Goal: Transaction & Acquisition: Purchase product/service

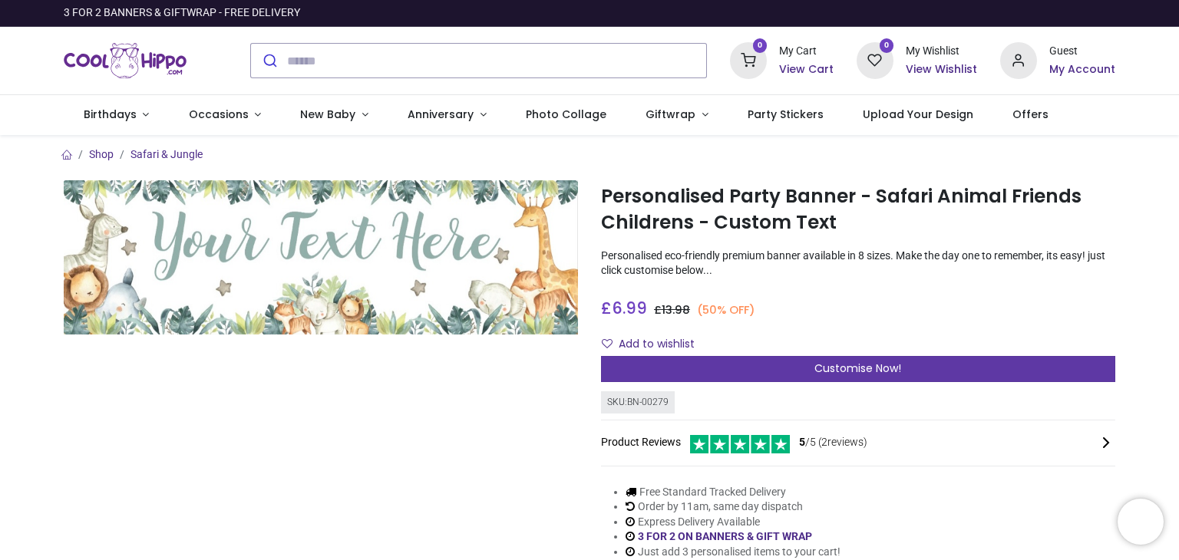
click at [869, 369] on span "Customise Now!" at bounding box center [857, 368] width 87 height 15
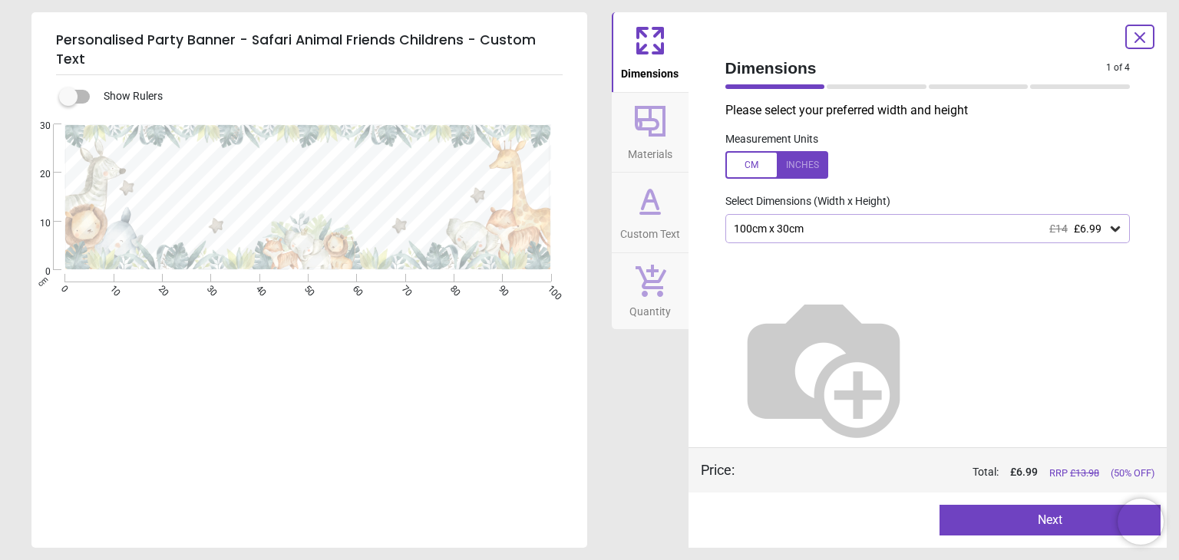
click at [854, 227] on div "100cm x 30cm £14 £6.99" at bounding box center [920, 229] width 376 height 13
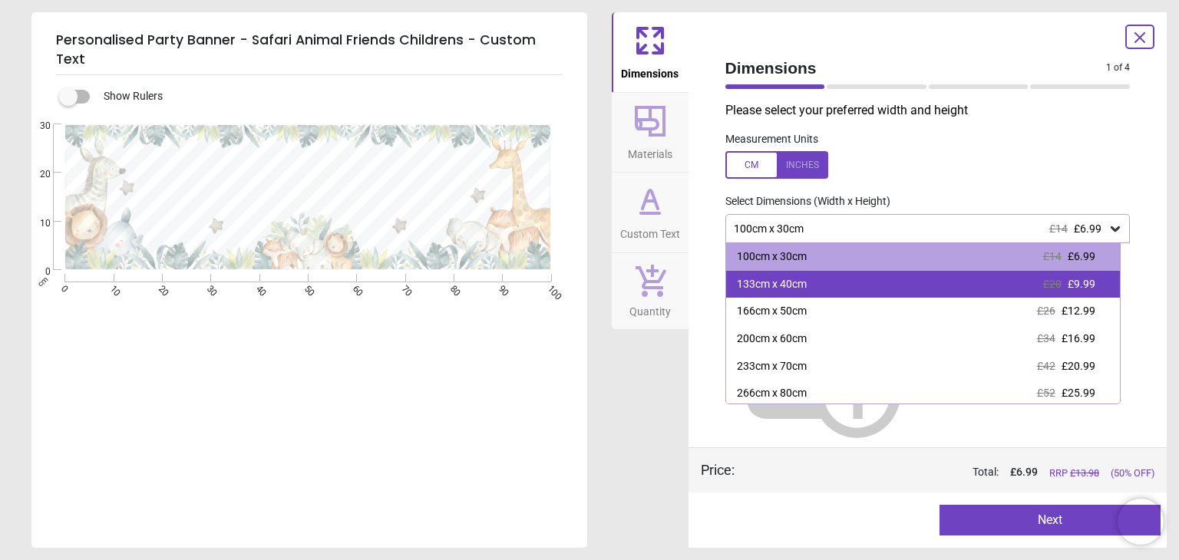
click at [861, 295] on div "133cm x 40cm £20 £9.99" at bounding box center [923, 285] width 394 height 28
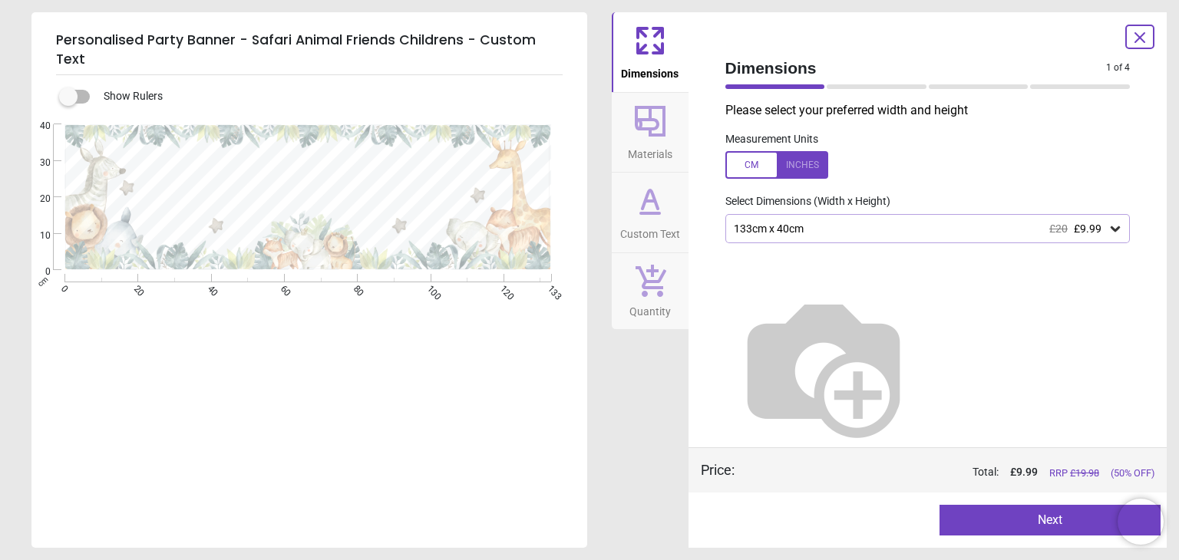
click at [639, 127] on icon at bounding box center [650, 121] width 31 height 31
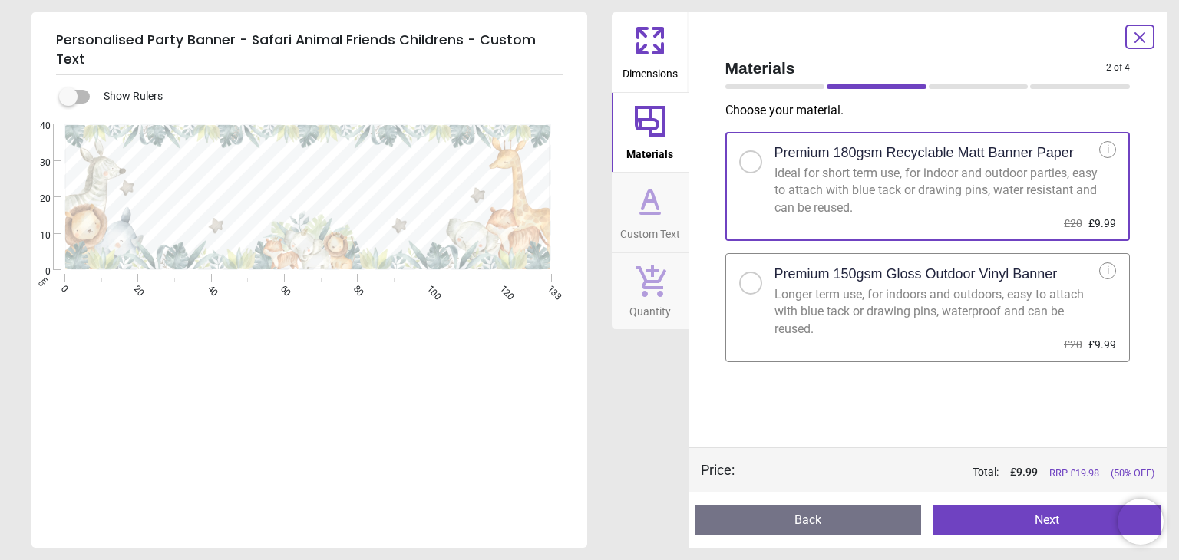
click at [942, 305] on div "Longer term use, for indoors and outdoors, easy to attach with blue tack or dra…" at bounding box center [936, 311] width 325 height 51
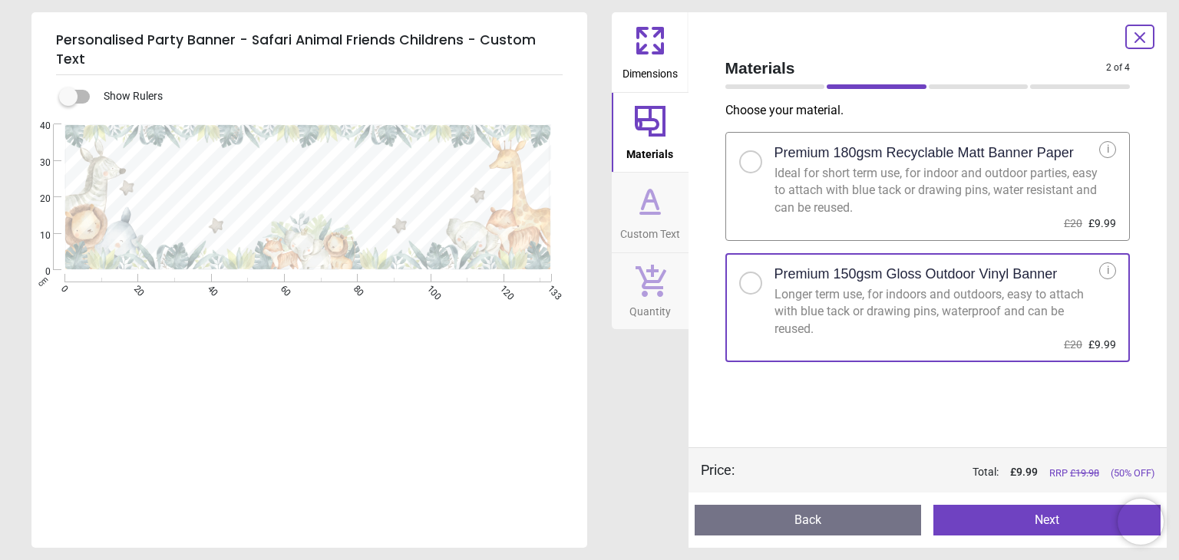
click at [661, 206] on icon at bounding box center [649, 201] width 37 height 37
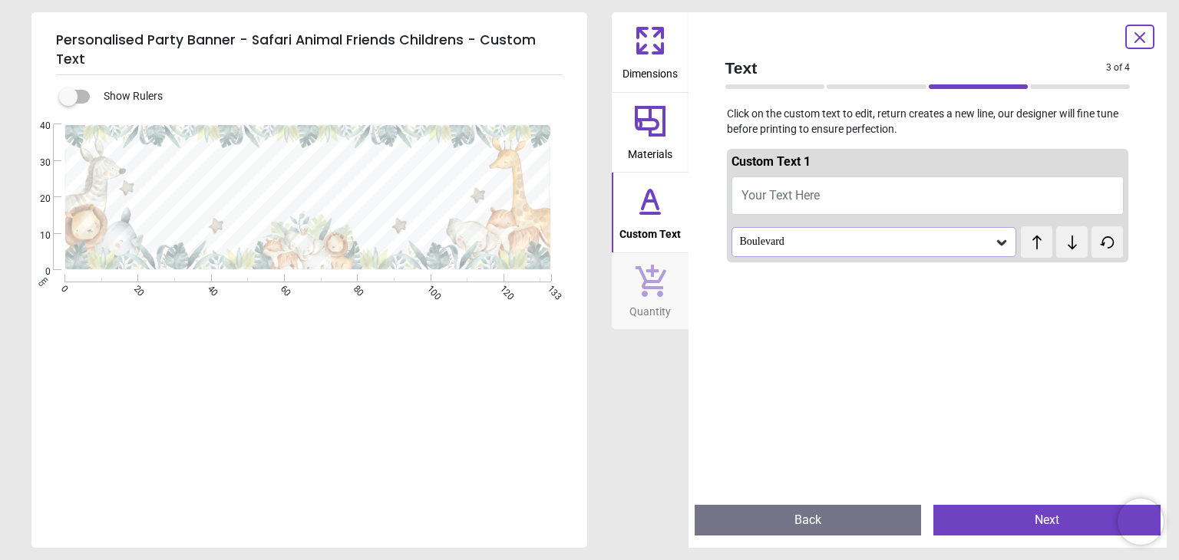
click at [791, 202] on span "Your Text Here" at bounding box center [780, 195] width 78 height 15
click at [797, 177] on button "Your Text Here" at bounding box center [927, 195] width 393 height 38
click at [782, 199] on button "Daphnes Day" at bounding box center [927, 195] width 393 height 38
click at [785, 197] on button "Daphnes Day" at bounding box center [927, 195] width 393 height 38
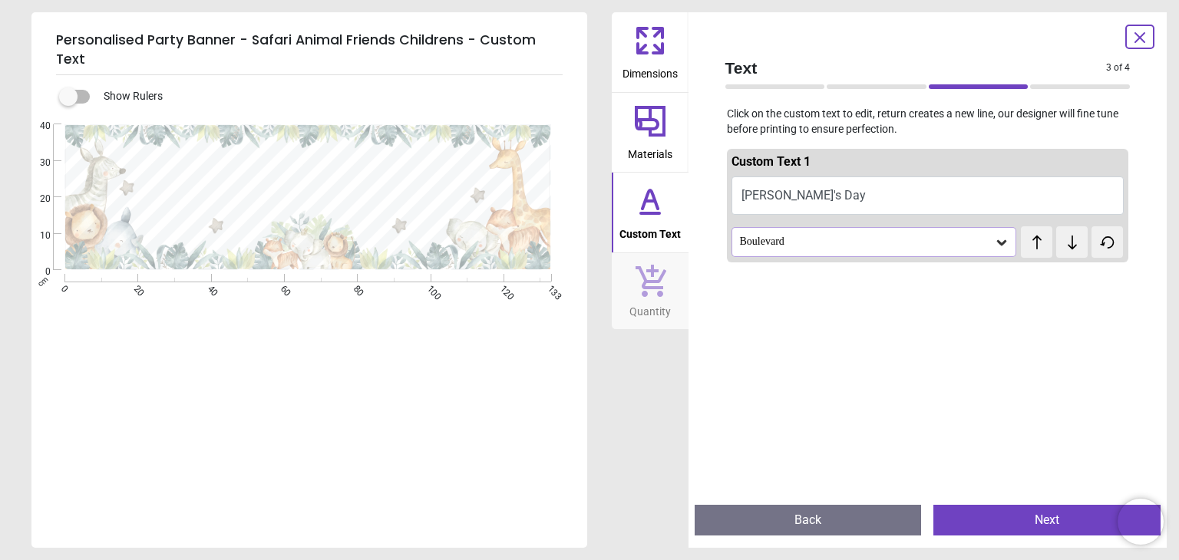
type textarea "**********"
click at [798, 264] on div "Custom Text 1 Daphne's Day Boulevard test test" at bounding box center [928, 206] width 402 height 120
click at [807, 249] on div "Boulevard" at bounding box center [873, 241] width 285 height 29
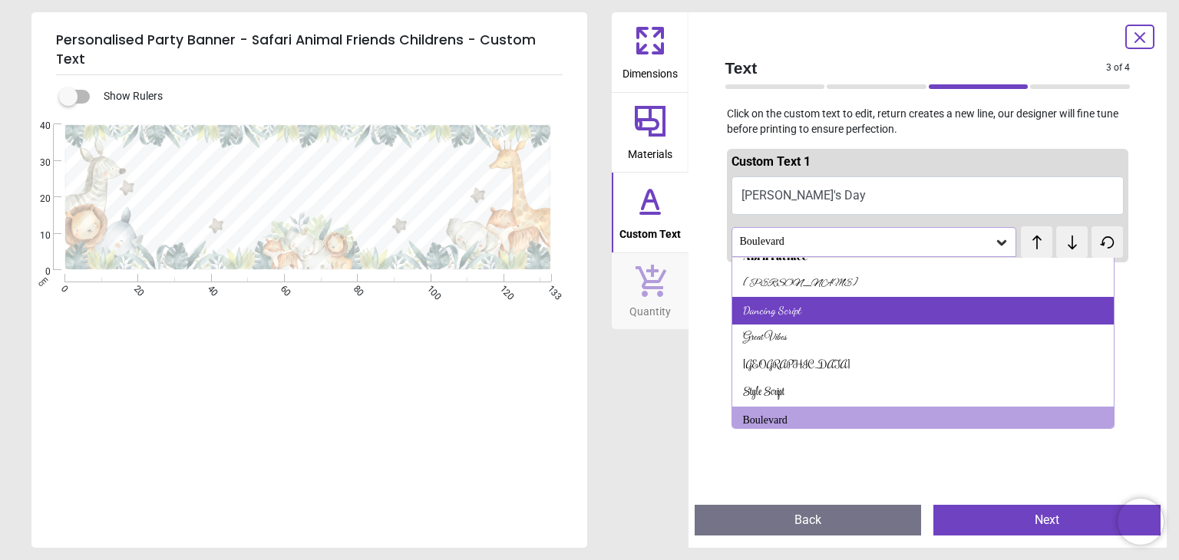
scroll to position [21, 0]
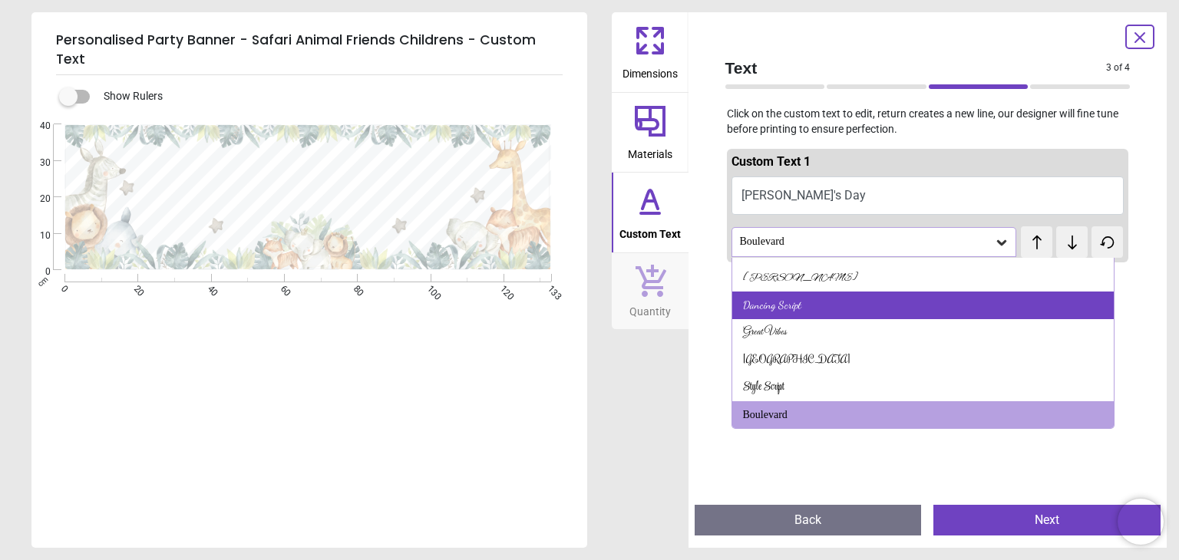
click at [800, 298] on div "Dancing Script" at bounding box center [922, 306] width 381 height 28
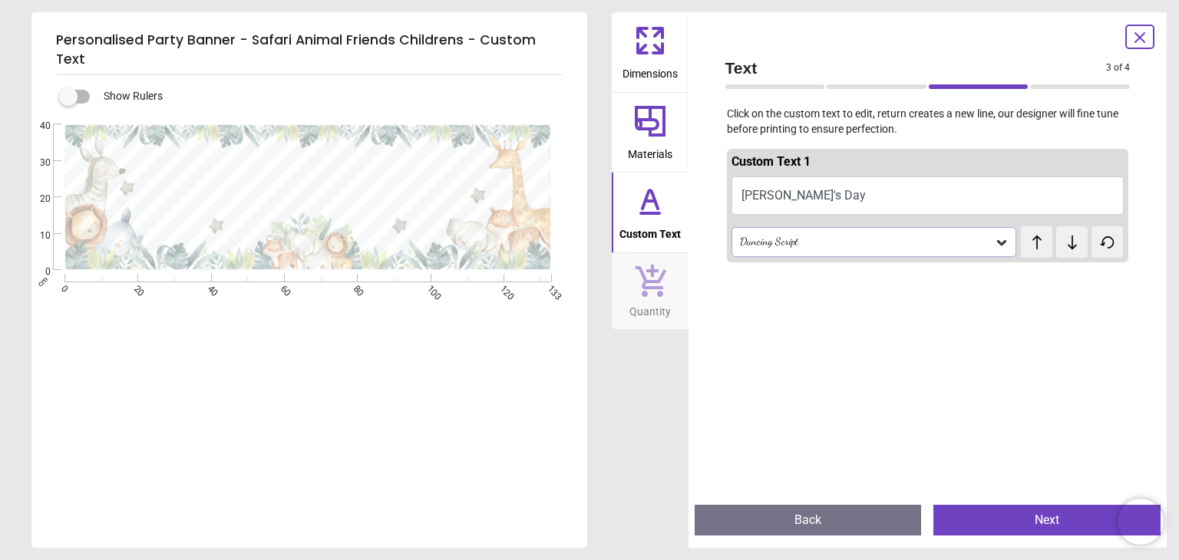
scroll to position [2, 0]
click at [811, 243] on div "Dancing Script" at bounding box center [866, 242] width 256 height 13
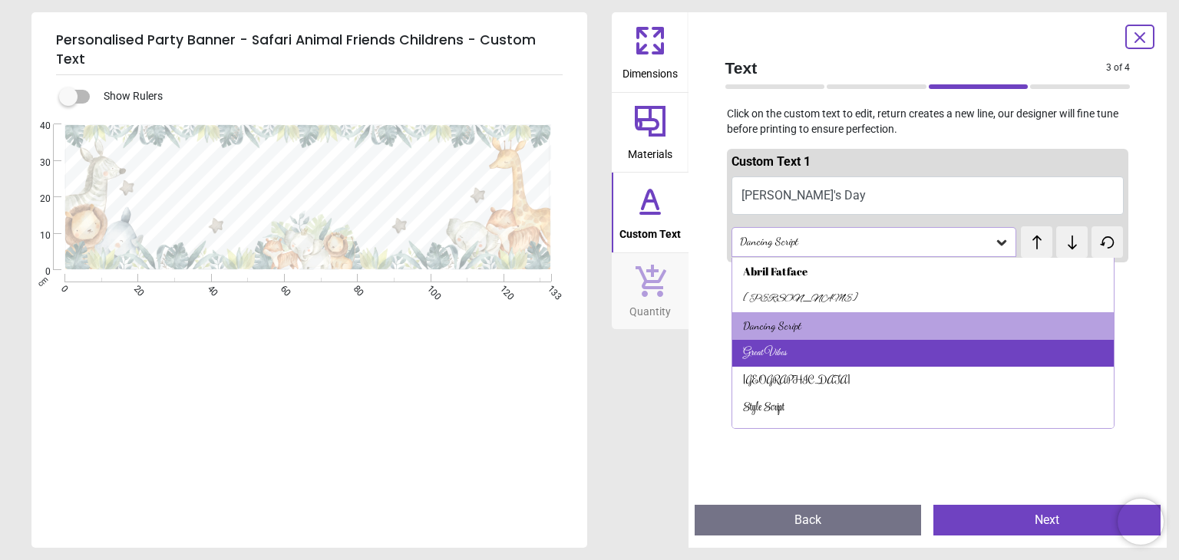
click at [803, 365] on div "Great Vibes" at bounding box center [922, 354] width 381 height 28
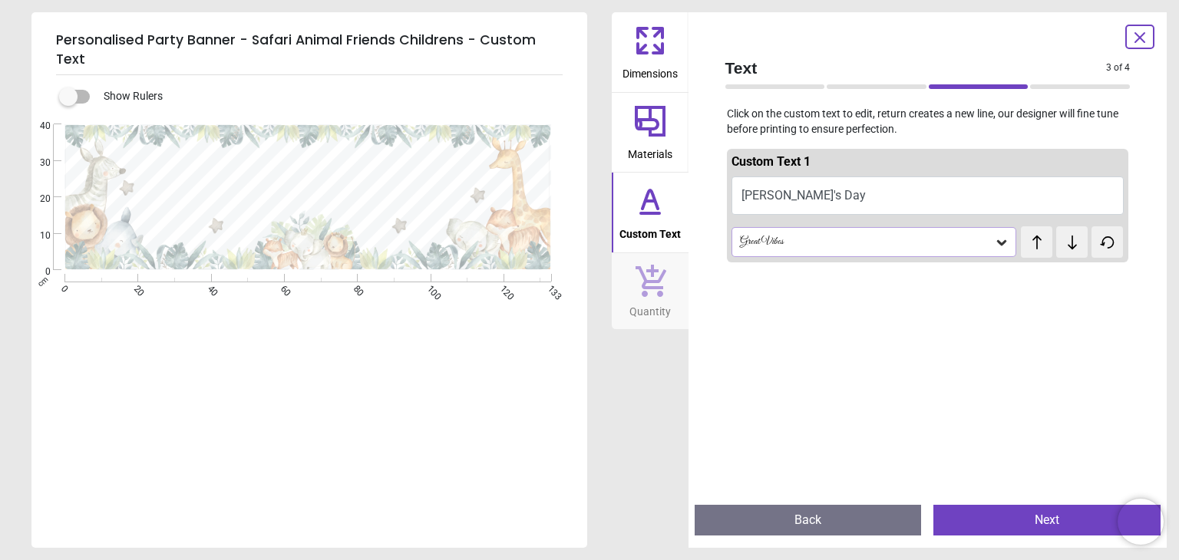
scroll to position [0, 0]
click at [829, 226] on div "Great Vibes test test" at bounding box center [927, 241] width 393 height 31
click at [826, 240] on div "Great Vibes" at bounding box center [866, 242] width 256 height 13
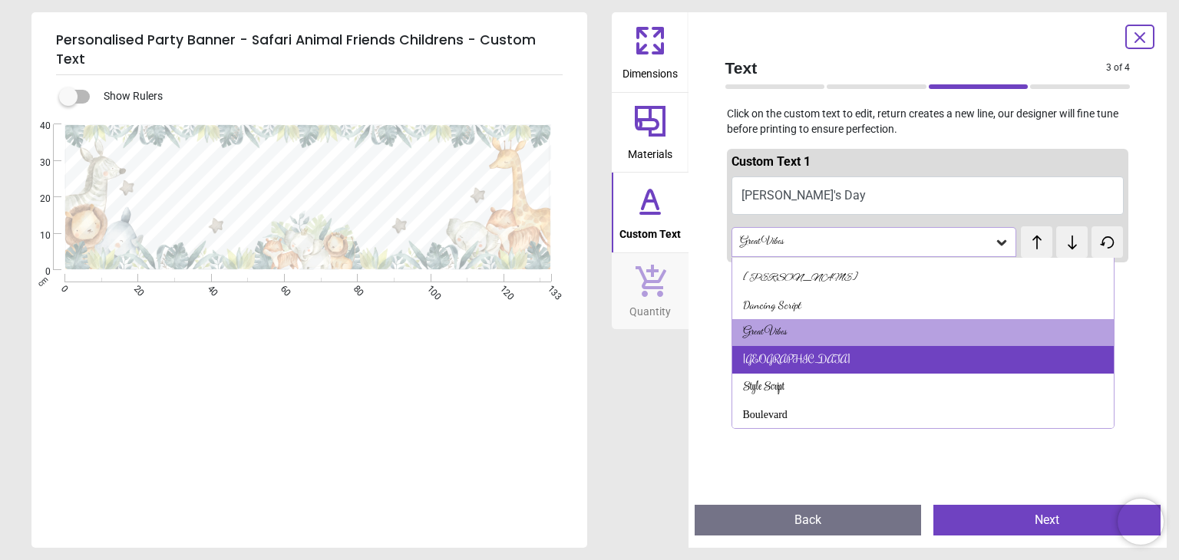
scroll to position [20, 0]
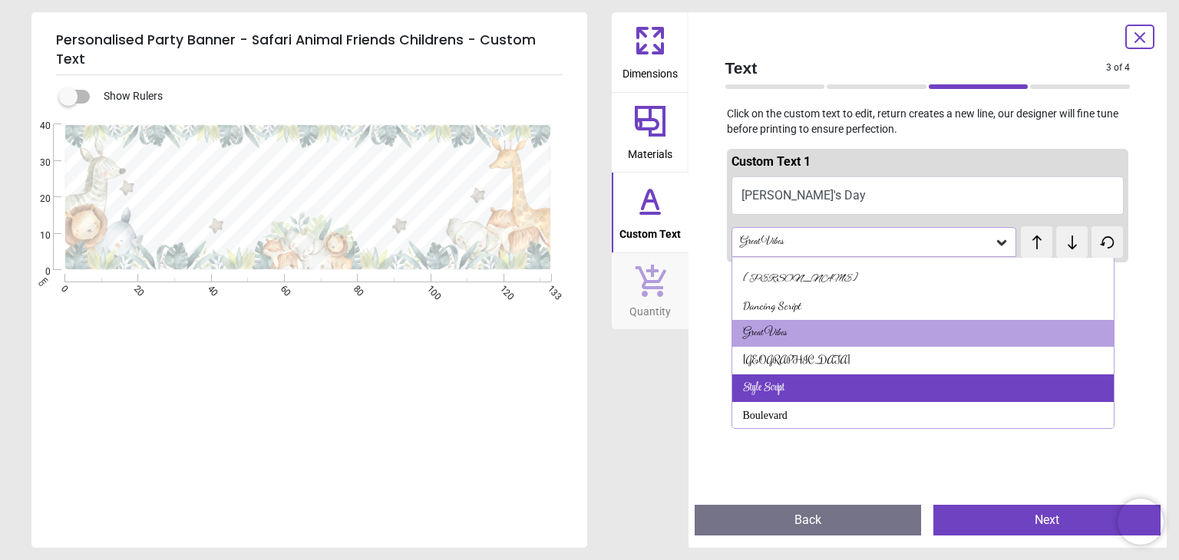
click at [809, 381] on div "Style Script" at bounding box center [922, 388] width 381 height 28
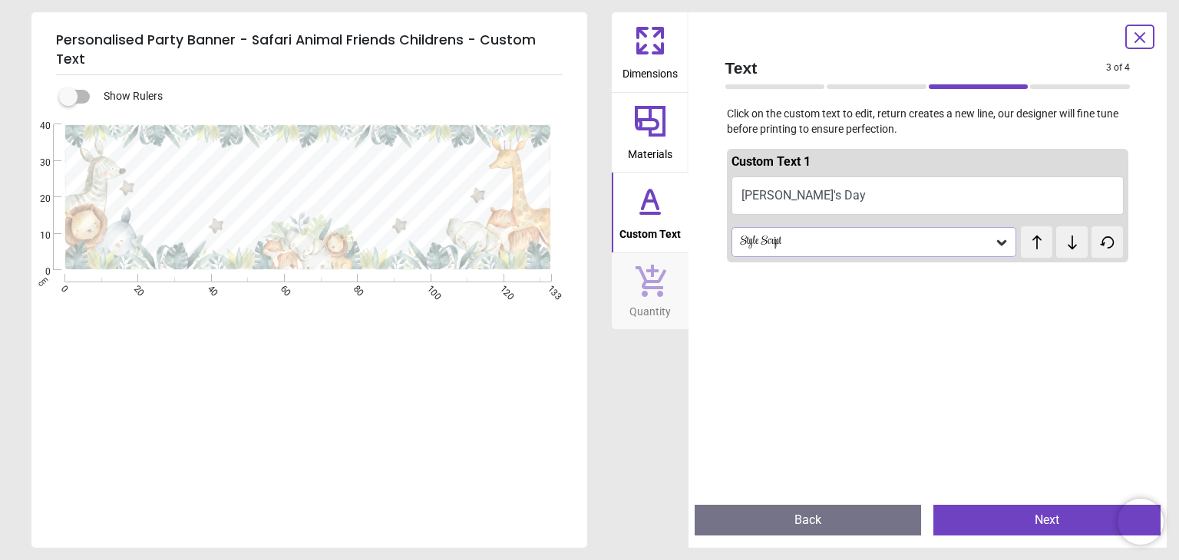
click at [808, 234] on div "Style Script" at bounding box center [873, 241] width 285 height 29
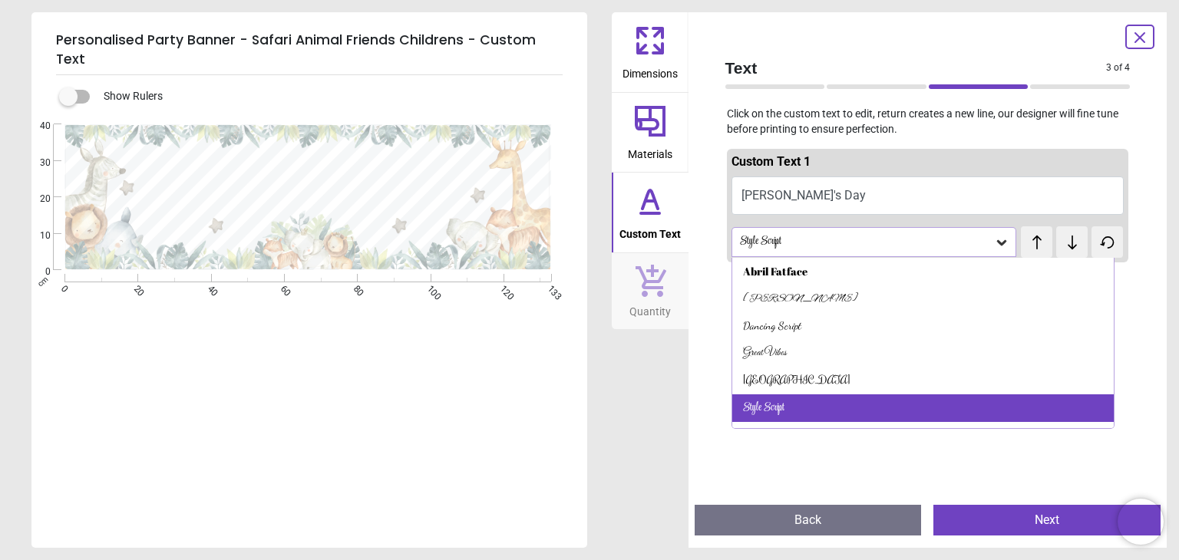
scroll to position [21, 0]
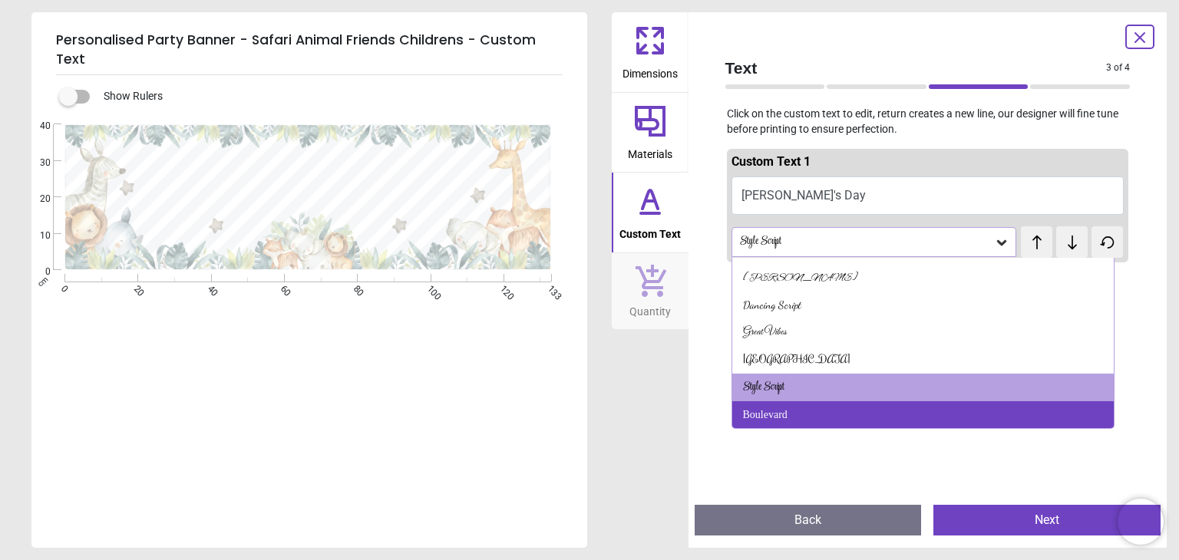
click at [781, 411] on div "Boulevard" at bounding box center [765, 414] width 45 height 15
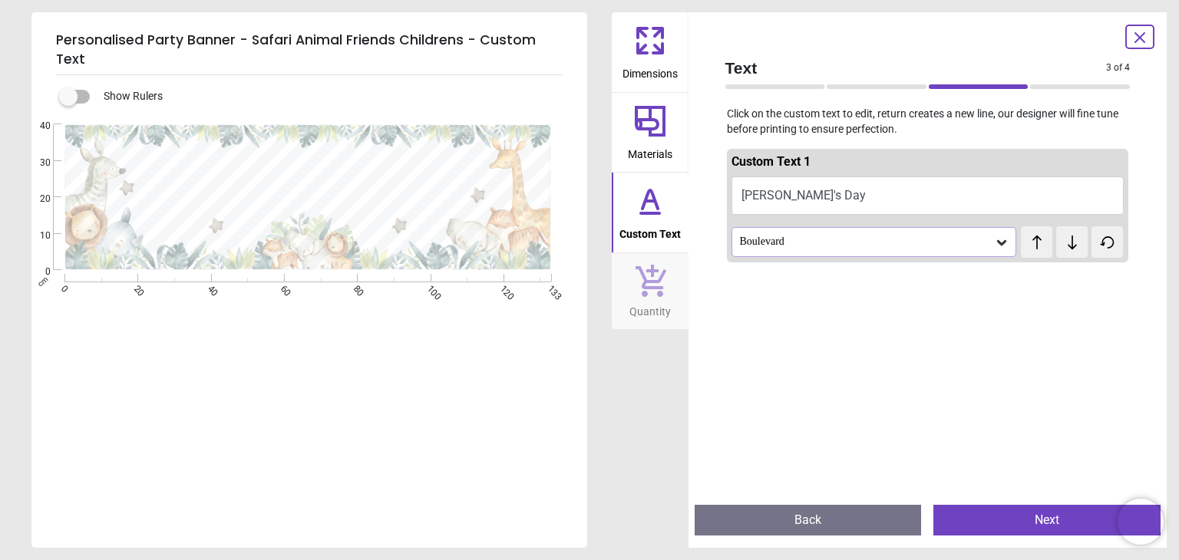
click at [798, 243] on div "Boulevard" at bounding box center [866, 242] width 256 height 13
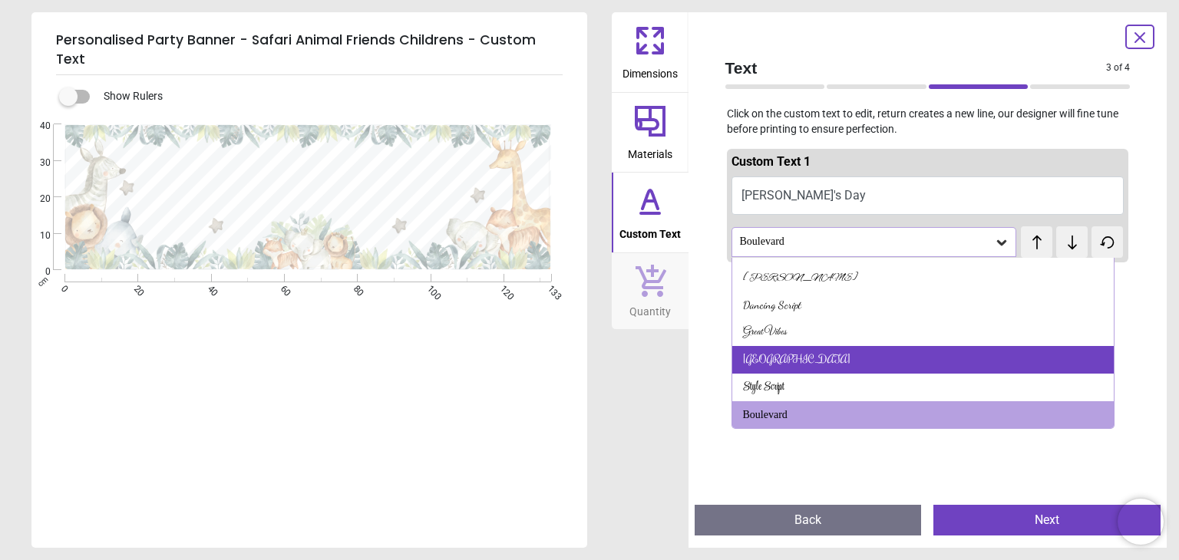
click at [783, 351] on div "[GEOGRAPHIC_DATA]" at bounding box center [922, 360] width 381 height 28
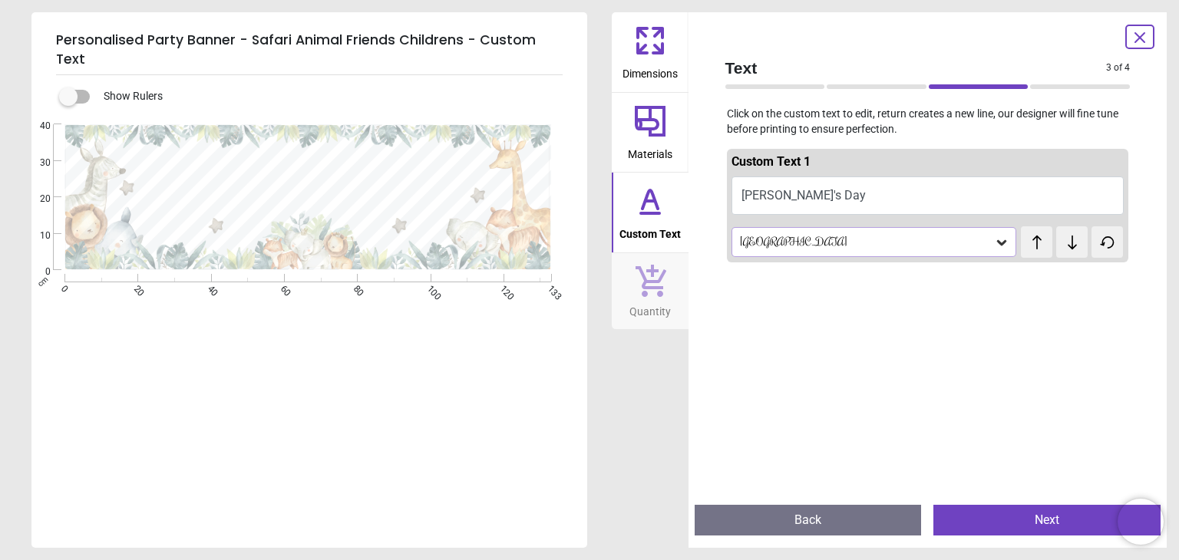
click at [809, 243] on div "[GEOGRAPHIC_DATA]" at bounding box center [866, 242] width 256 height 13
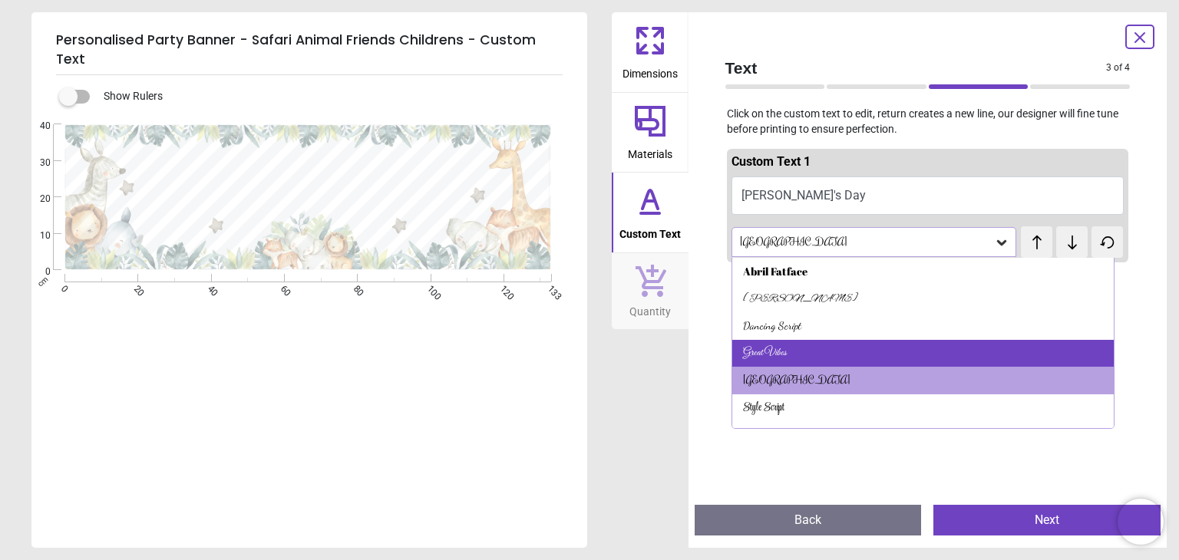
click at [783, 354] on div "Great Vibes" at bounding box center [765, 353] width 44 height 15
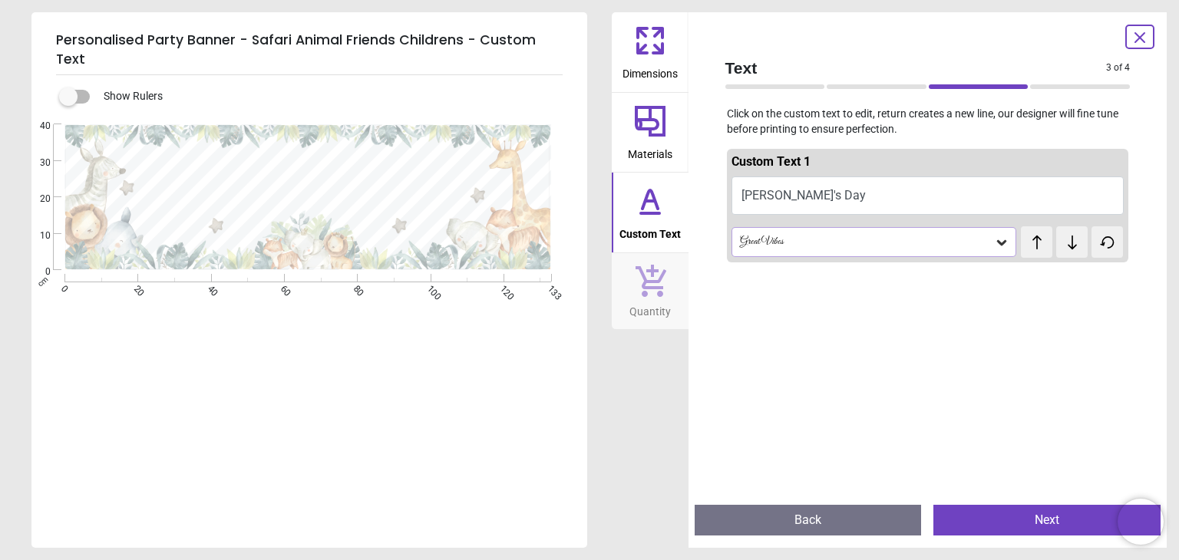
click at [803, 245] on div "Great Vibes" at bounding box center [866, 242] width 256 height 13
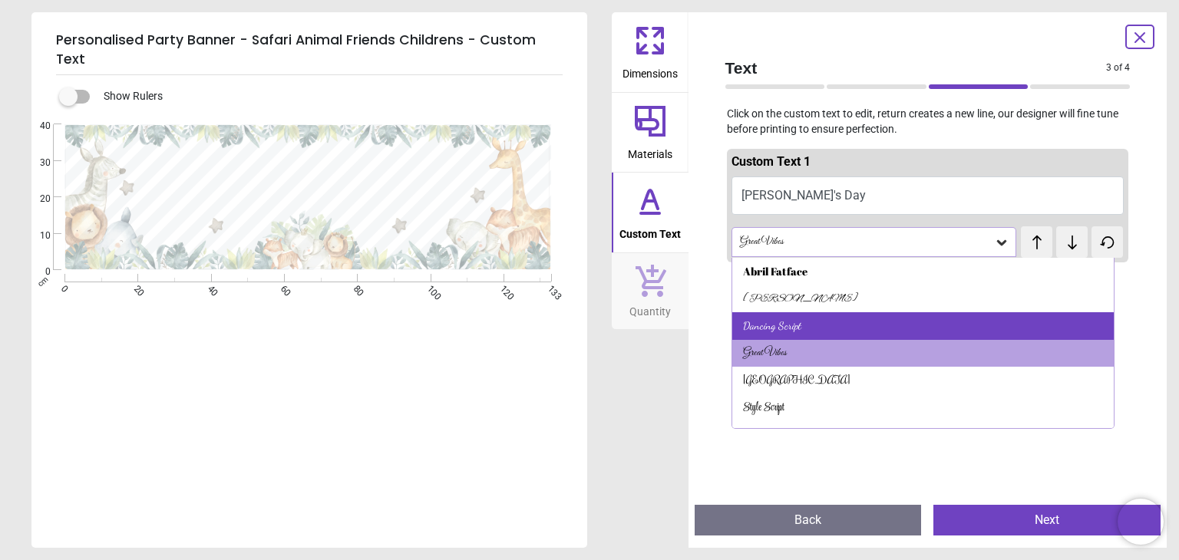
click at [789, 323] on div "Dancing Script" at bounding box center [772, 325] width 58 height 15
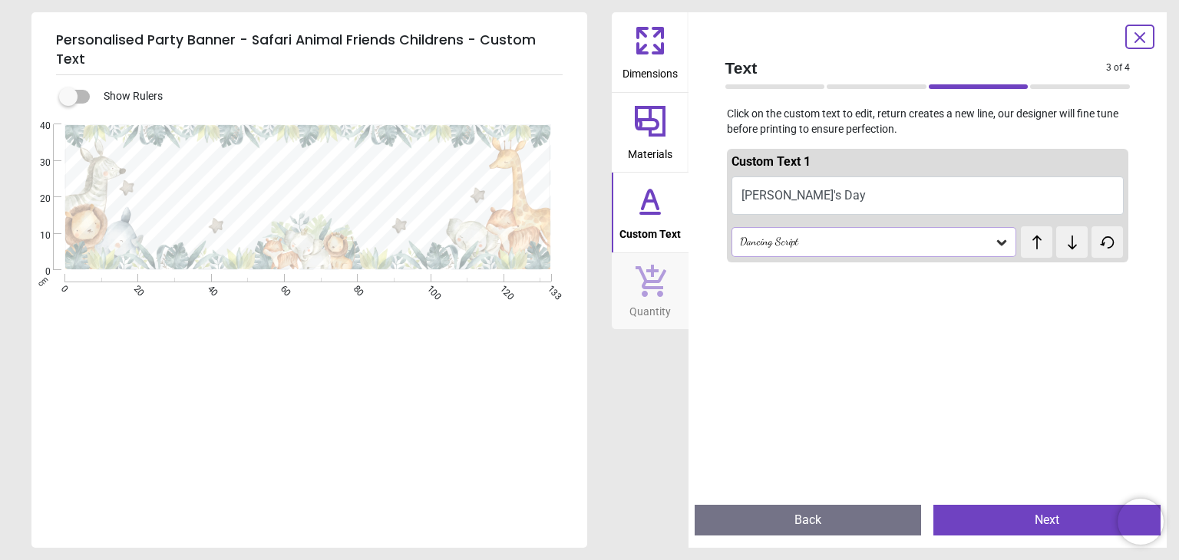
click at [799, 246] on div "Dancing Script" at bounding box center [866, 242] width 256 height 13
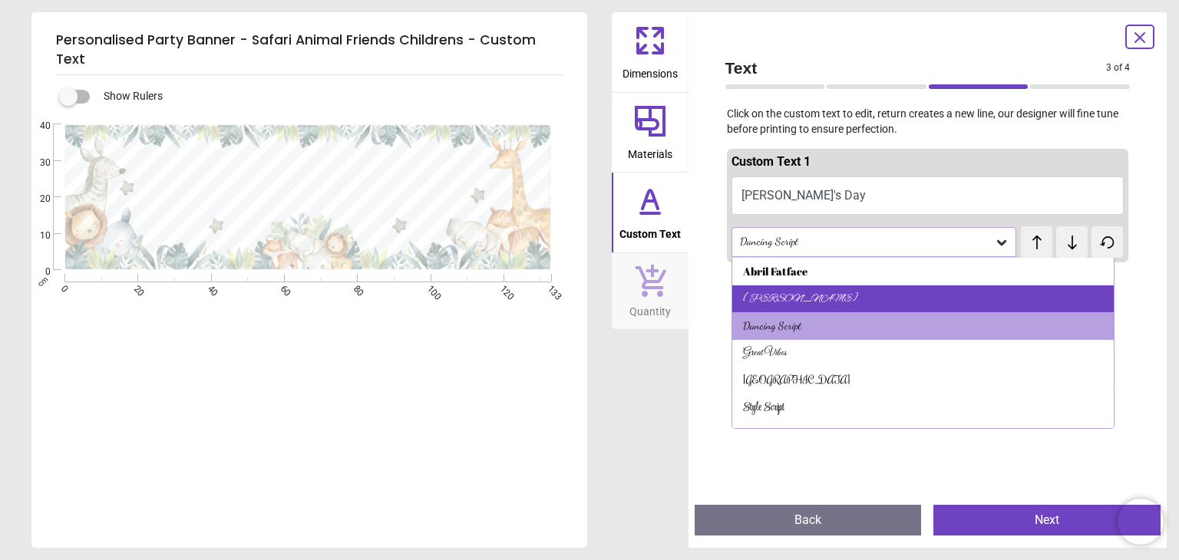
click at [791, 292] on div "[PERSON_NAME]" at bounding box center [922, 299] width 381 height 28
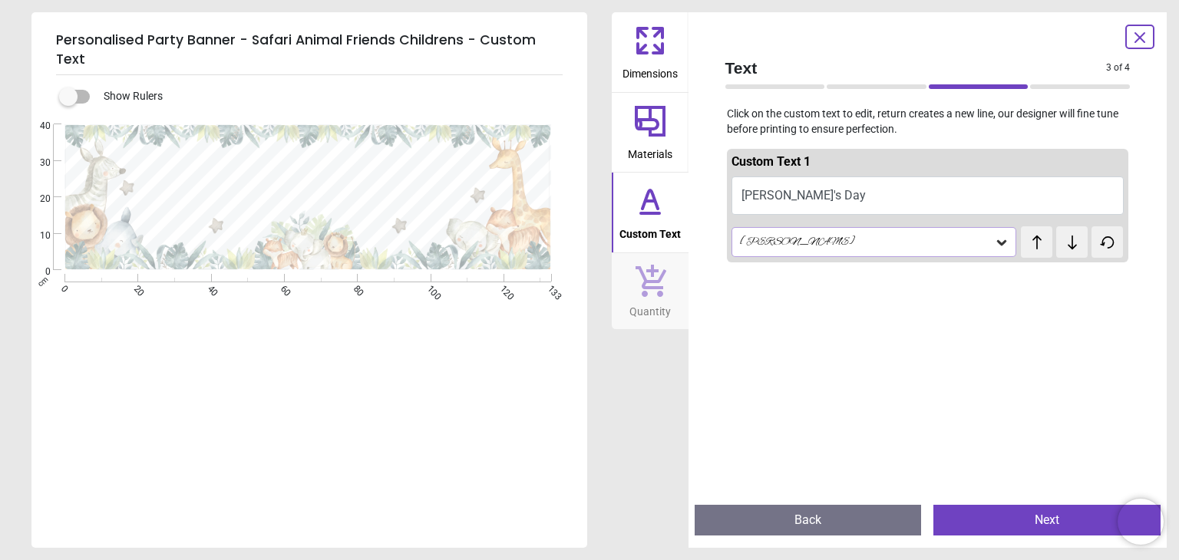
click at [801, 252] on div "[PERSON_NAME]" at bounding box center [873, 241] width 285 height 29
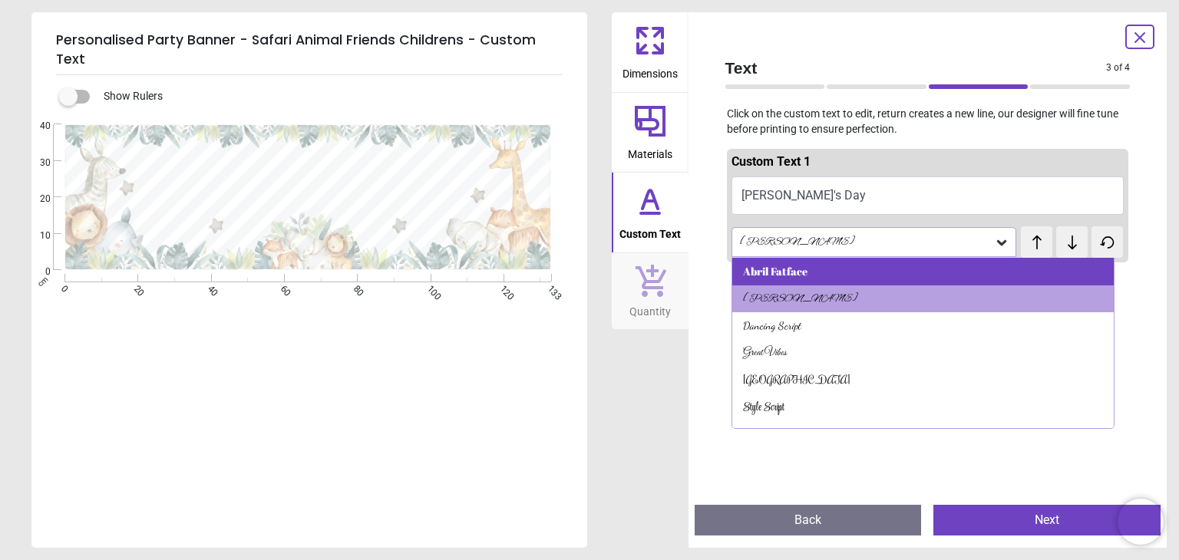
click at [795, 274] on div "Abril Fatface" at bounding box center [775, 271] width 64 height 15
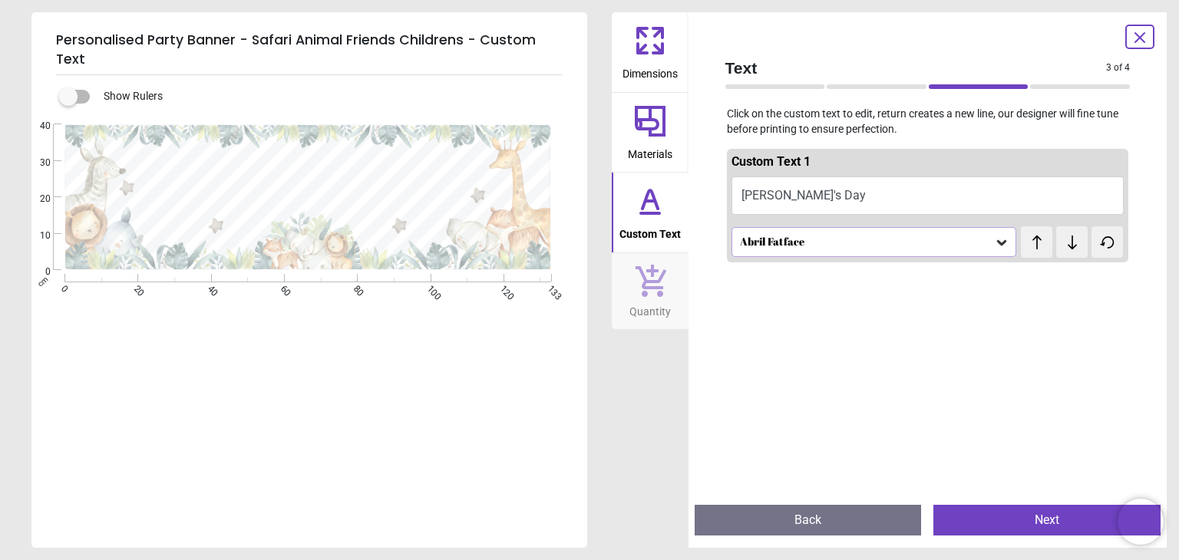
click at [804, 248] on div "Abril Fatface" at bounding box center [866, 242] width 256 height 13
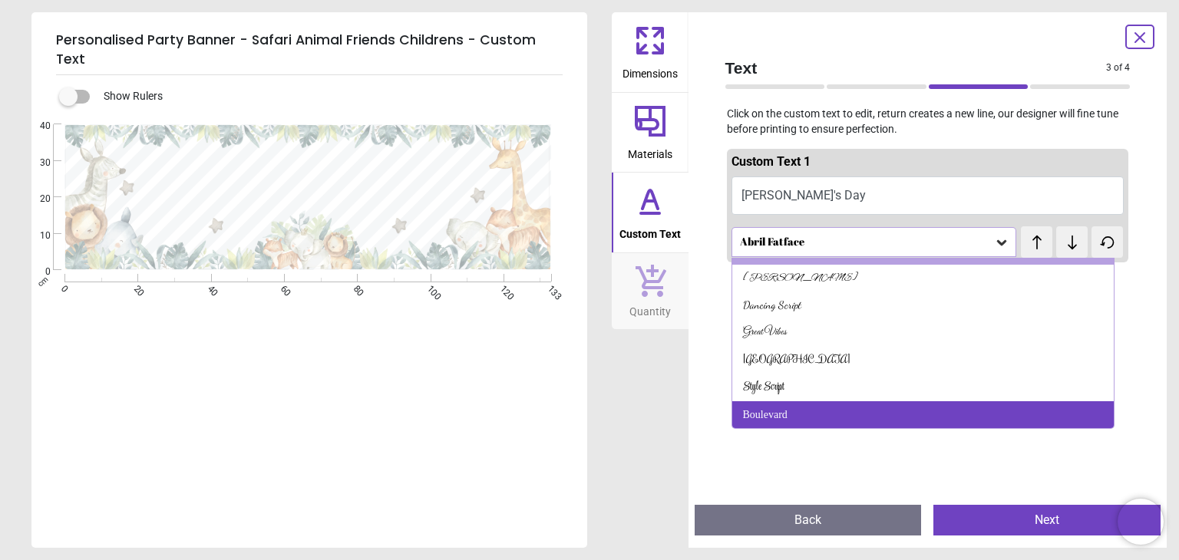
click at [795, 407] on div "Boulevard" at bounding box center [922, 415] width 381 height 28
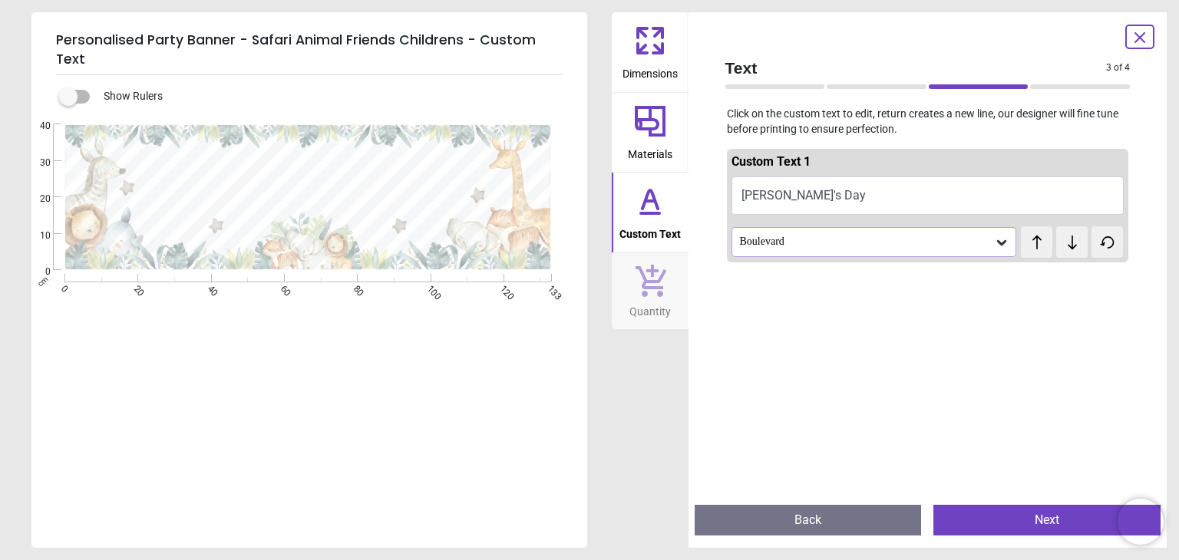
click at [775, 247] on div "Boulevard" at bounding box center [866, 242] width 256 height 13
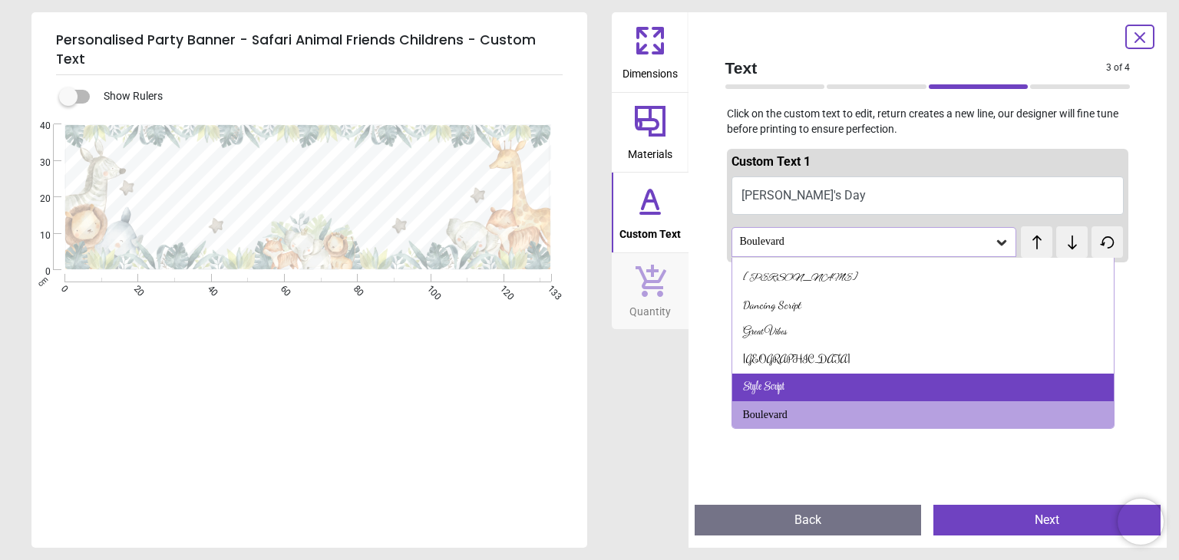
click at [790, 377] on div "Style Script" at bounding box center [922, 388] width 381 height 28
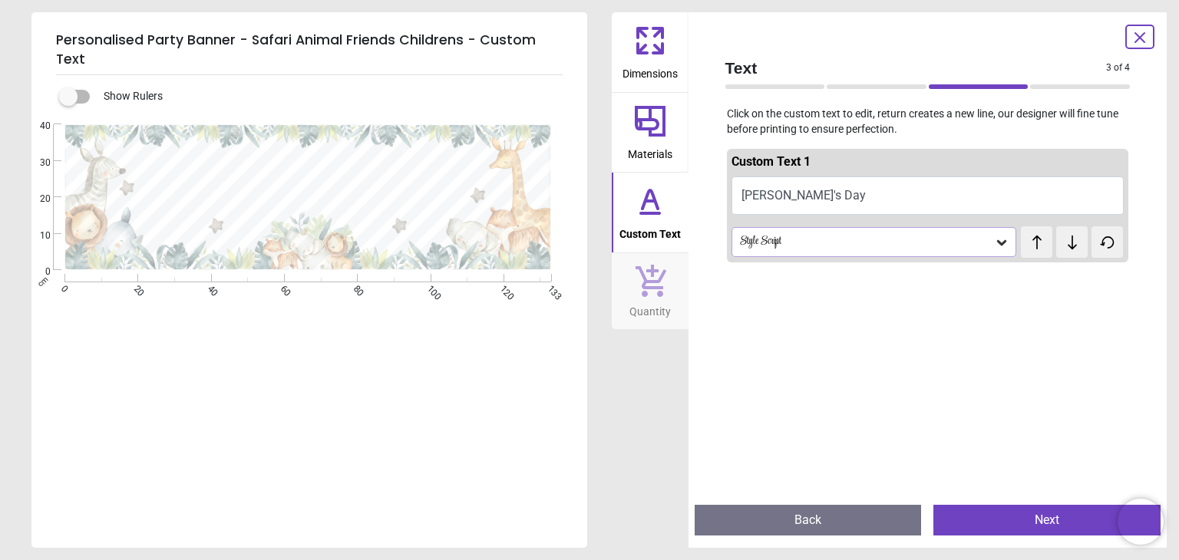
click at [758, 241] on div "Style Script" at bounding box center [866, 242] width 256 height 13
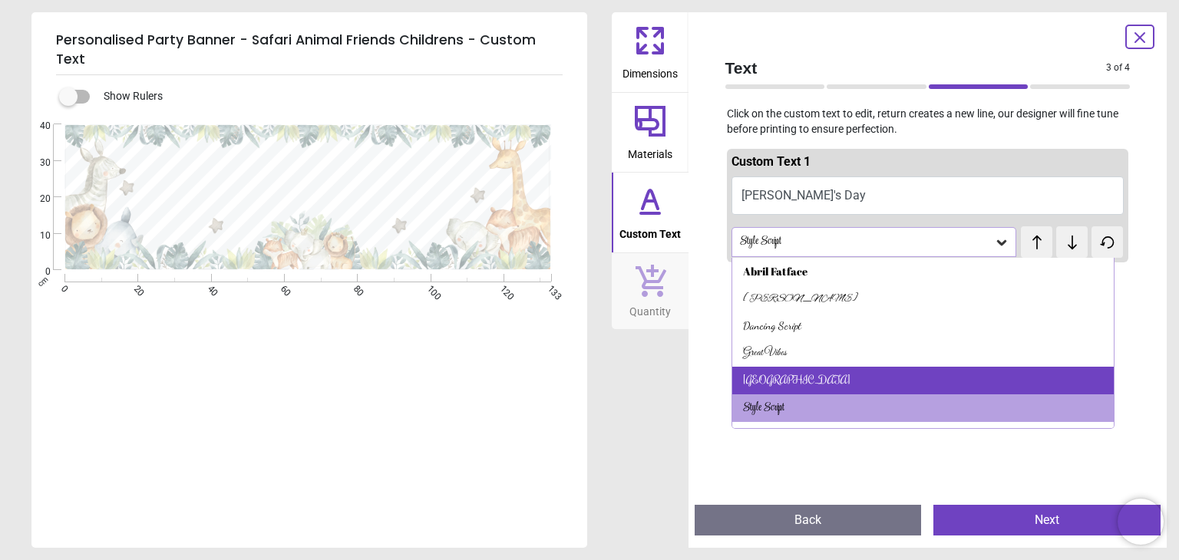
click at [775, 381] on div "[GEOGRAPHIC_DATA]" at bounding box center [796, 380] width 107 height 15
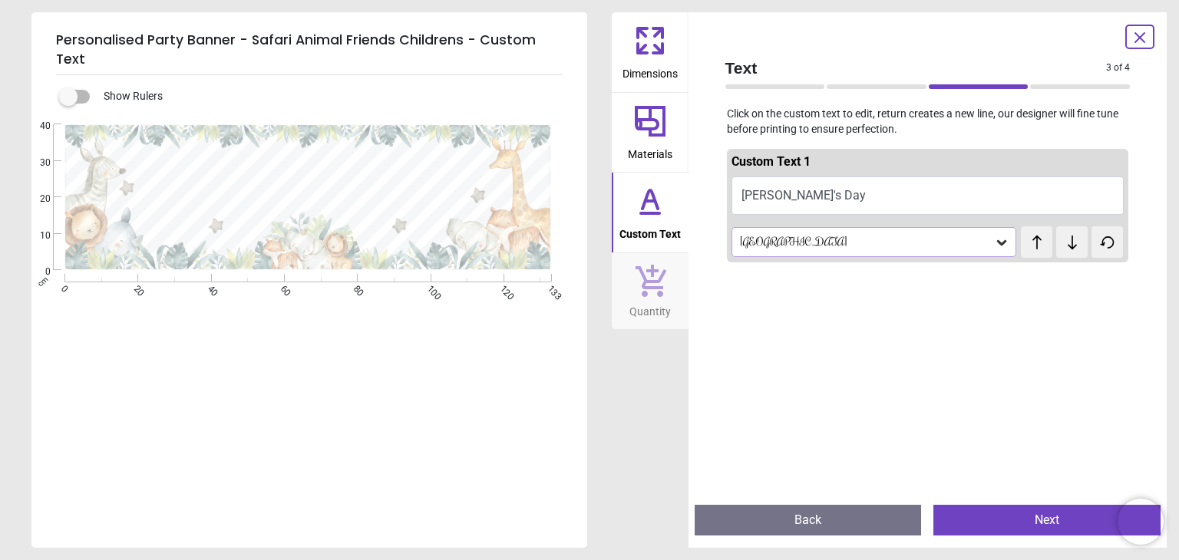
click at [776, 250] on div "[GEOGRAPHIC_DATA]" at bounding box center [873, 241] width 285 height 29
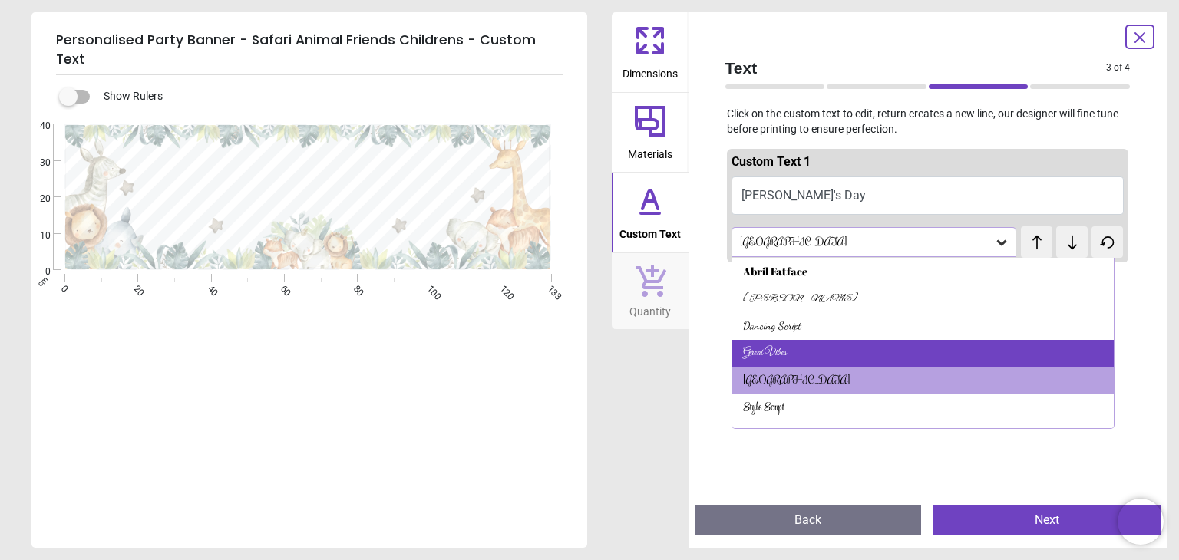
click at [786, 344] on div "Great Vibes" at bounding box center [922, 354] width 381 height 28
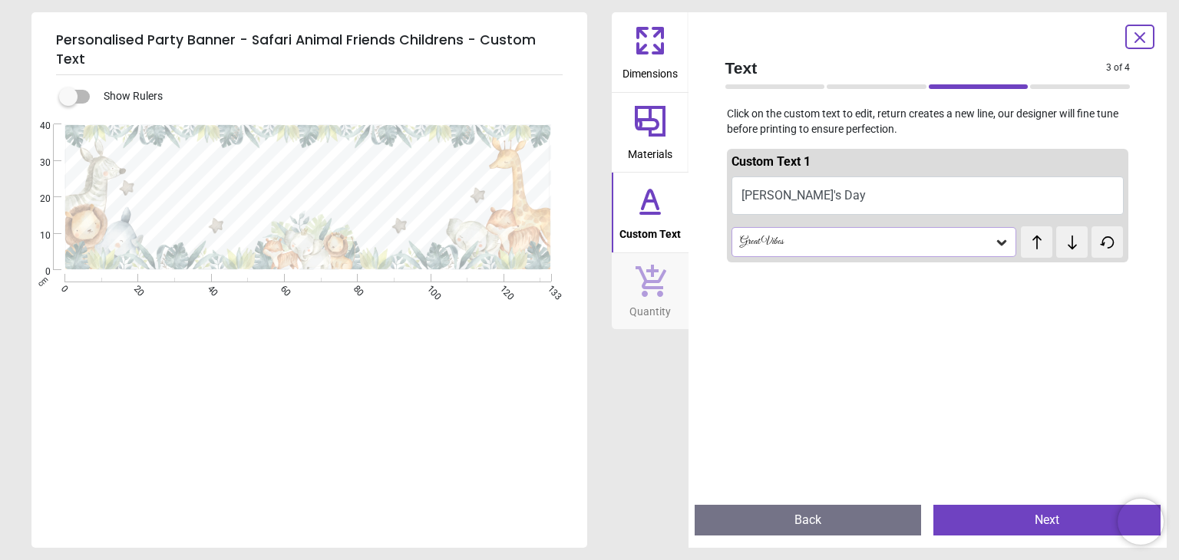
click at [773, 230] on div "Great Vibes" at bounding box center [873, 241] width 285 height 29
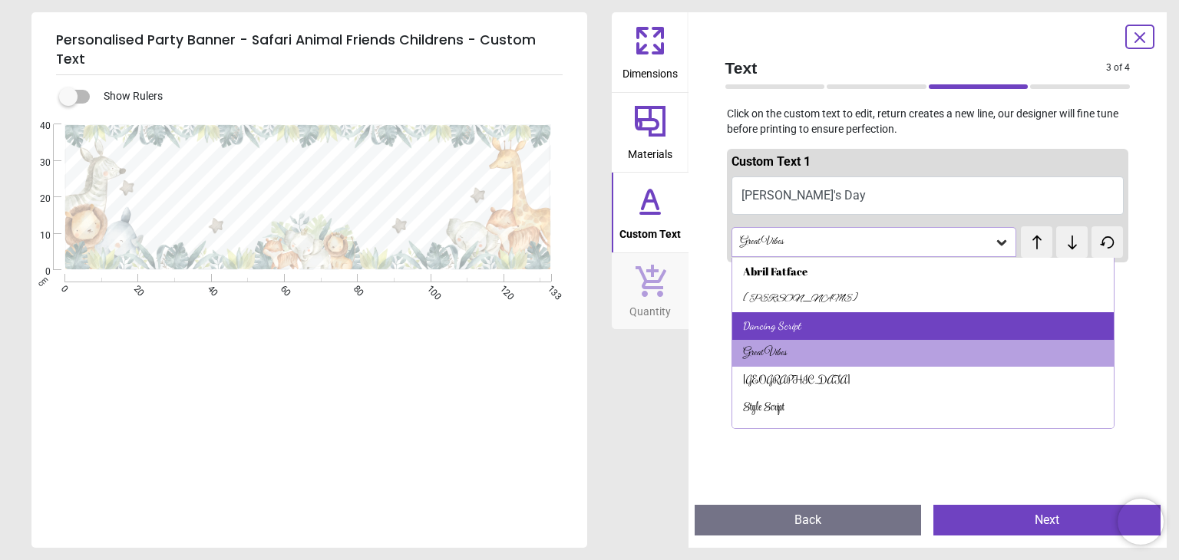
click at [777, 329] on div "Dancing Script" at bounding box center [772, 325] width 58 height 15
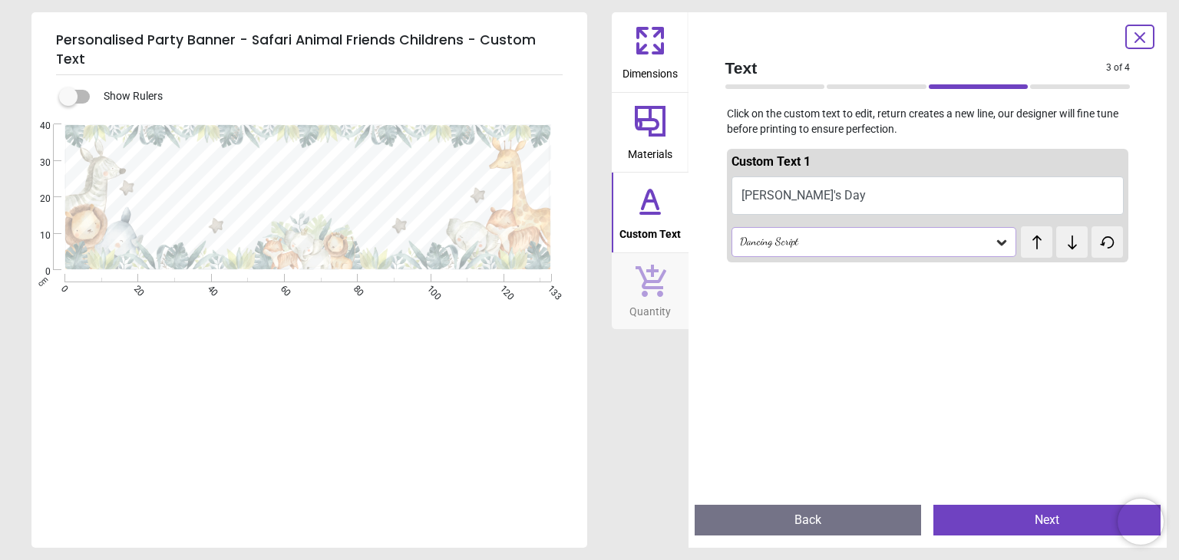
click at [795, 241] on div "Dancing Script" at bounding box center [866, 242] width 256 height 13
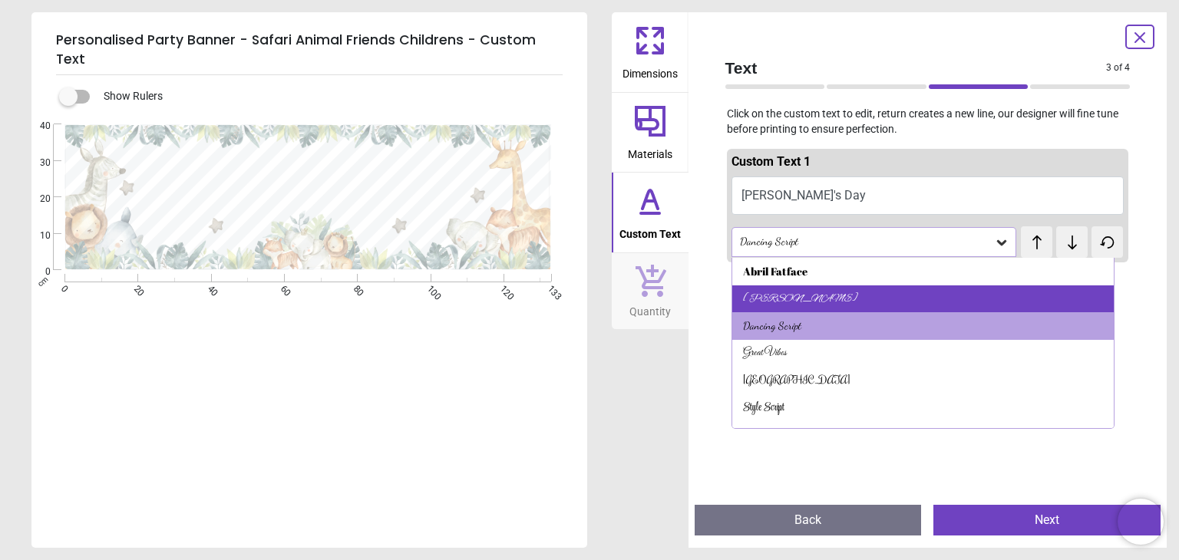
click at [780, 294] on div "[PERSON_NAME]" at bounding box center [800, 299] width 115 height 15
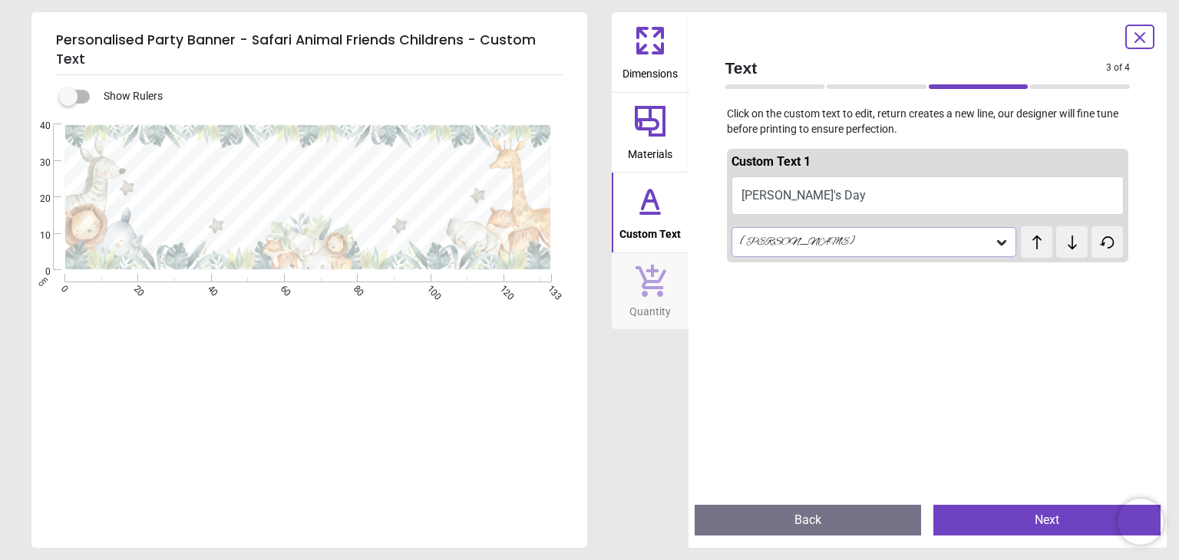
click at [808, 232] on div "[PERSON_NAME]" at bounding box center [873, 241] width 285 height 29
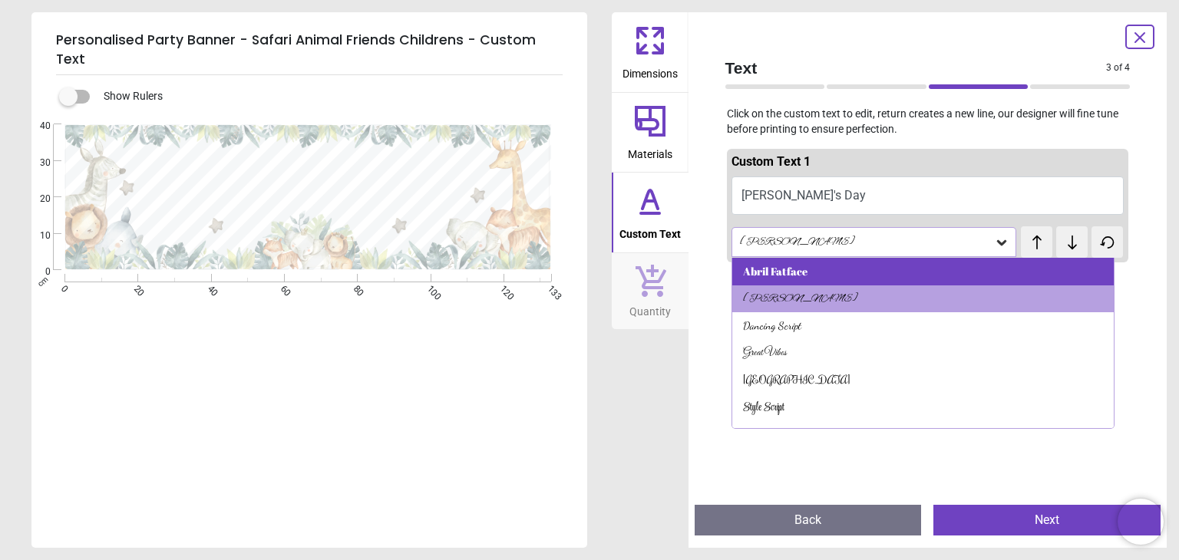
click at [791, 274] on div "Abril Fatface" at bounding box center [775, 271] width 64 height 15
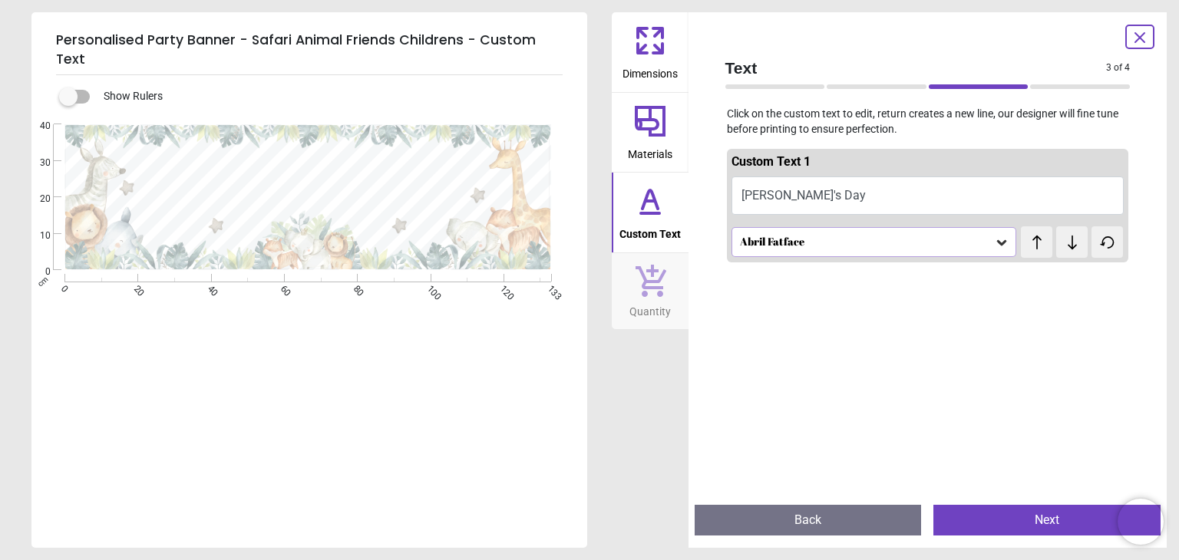
click at [806, 246] on div "Abril Fatface" at bounding box center [866, 242] width 256 height 13
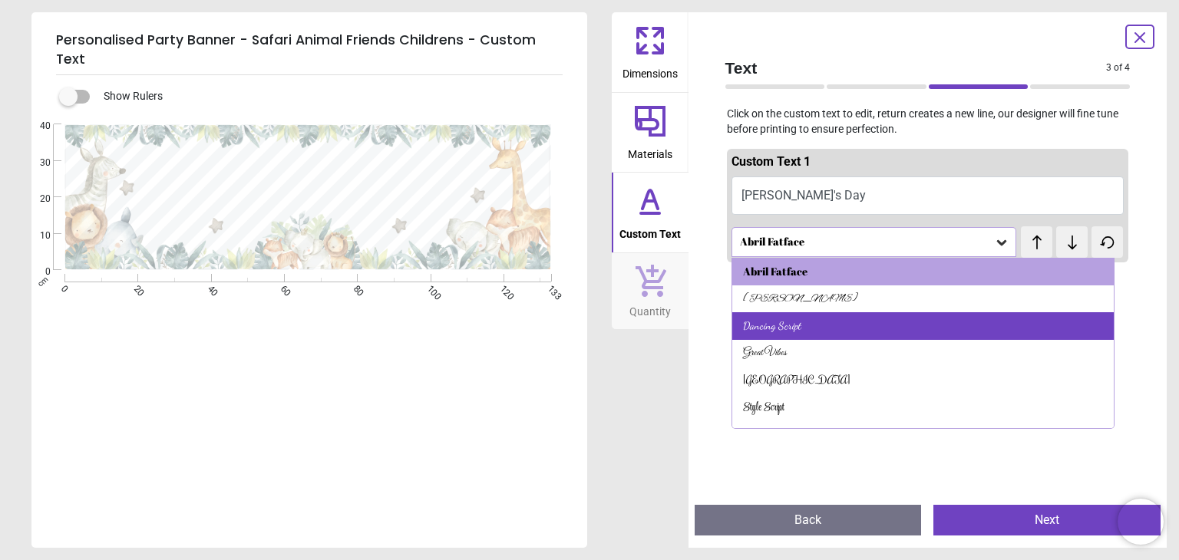
click at [797, 327] on div "Dancing Script" at bounding box center [772, 325] width 58 height 15
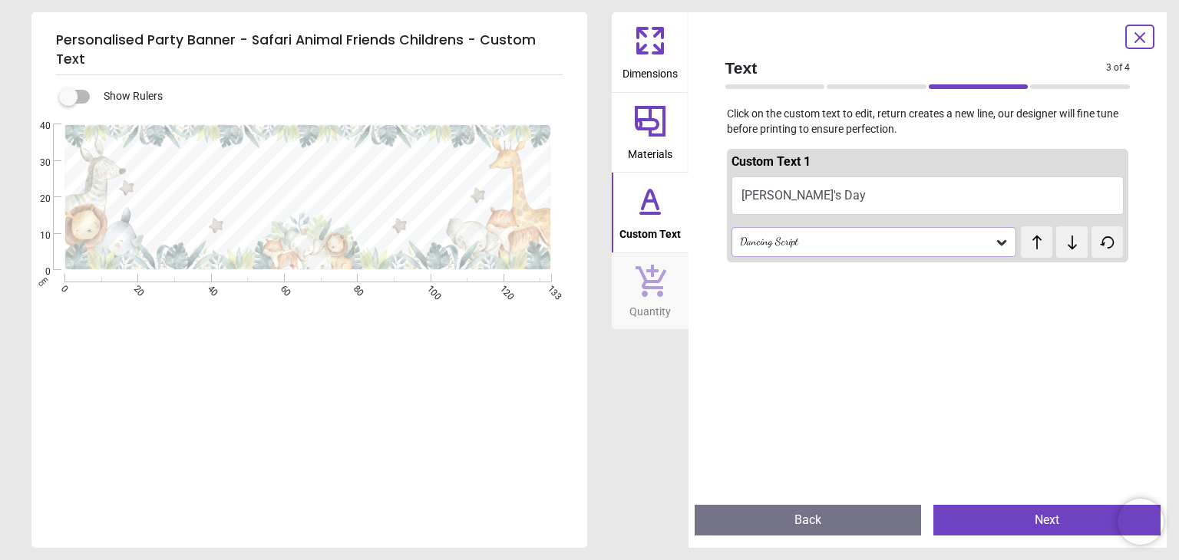
click at [819, 239] on div "Dancing Script" at bounding box center [866, 242] width 256 height 13
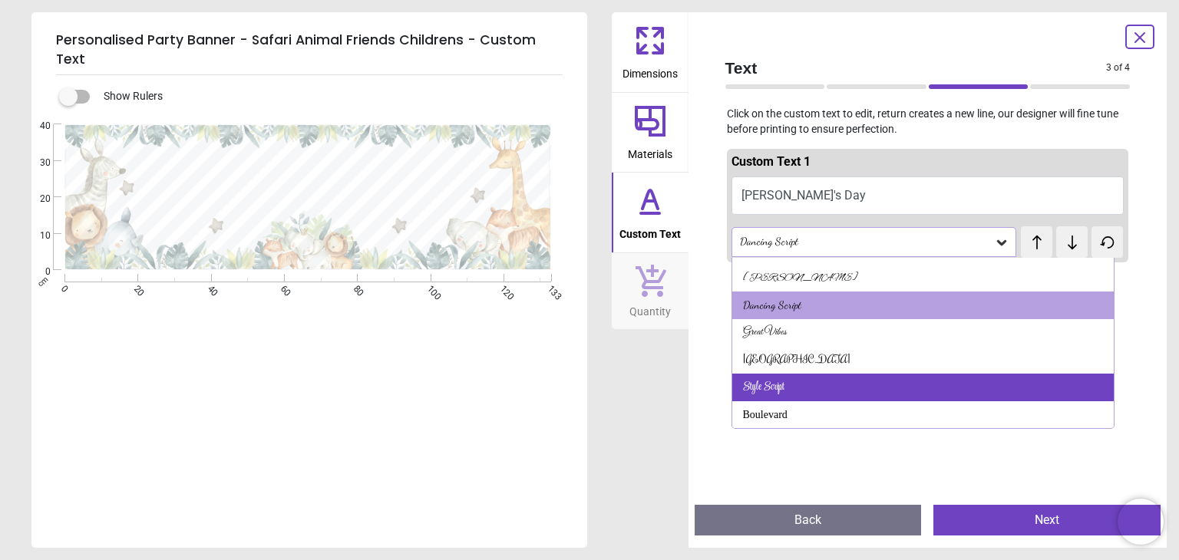
click at [802, 383] on div "Style Script" at bounding box center [922, 388] width 381 height 28
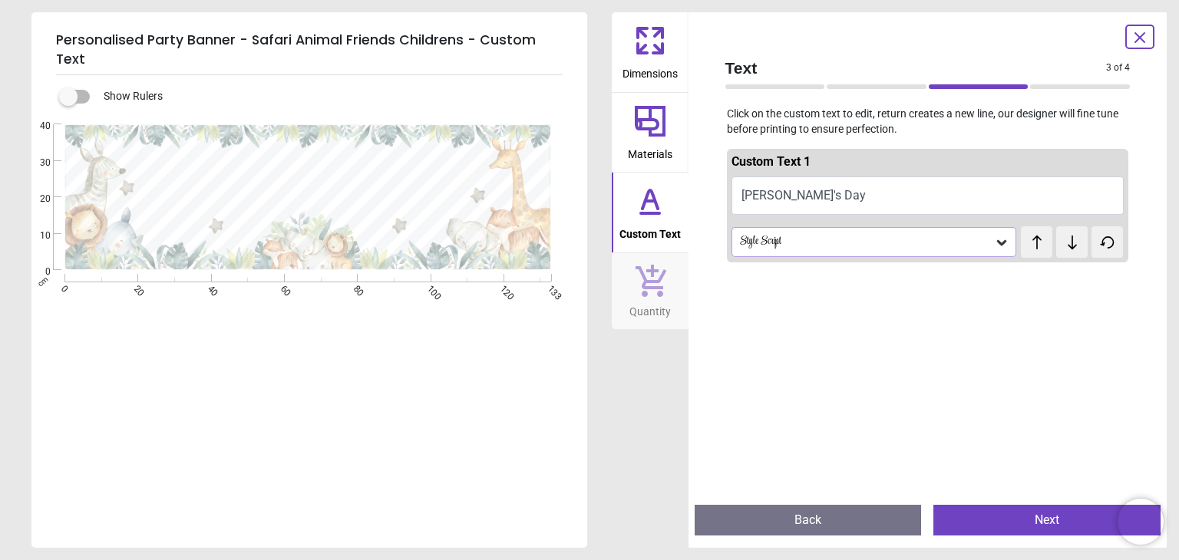
click at [807, 249] on div "Style Script" at bounding box center [873, 241] width 285 height 29
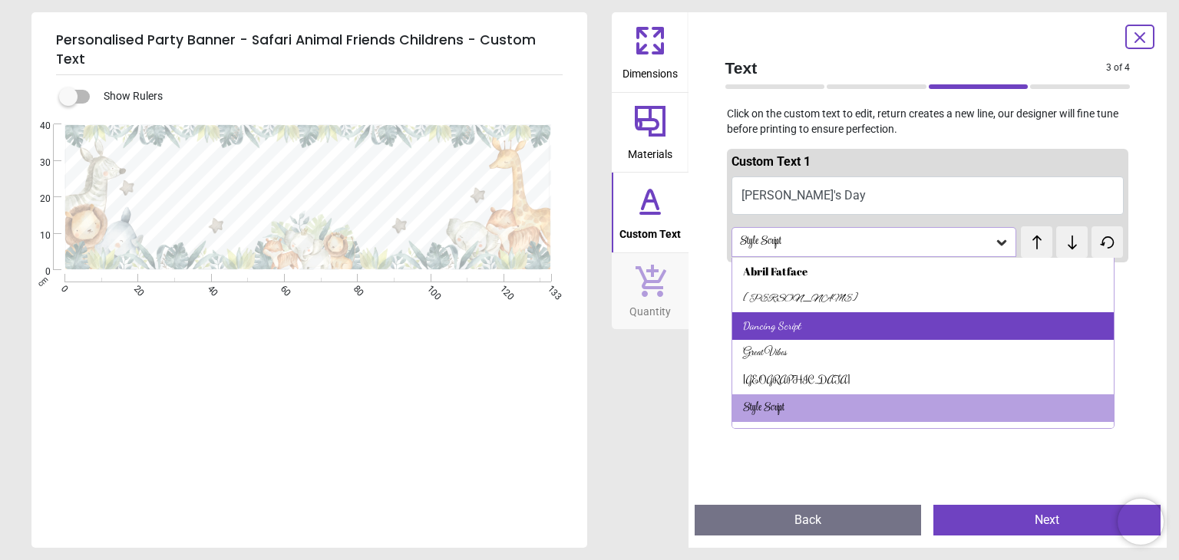
click at [800, 319] on div "Dancing Script" at bounding box center [922, 326] width 381 height 28
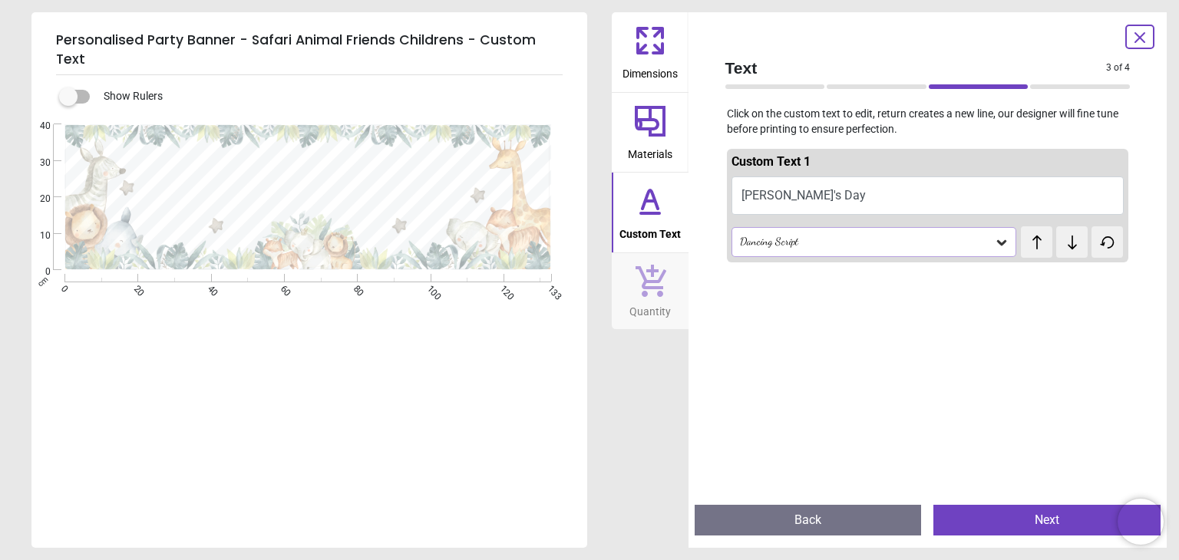
click at [626, 417] on div "Dimensions Materials Custom Text Quantity" at bounding box center [650, 280] width 77 height 536
click at [1065, 239] on icon at bounding box center [1071, 242] width 23 height 15
click at [1031, 242] on span "test" at bounding box center [1036, 235] width 11 height 14
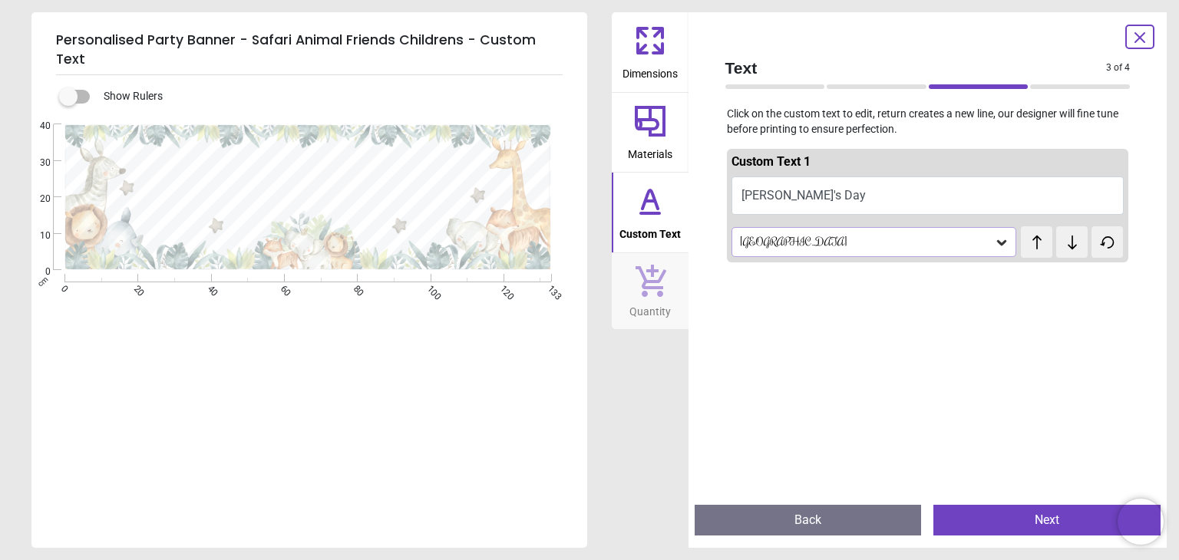
click at [1036, 245] on icon at bounding box center [1036, 242] width 23 height 15
click at [1007, 333] on div at bounding box center [928, 549] width 402 height 560
click at [654, 298] on span "Quantity" at bounding box center [649, 308] width 41 height 23
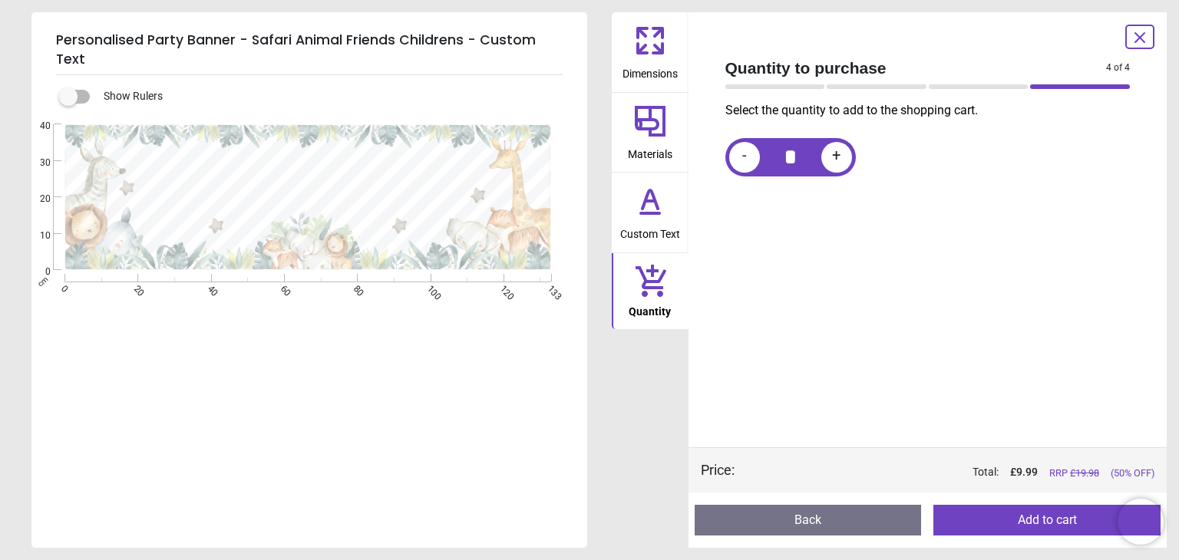
click at [1008, 516] on button "Add to cart" at bounding box center [1046, 520] width 227 height 31
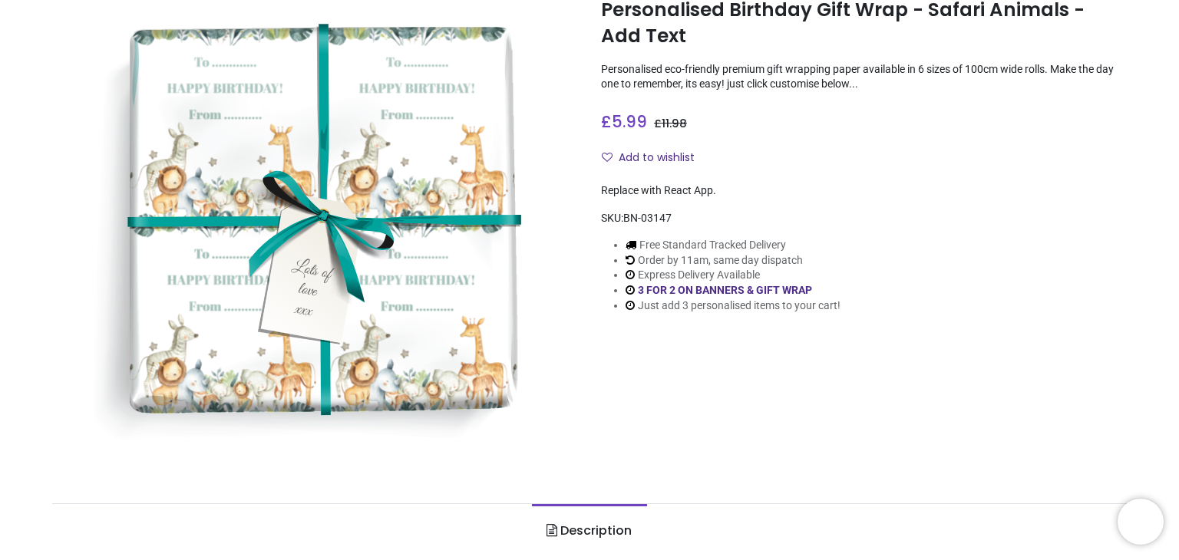
scroll to position [186, 0]
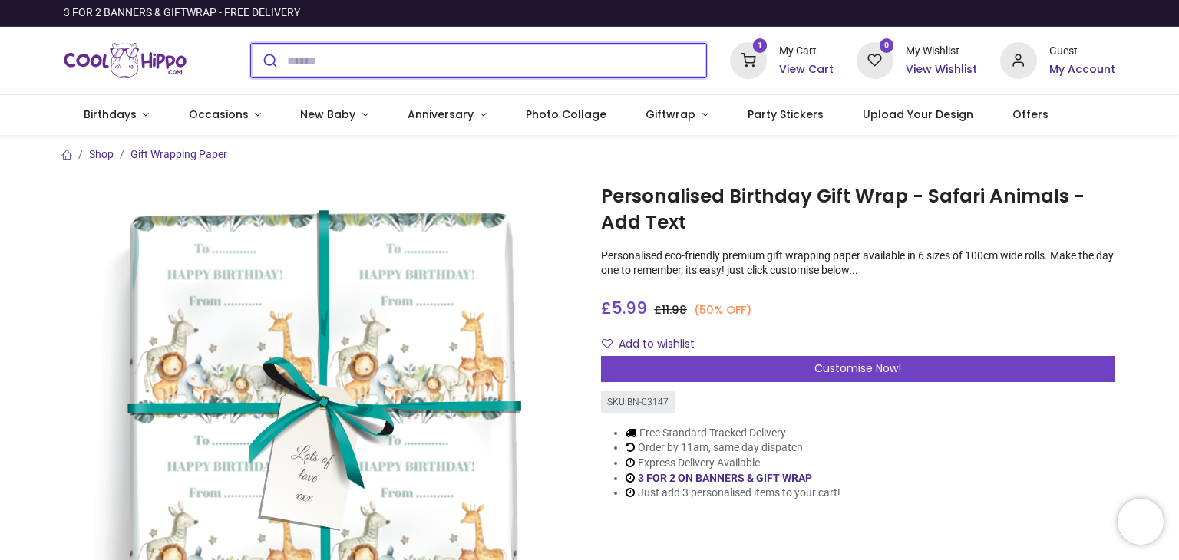
click at [365, 62] on input "search" at bounding box center [496, 61] width 419 height 34
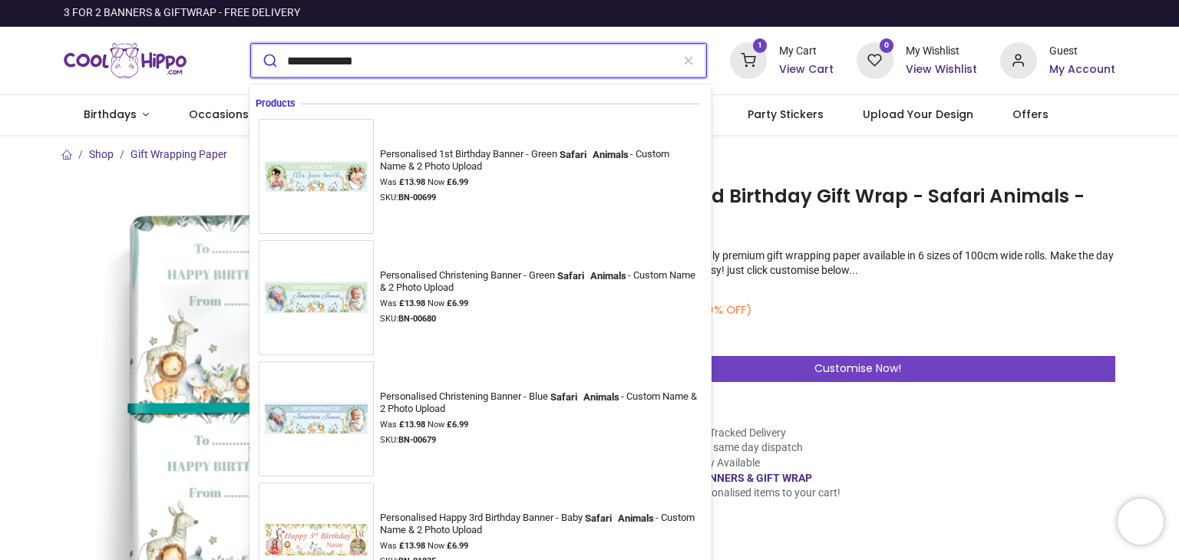
type input "**********"
click at [251, 44] on button "submit" at bounding box center [269, 61] width 36 height 34
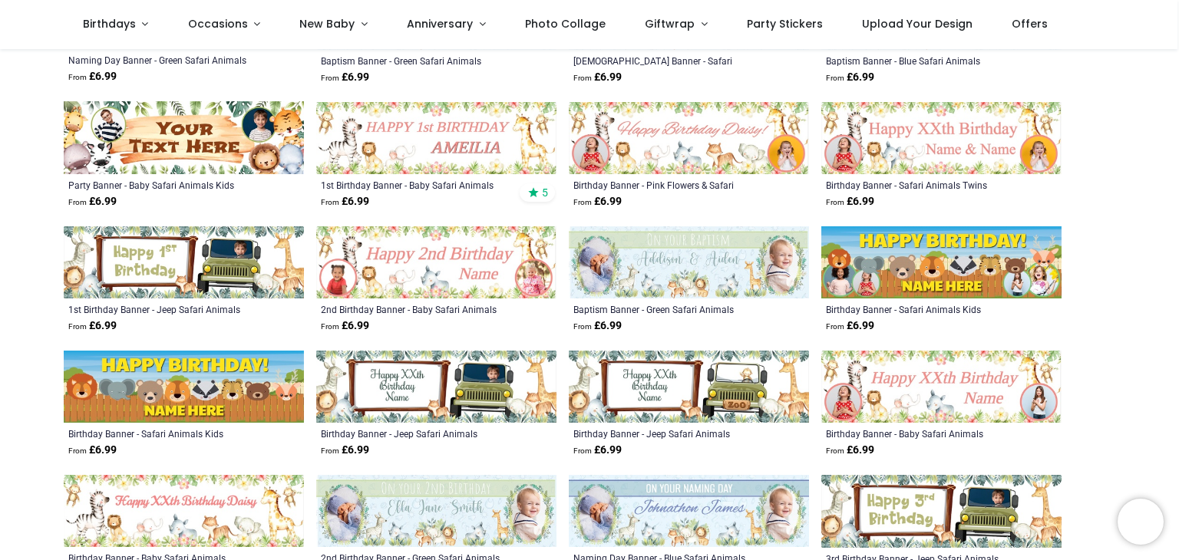
scroll to position [387, 0]
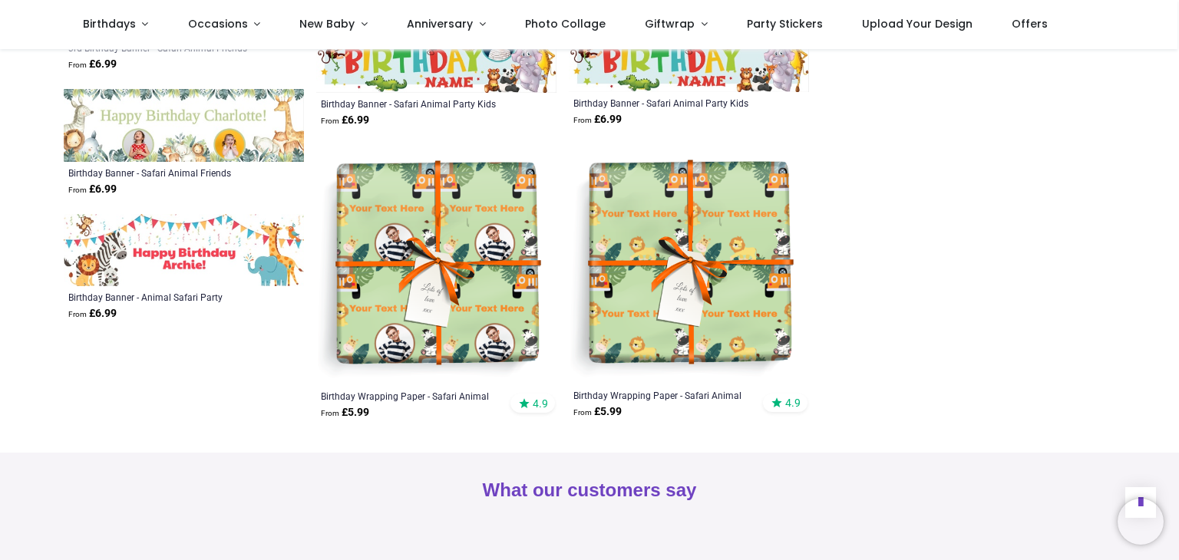
scroll to position [1756, 0]
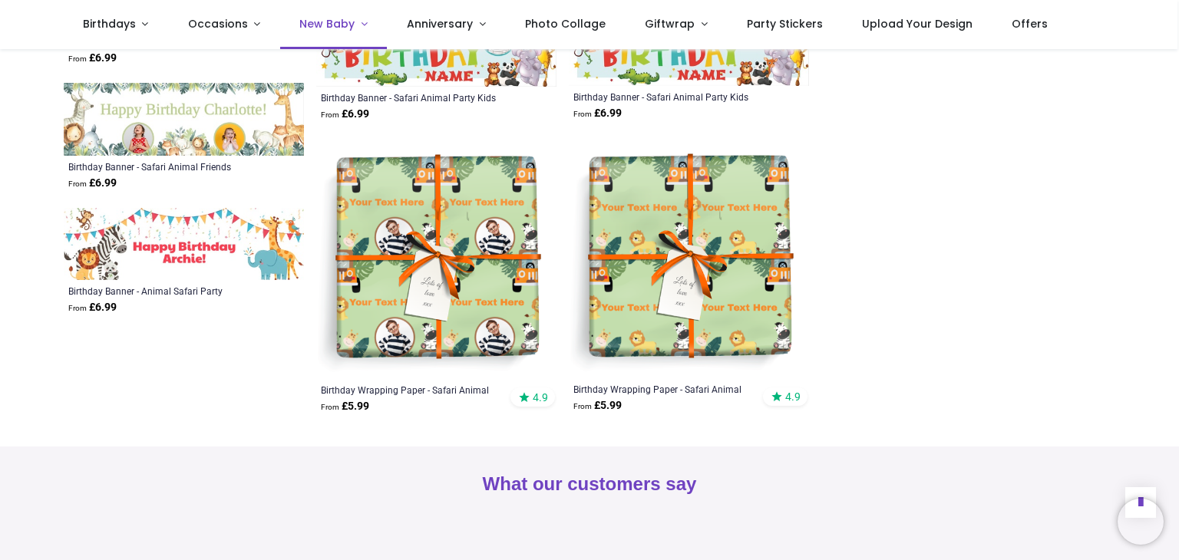
click at [339, 31] on link "New Baby" at bounding box center [333, 24] width 107 height 49
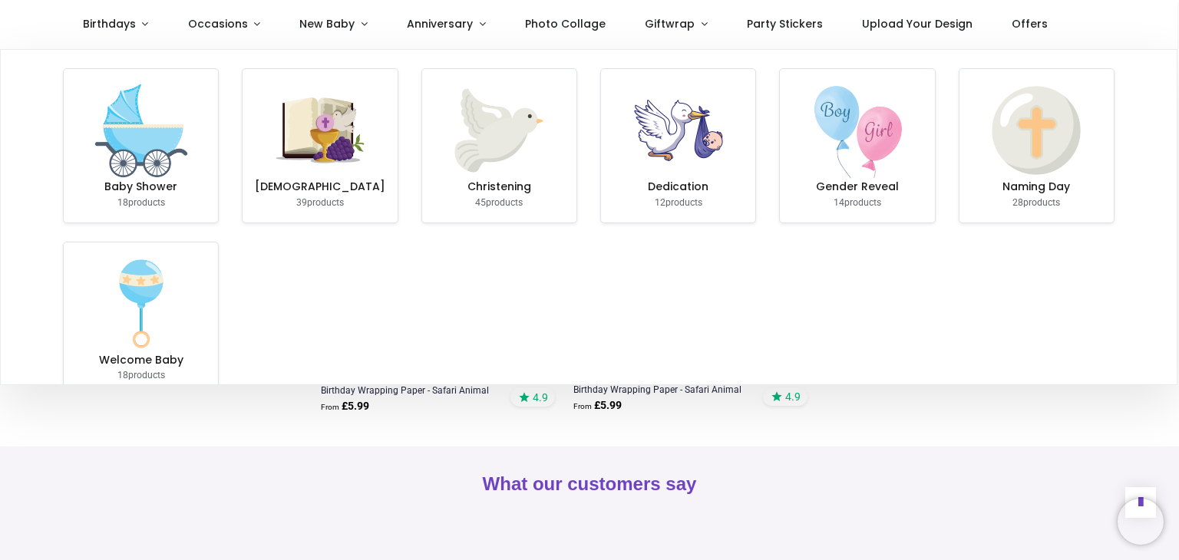
scroll to position [35, 0]
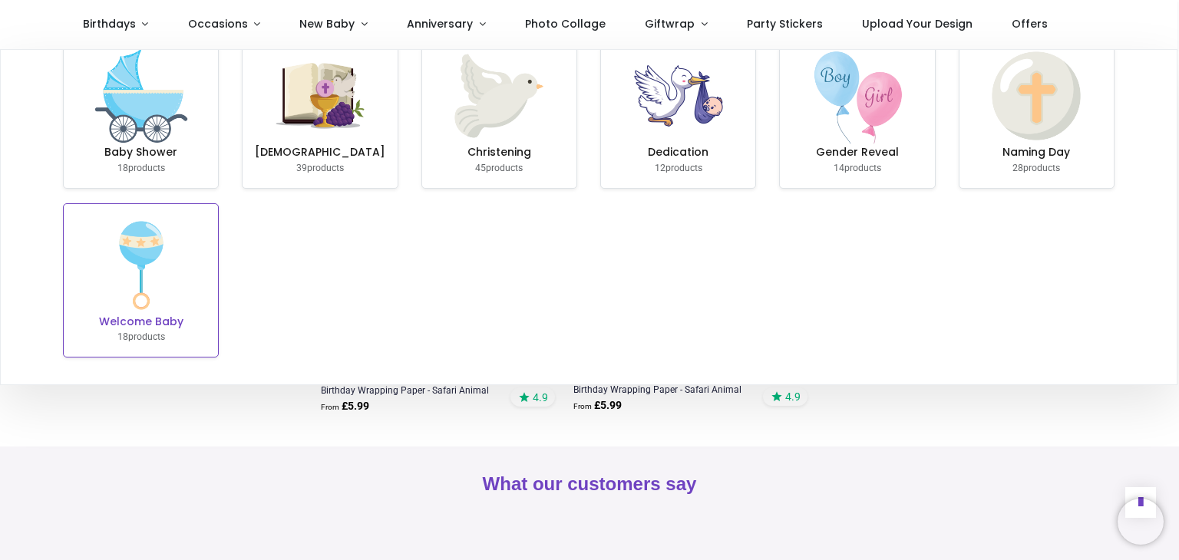
click at [206, 268] on link "Welcome Baby 18 products" at bounding box center [141, 280] width 154 height 153
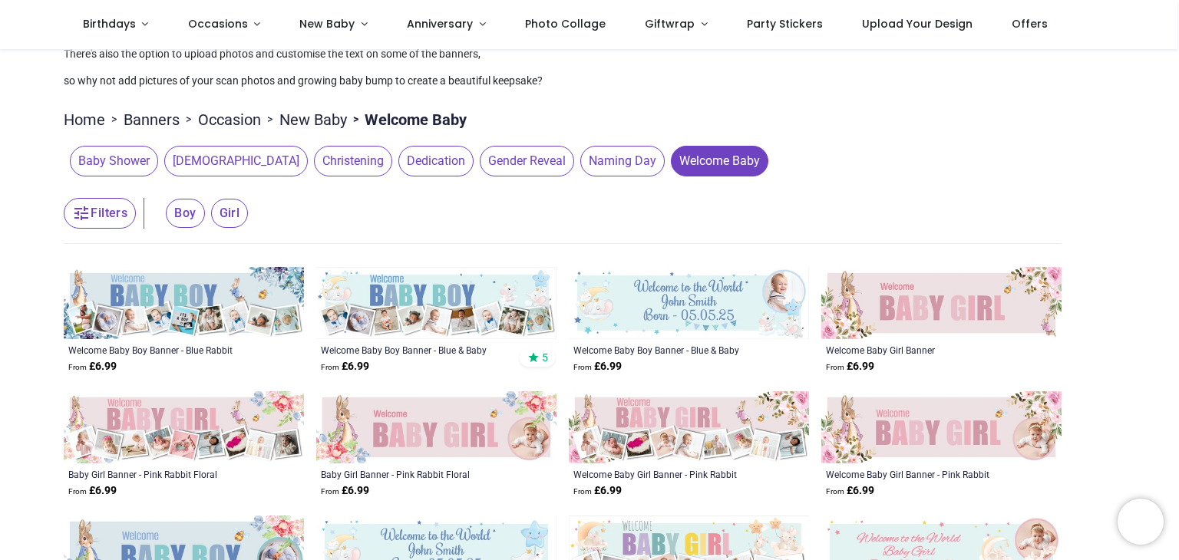
scroll to position [110, 0]
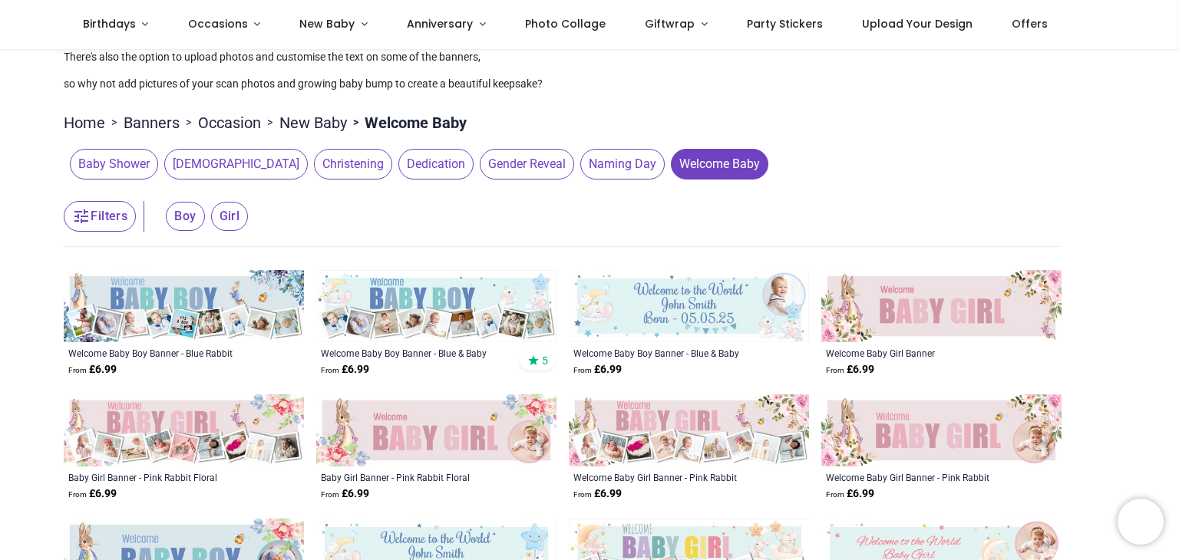
click at [398, 160] on span "Dedication" at bounding box center [435, 164] width 75 height 31
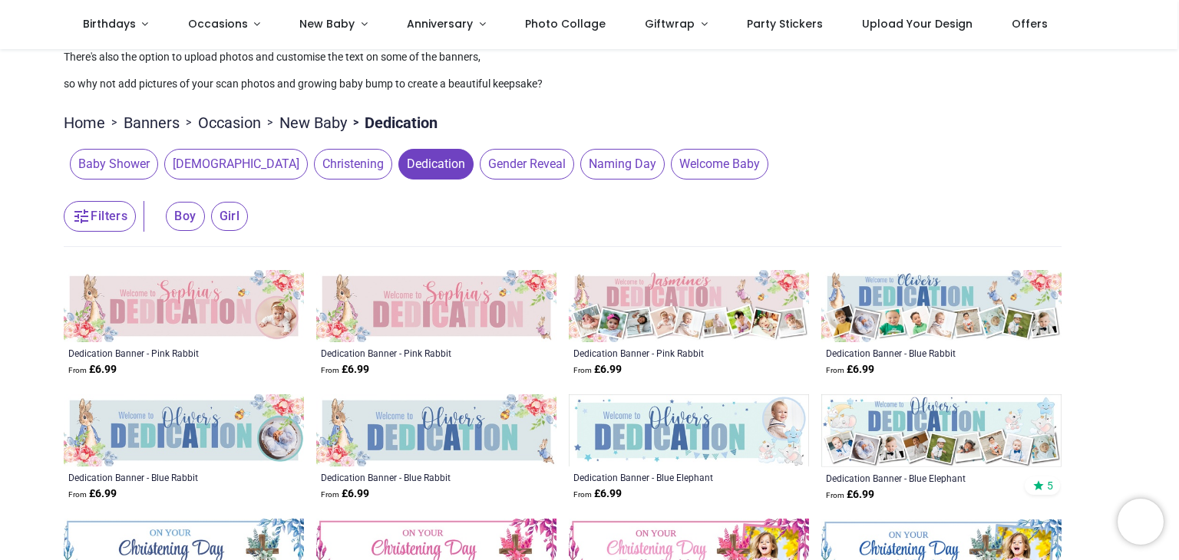
click at [138, 160] on span "Baby Shower" at bounding box center [114, 164] width 88 height 31
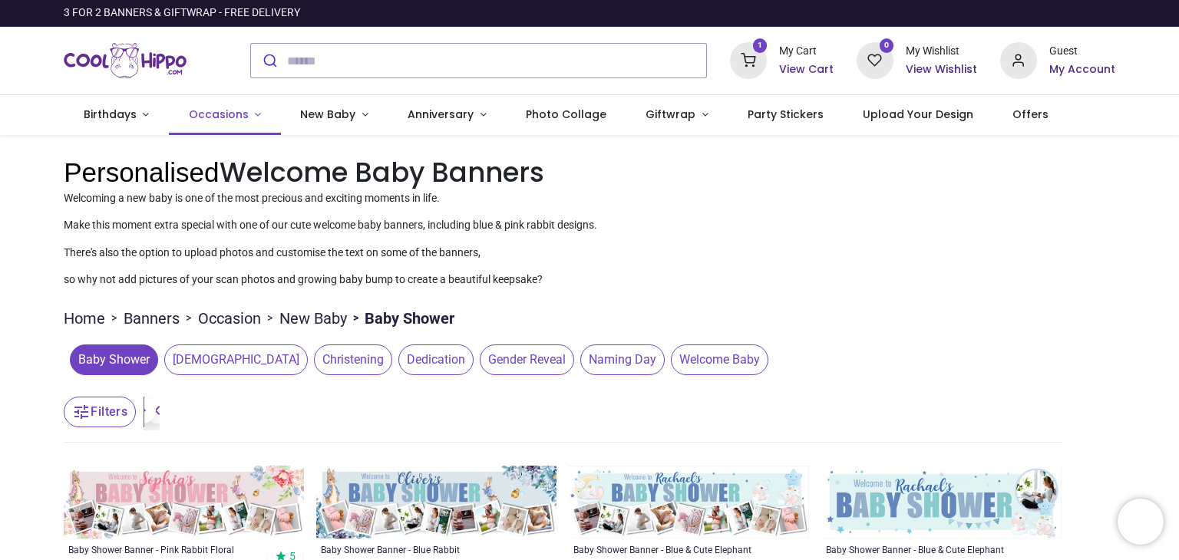
click at [239, 110] on span "Occasions" at bounding box center [219, 114] width 60 height 15
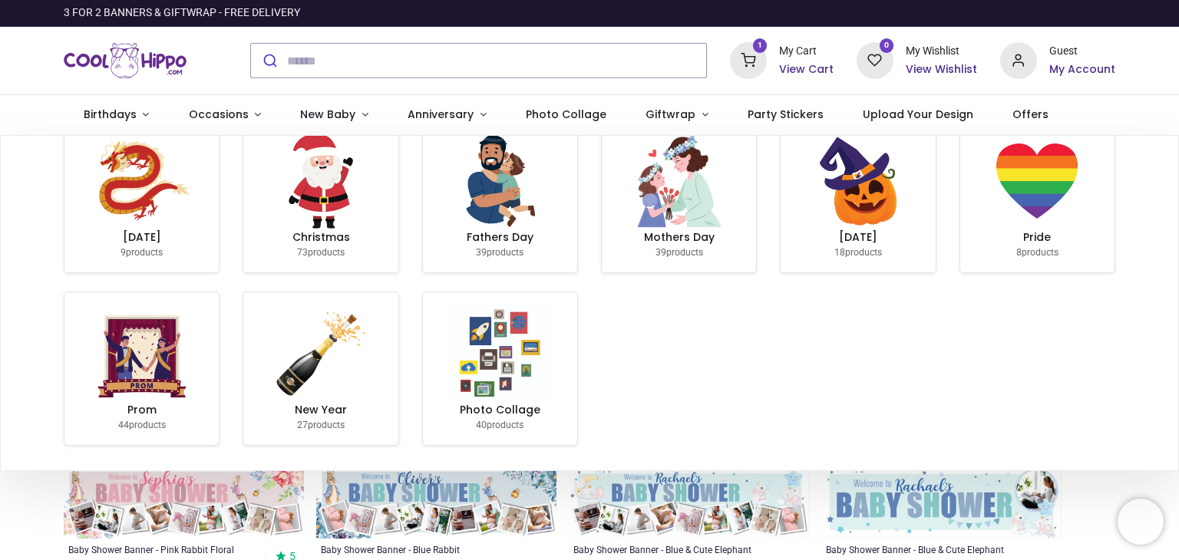
scroll to position [380, 0]
click at [134, 118] on span "Birthdays" at bounding box center [112, 114] width 56 height 15
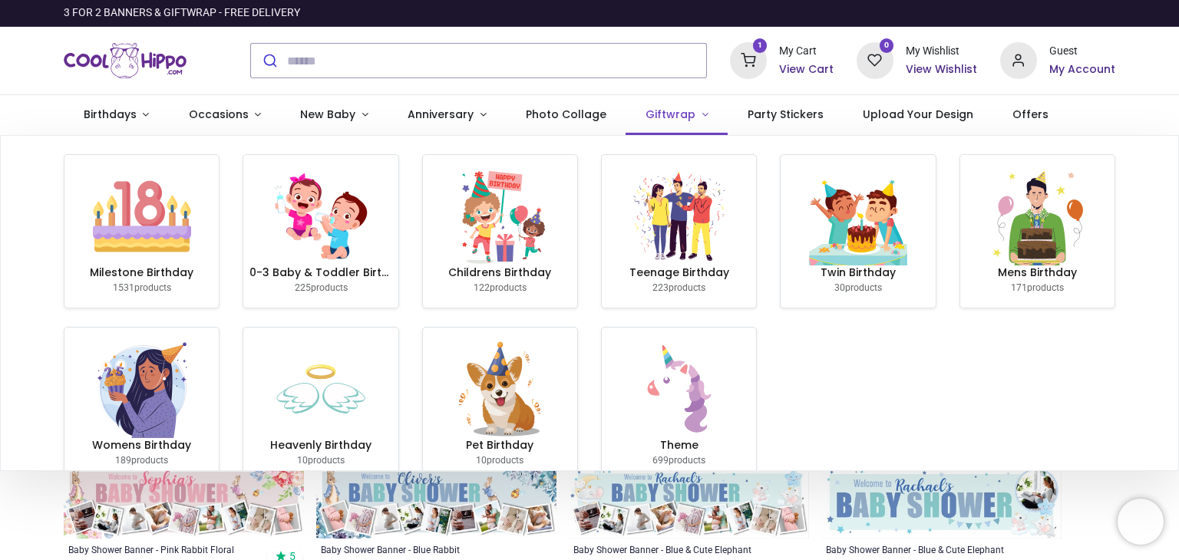
click at [675, 99] on link "Giftwrap" at bounding box center [676, 115] width 102 height 40
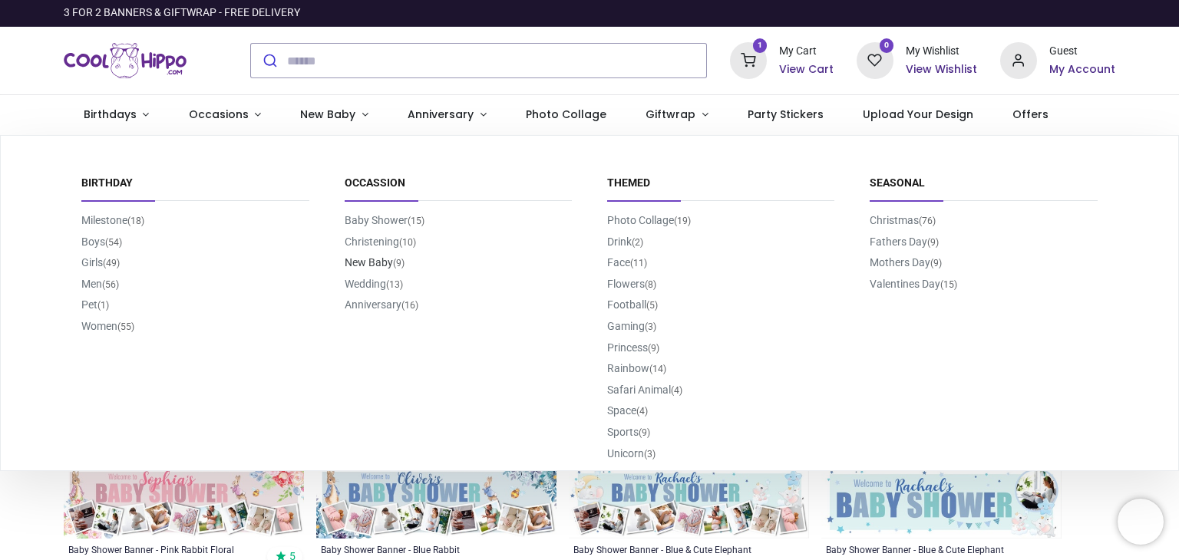
click at [390, 262] on link "New Baby (9)" at bounding box center [375, 262] width 60 height 12
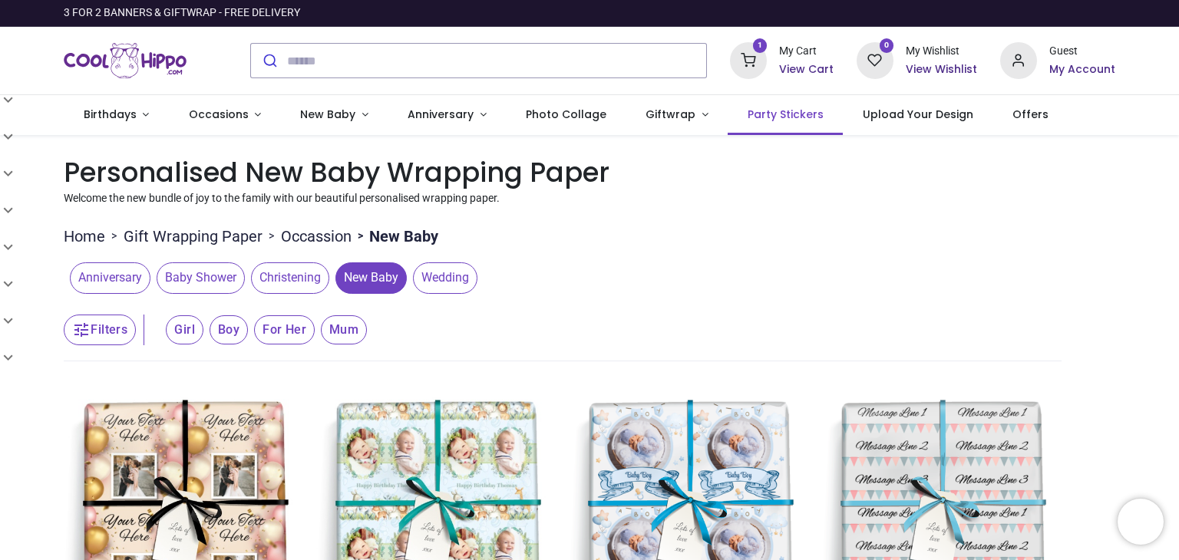
click at [784, 114] on span "Party Stickers" at bounding box center [785, 114] width 76 height 15
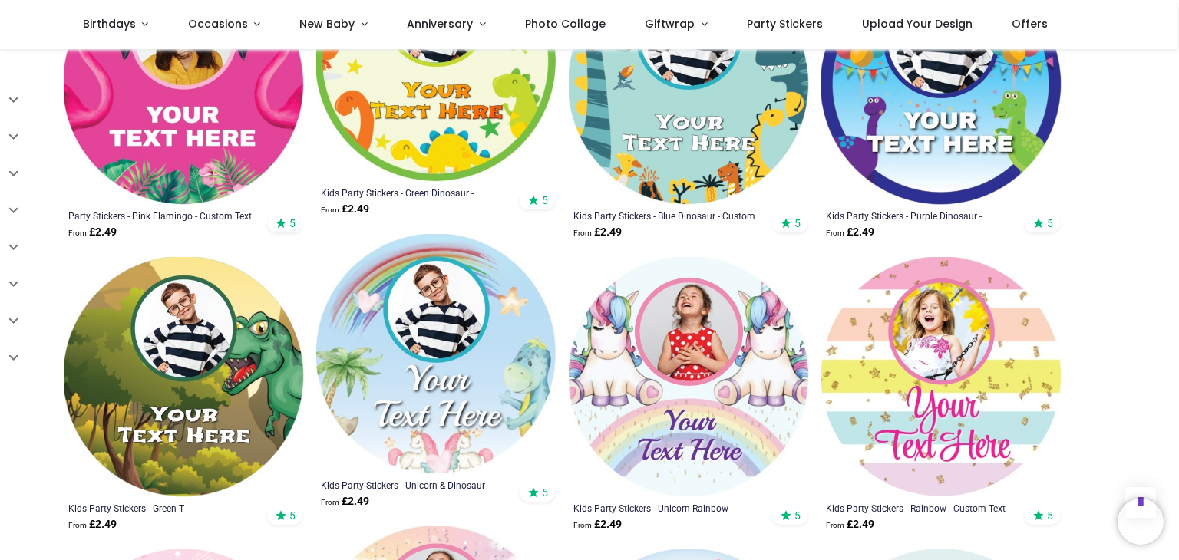
scroll to position [1564, 0]
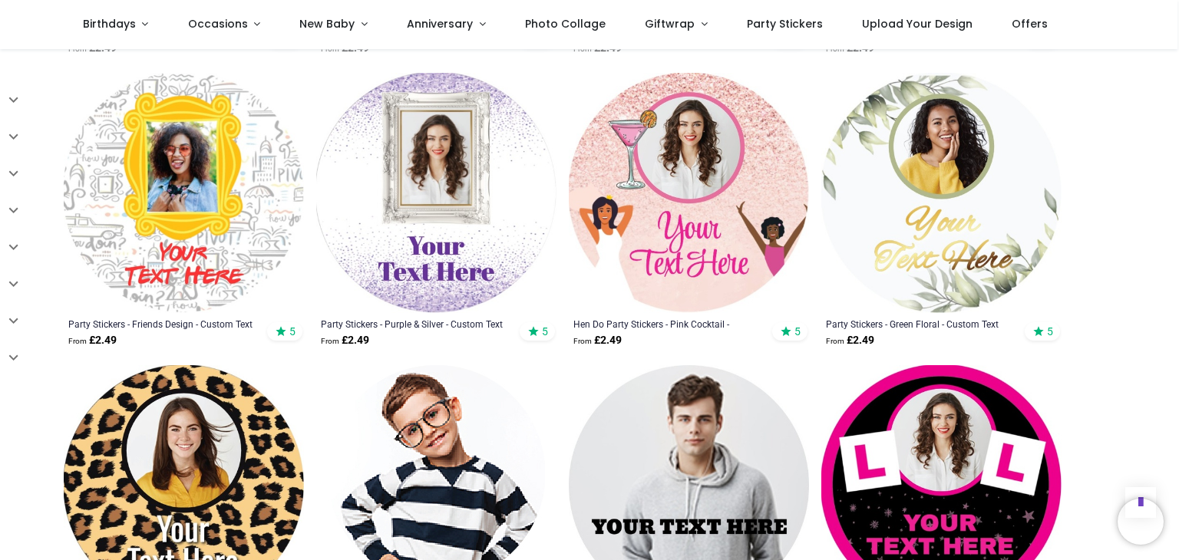
scroll to position [21, 0]
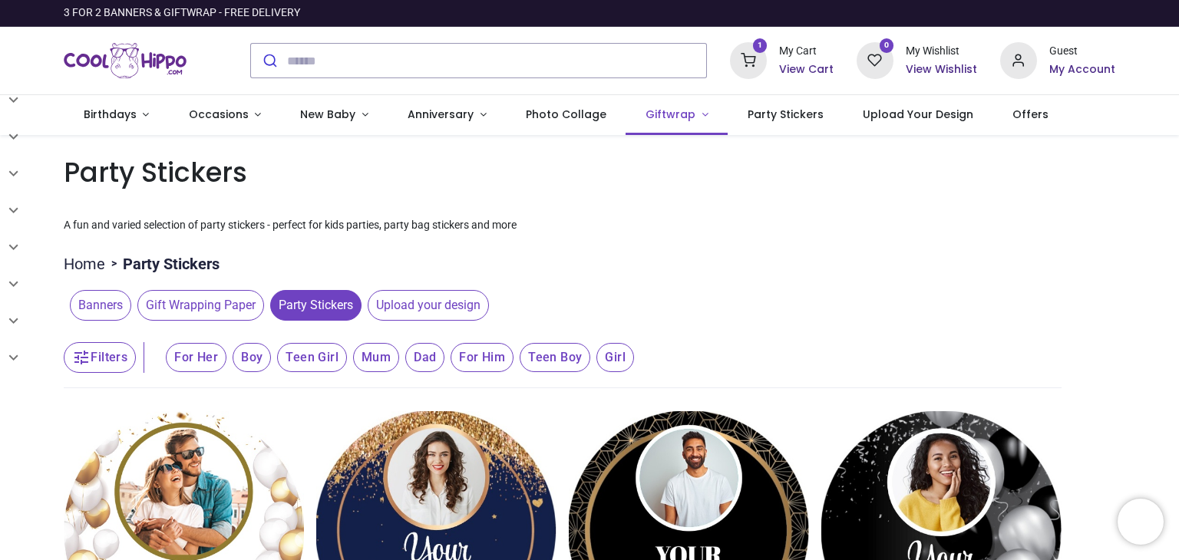
click at [686, 111] on link "Giftwrap" at bounding box center [676, 115] width 102 height 40
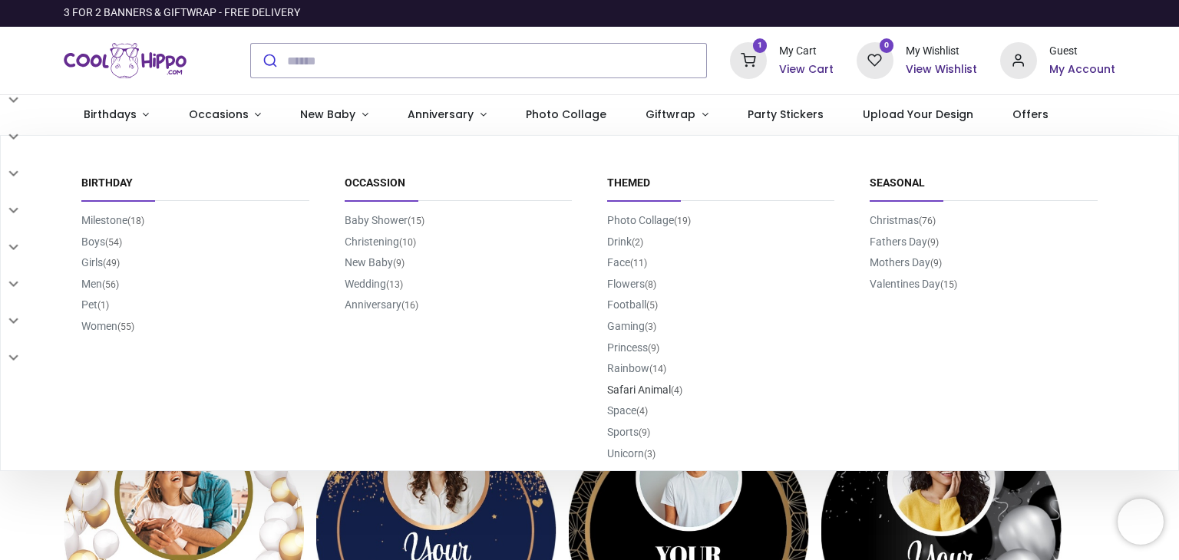
click at [662, 386] on link "Safari Animal (4)" at bounding box center [644, 390] width 75 height 12
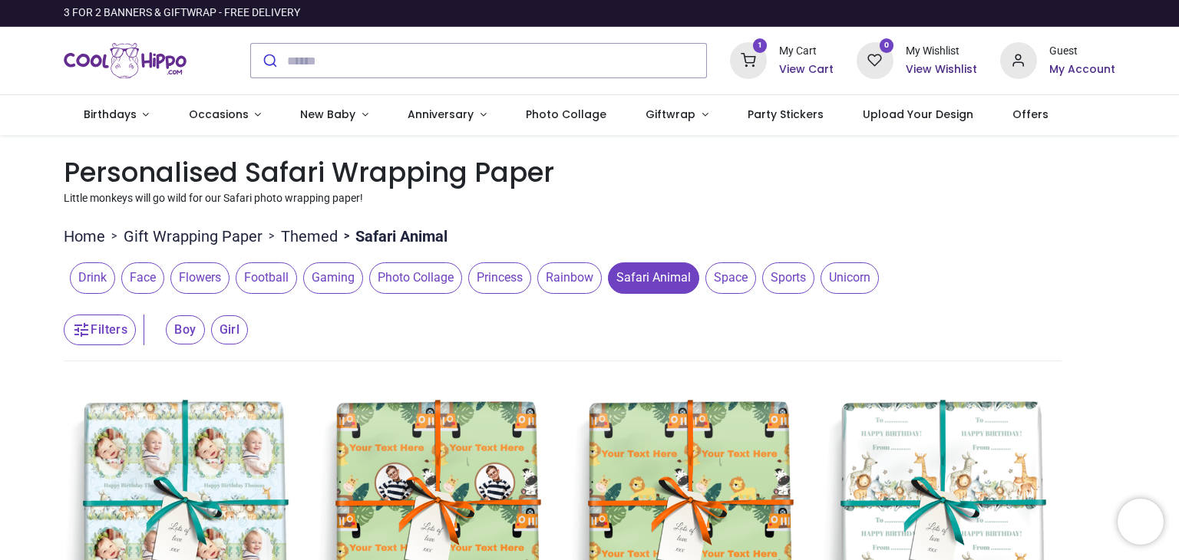
click at [806, 64] on h6 "View Cart" at bounding box center [806, 69] width 54 height 15
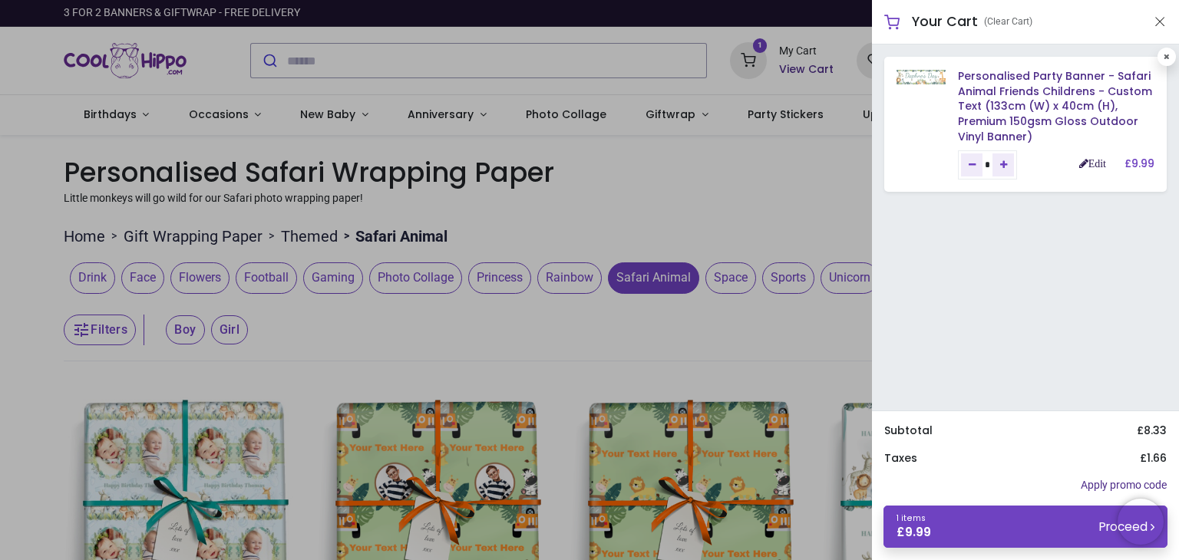
click at [1090, 164] on link "Edit" at bounding box center [1092, 163] width 27 height 11
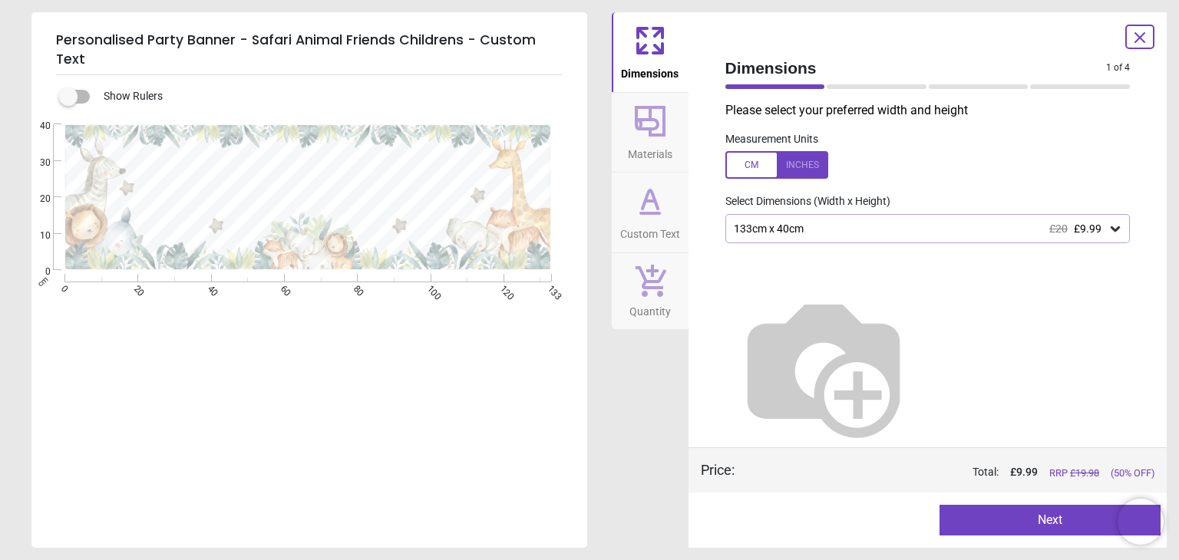
click at [898, 223] on div "133cm x 40cm £20 £9.99" at bounding box center [920, 229] width 376 height 13
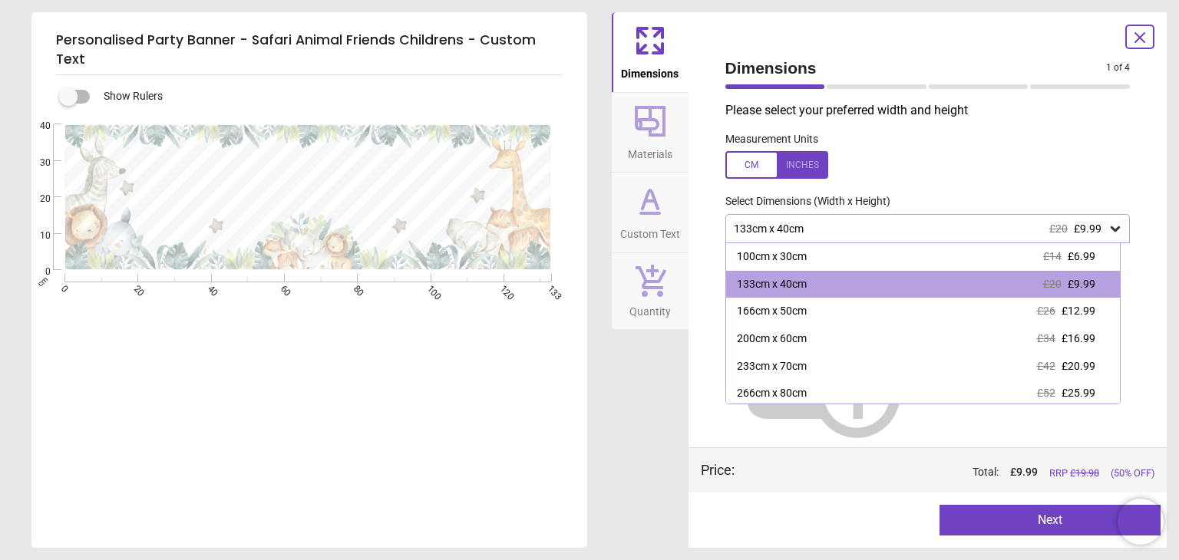
click at [980, 167] on label at bounding box center [927, 165] width 405 height 28
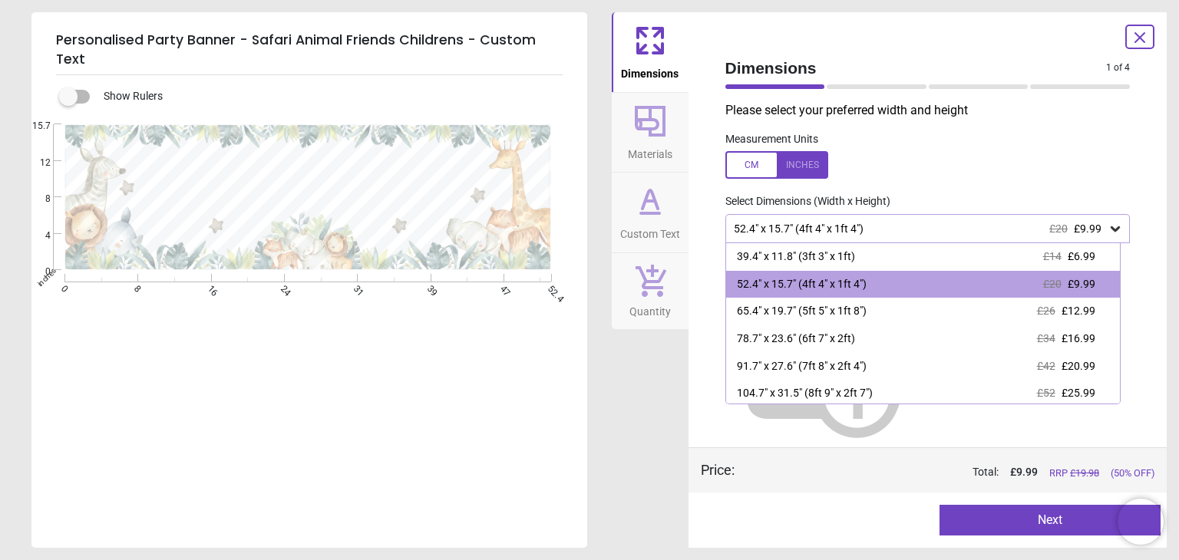
click at [1145, 35] on icon at bounding box center [1139, 37] width 18 height 18
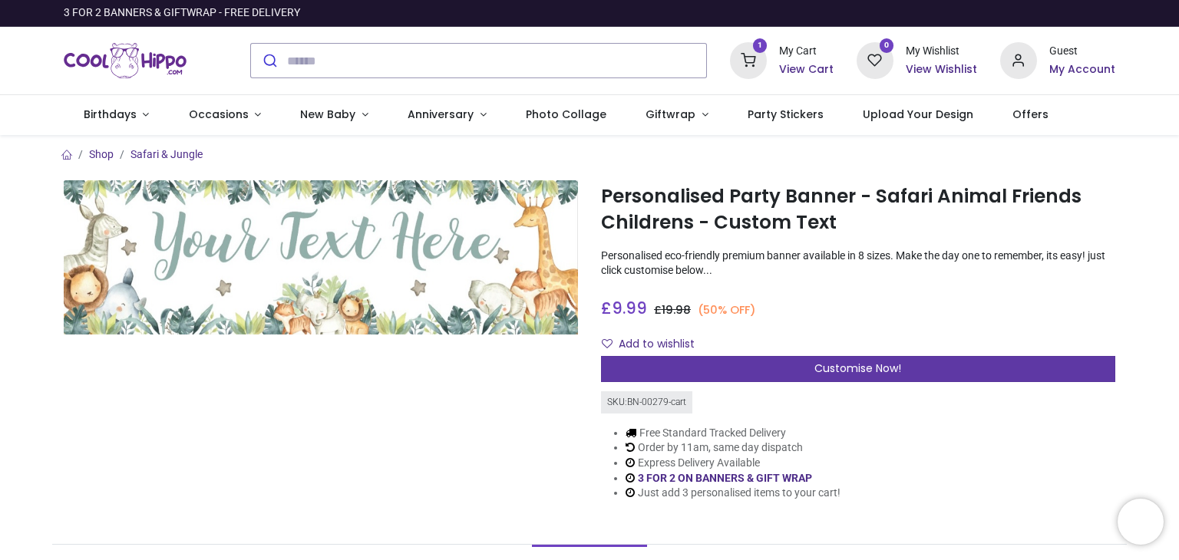
click at [837, 366] on span "Customise Now!" at bounding box center [857, 368] width 87 height 15
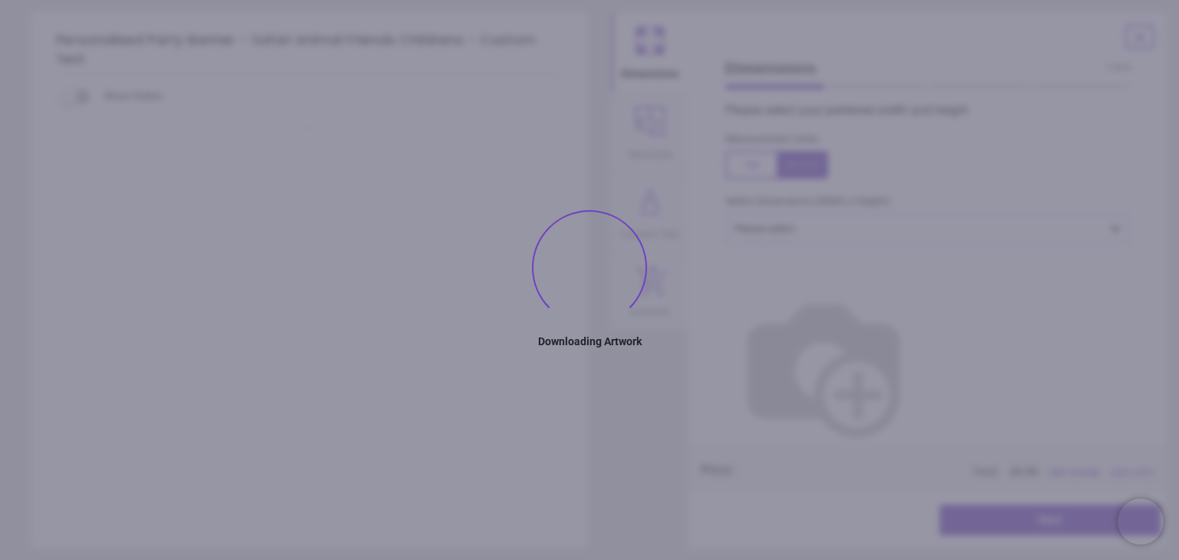
type textarea "**********"
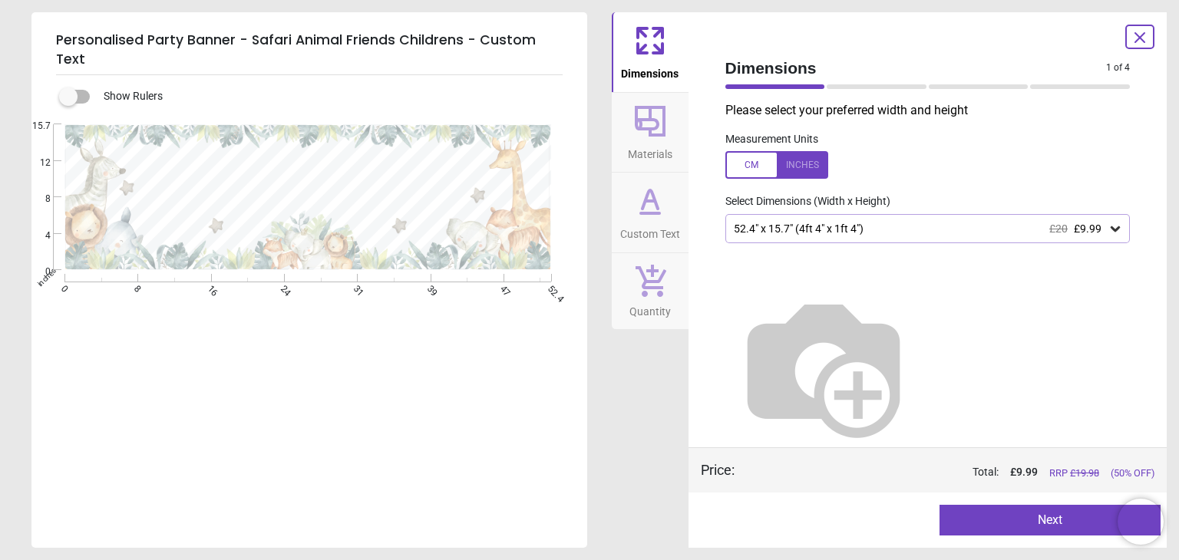
click at [790, 232] on div "52.4" x 15.7" (4ft 4" x 1ft 4") £20 £9.99" at bounding box center [920, 229] width 376 height 13
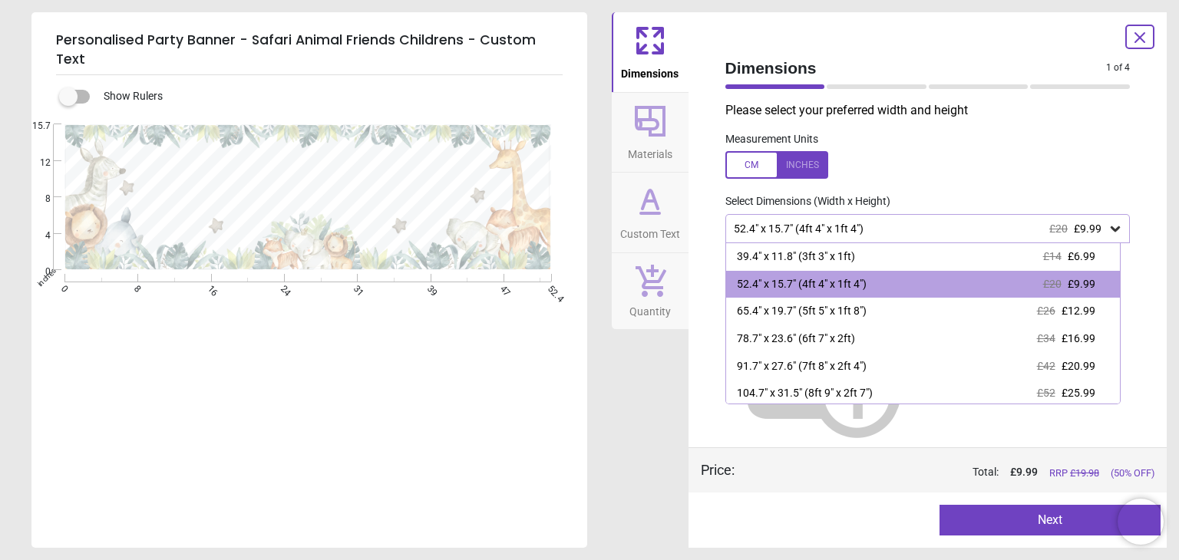
click at [762, 174] on div at bounding box center [776, 165] width 103 height 28
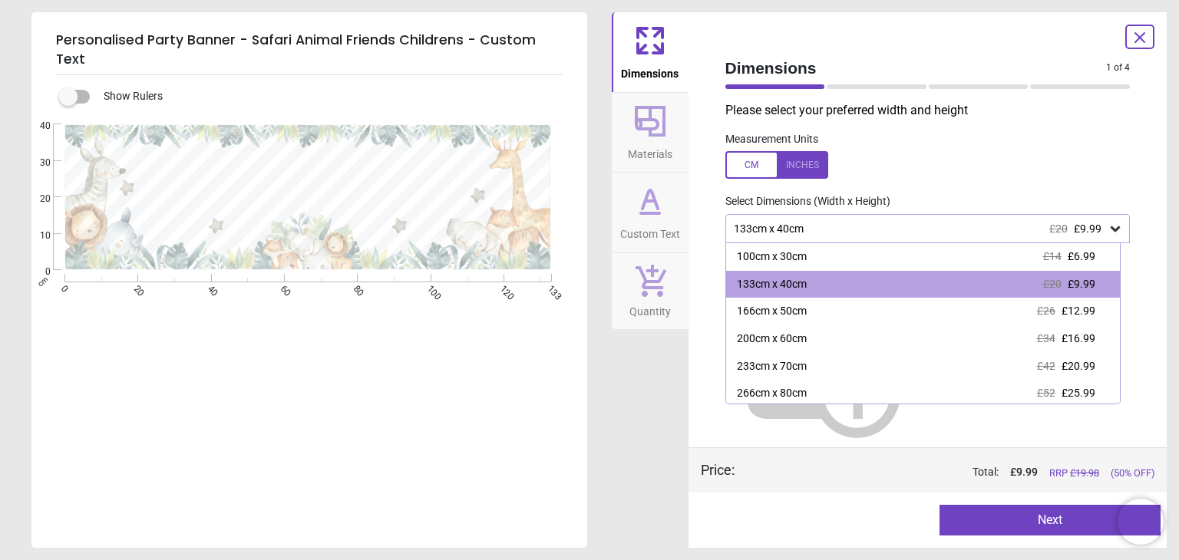
click at [661, 201] on icon at bounding box center [649, 201] width 37 height 37
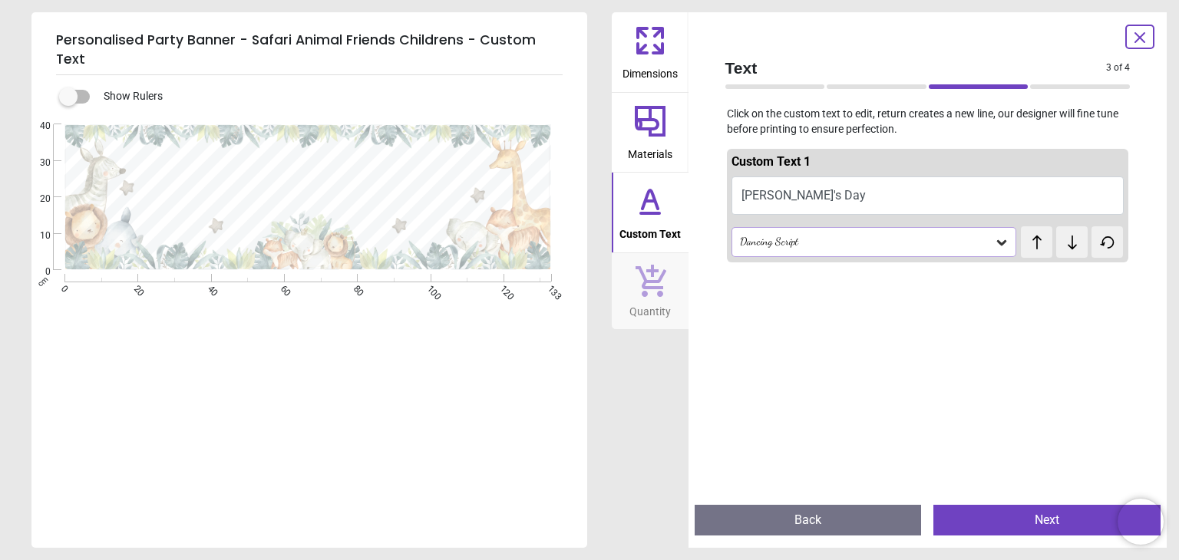
click at [829, 246] on div "Dancing Script" at bounding box center [866, 242] width 256 height 13
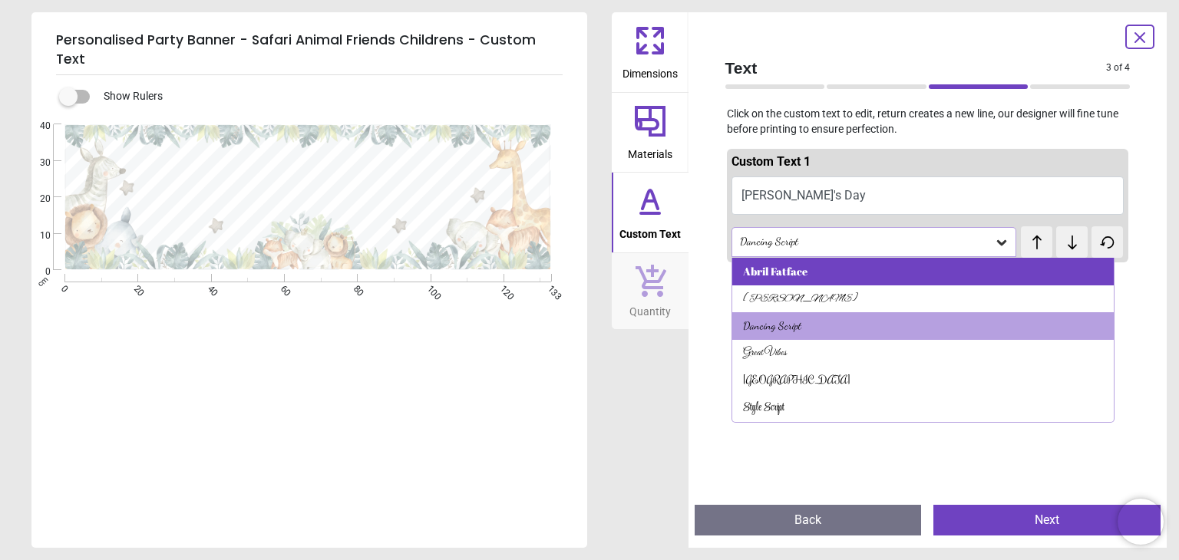
click at [842, 265] on div "Abril Fatface" at bounding box center [922, 272] width 381 height 28
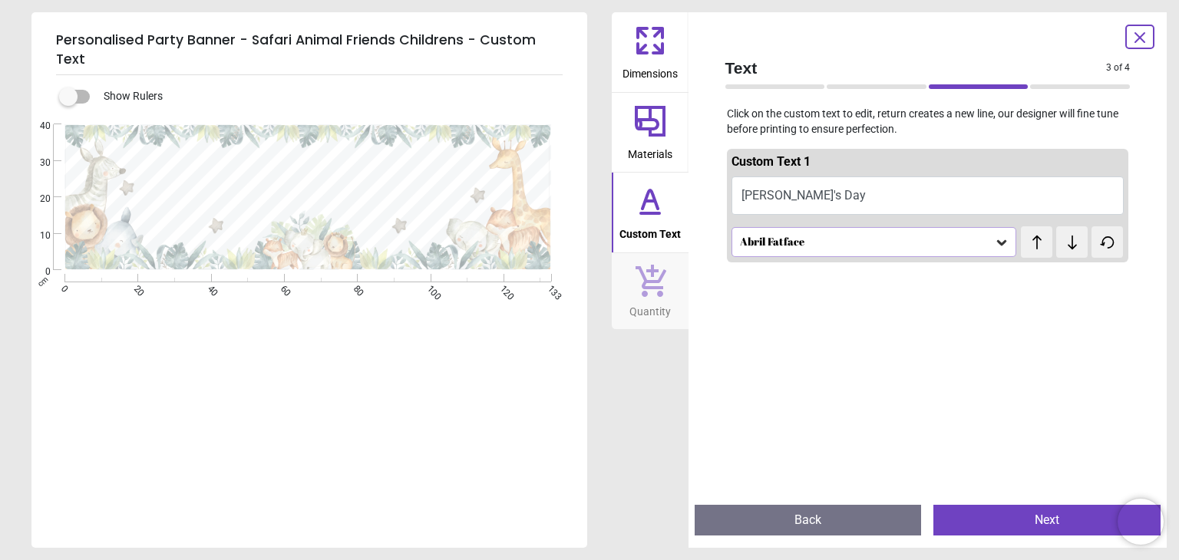
click at [1067, 247] on icon at bounding box center [1071, 242] width 9 height 14
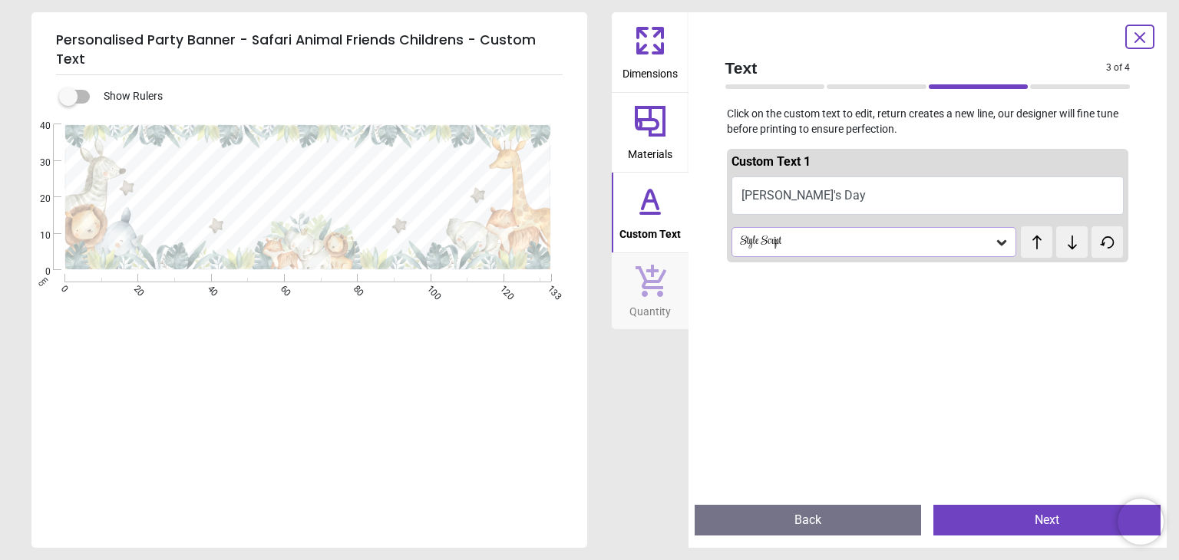
click at [1067, 247] on icon at bounding box center [1071, 242] width 9 height 14
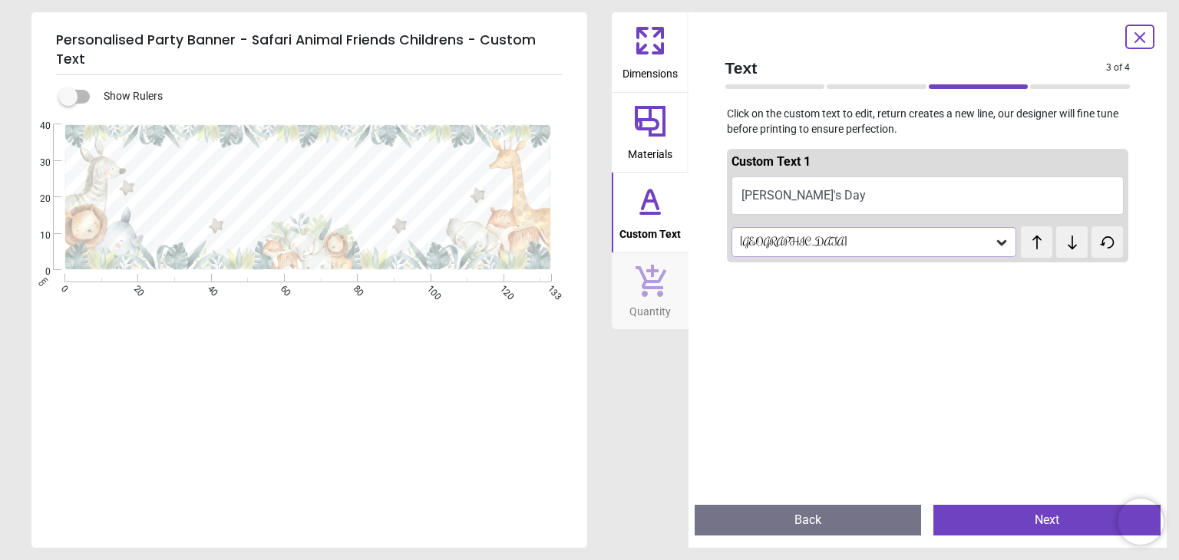
click at [1067, 247] on icon at bounding box center [1071, 242] width 9 height 14
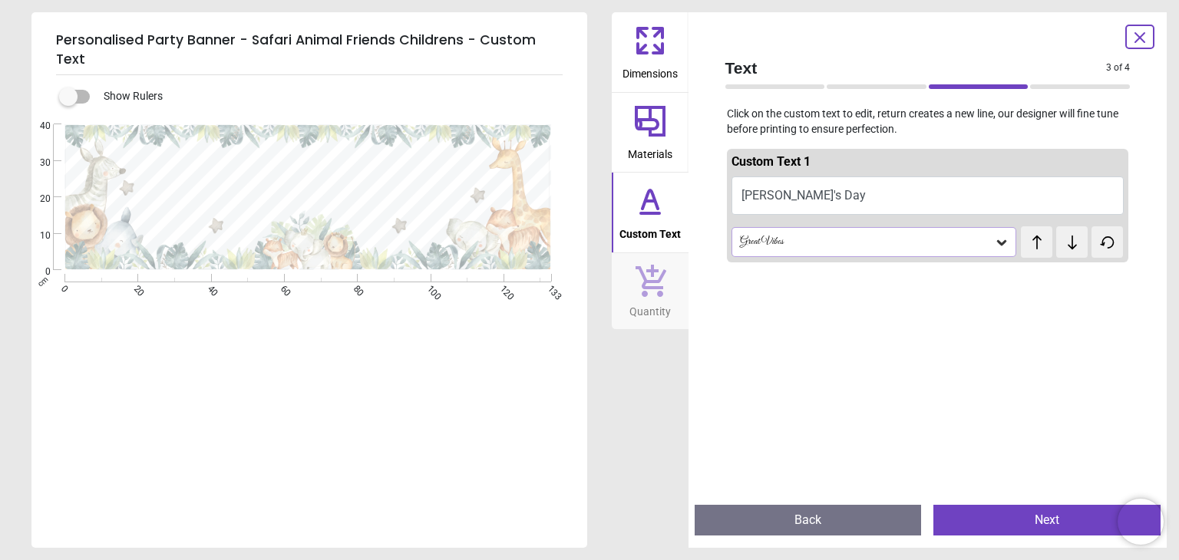
click at [1067, 247] on icon at bounding box center [1071, 242] width 9 height 14
click at [1034, 252] on button at bounding box center [1035, 241] width 31 height 31
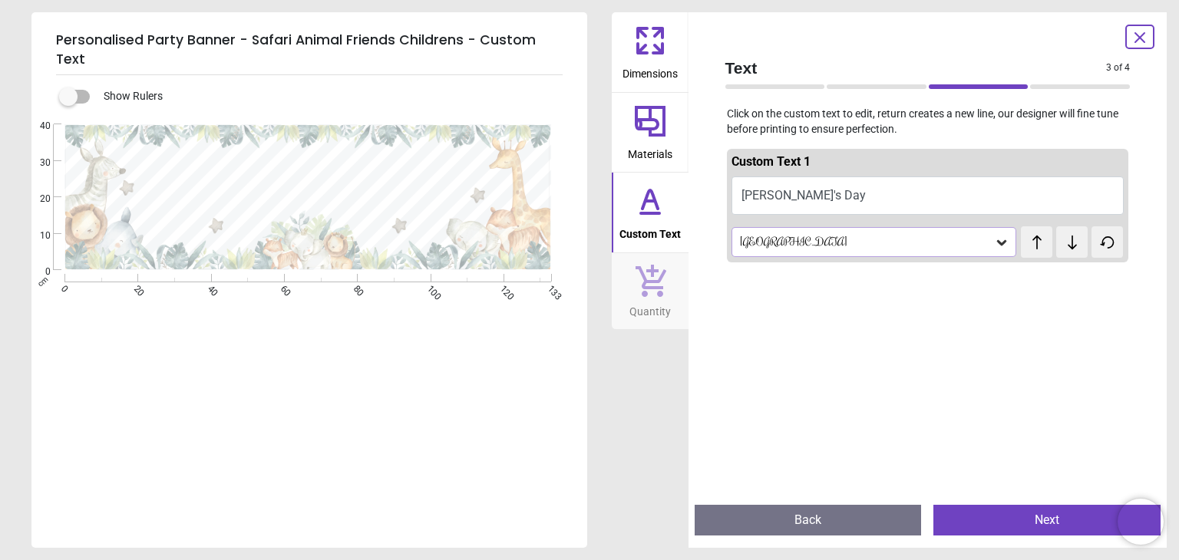
click at [1034, 252] on button at bounding box center [1035, 241] width 31 height 31
click at [1067, 243] on icon at bounding box center [1071, 242] width 23 height 15
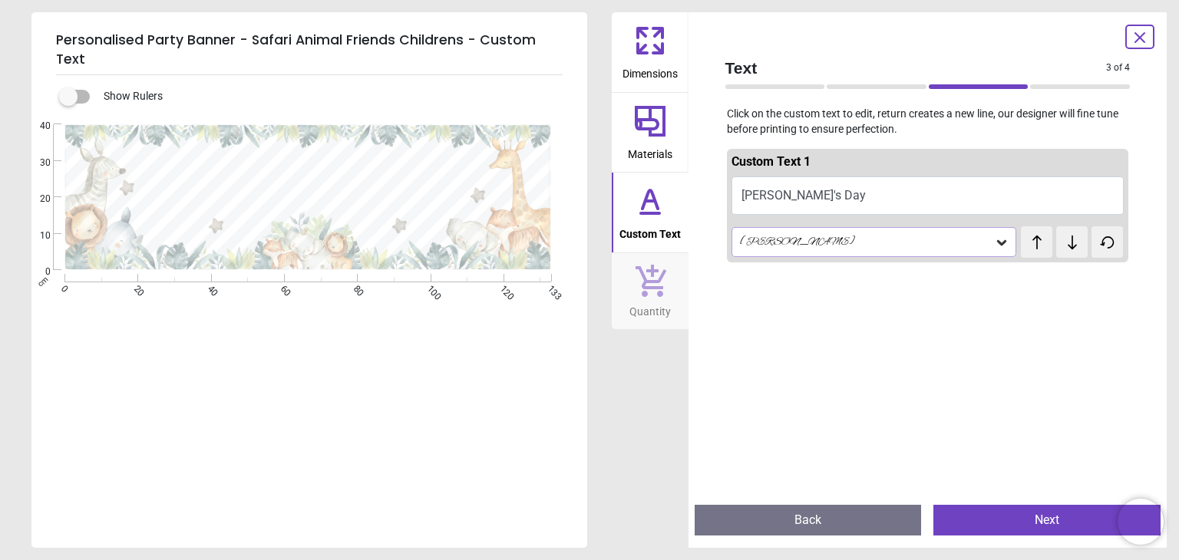
click at [1067, 243] on icon at bounding box center [1071, 242] width 23 height 15
click at [1043, 243] on button at bounding box center [1035, 241] width 31 height 31
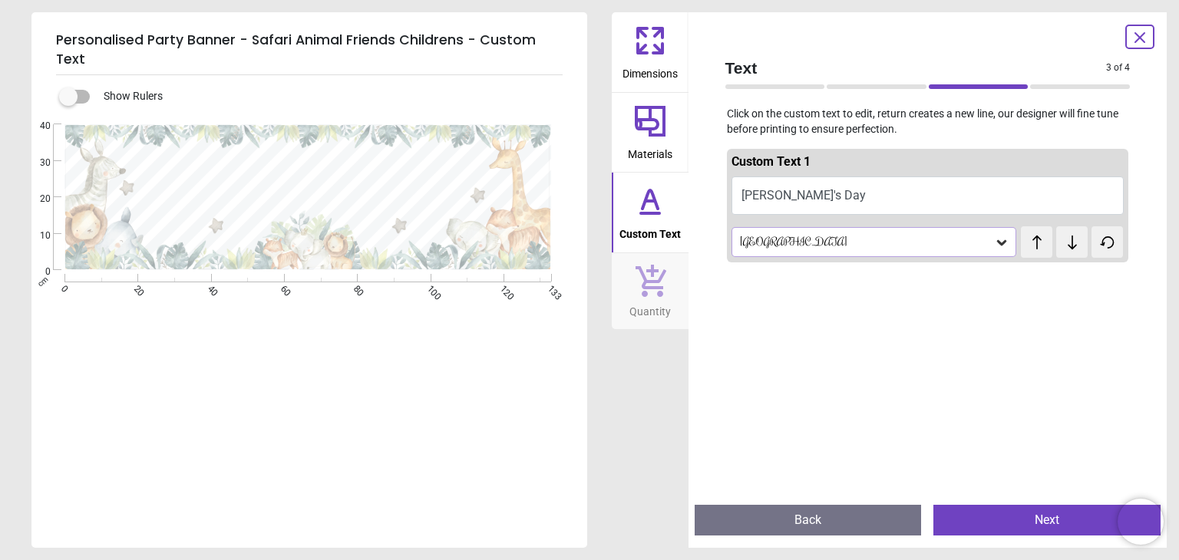
click at [1043, 243] on button at bounding box center [1035, 241] width 31 height 31
click at [1060, 243] on icon at bounding box center [1071, 242] width 23 height 15
click at [1025, 243] on icon at bounding box center [1036, 242] width 23 height 15
click at [1060, 240] on icon at bounding box center [1071, 242] width 23 height 15
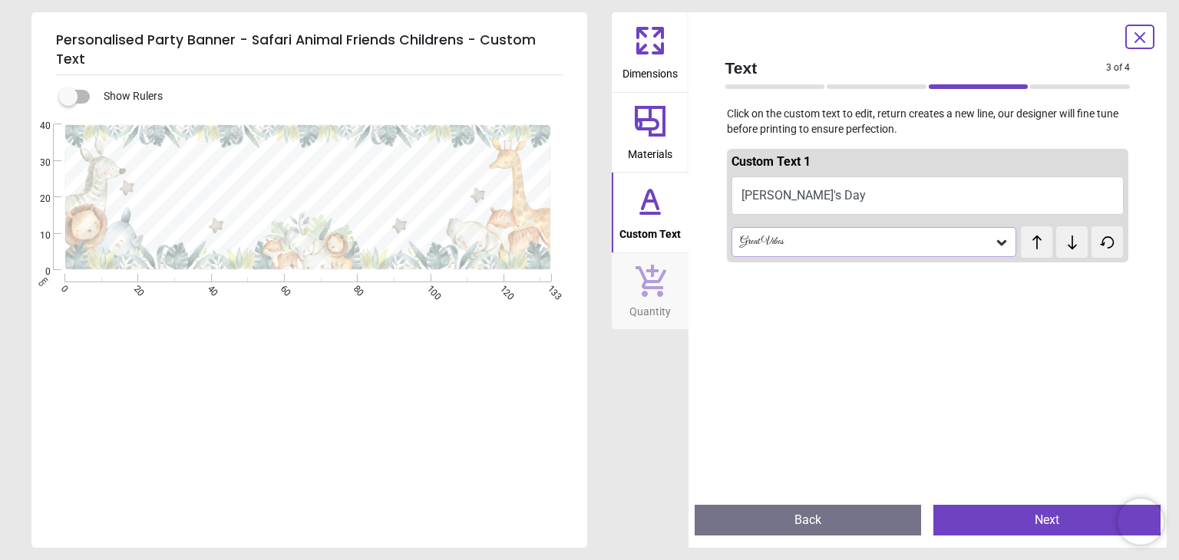
click at [1060, 240] on icon at bounding box center [1071, 242] width 23 height 15
click at [1034, 245] on icon at bounding box center [1036, 242] width 23 height 15
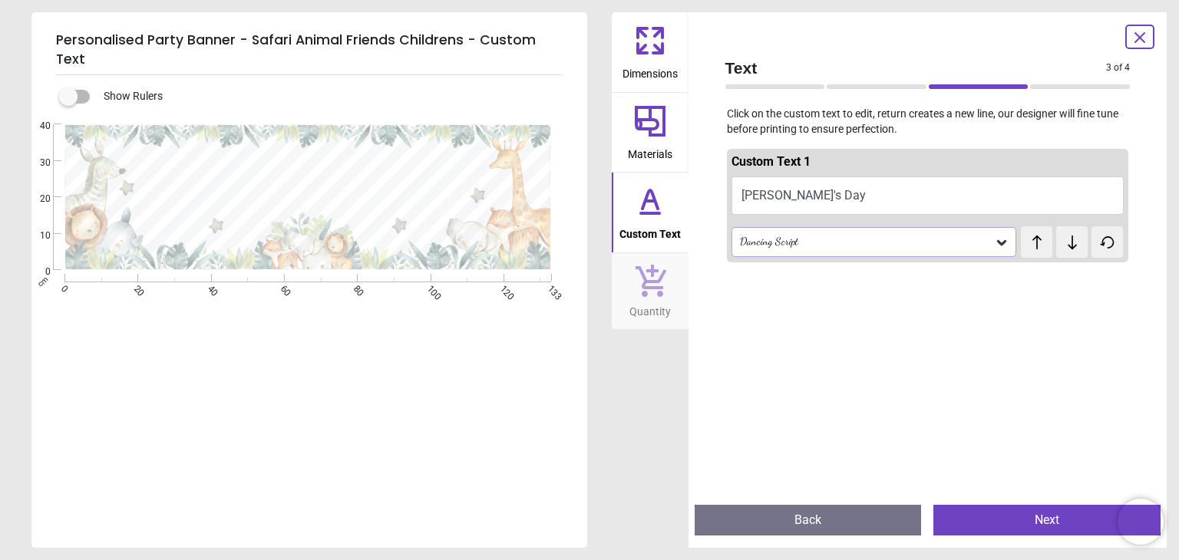
click at [1062, 243] on icon at bounding box center [1071, 242] width 23 height 15
click at [1008, 237] on div "Great Vibes test test" at bounding box center [927, 241] width 393 height 31
click at [1030, 245] on icon at bounding box center [1036, 242] width 23 height 15
click at [1136, 31] on icon at bounding box center [1139, 37] width 18 height 18
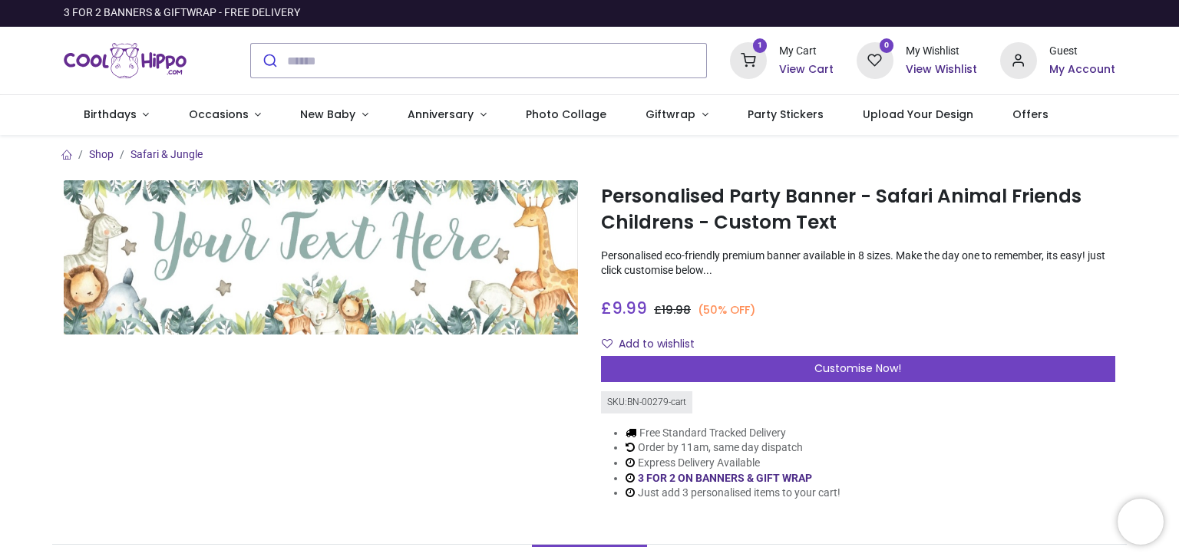
click at [808, 66] on h6 "View Cart" at bounding box center [806, 69] width 54 height 15
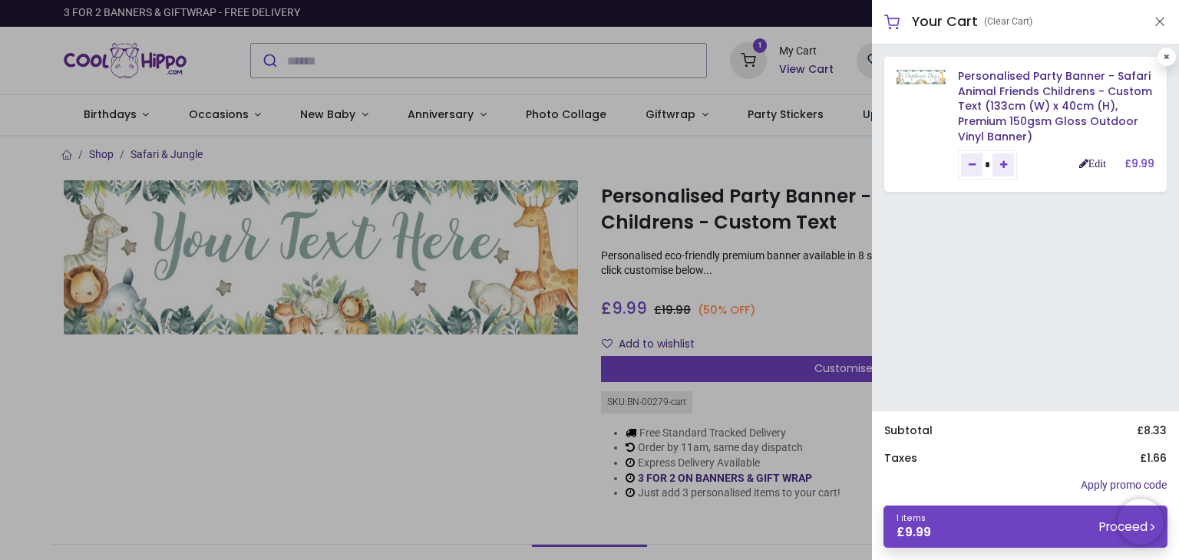
click at [1091, 163] on link "Edit" at bounding box center [1092, 163] width 27 height 11
click at [964, 285] on div "Personalised Party Banner - Safari Animal Friends Childrens - Custom Text (133c…" at bounding box center [1025, 228] width 307 height 366
click at [1155, 25] on button "Close" at bounding box center [1159, 21] width 14 height 19
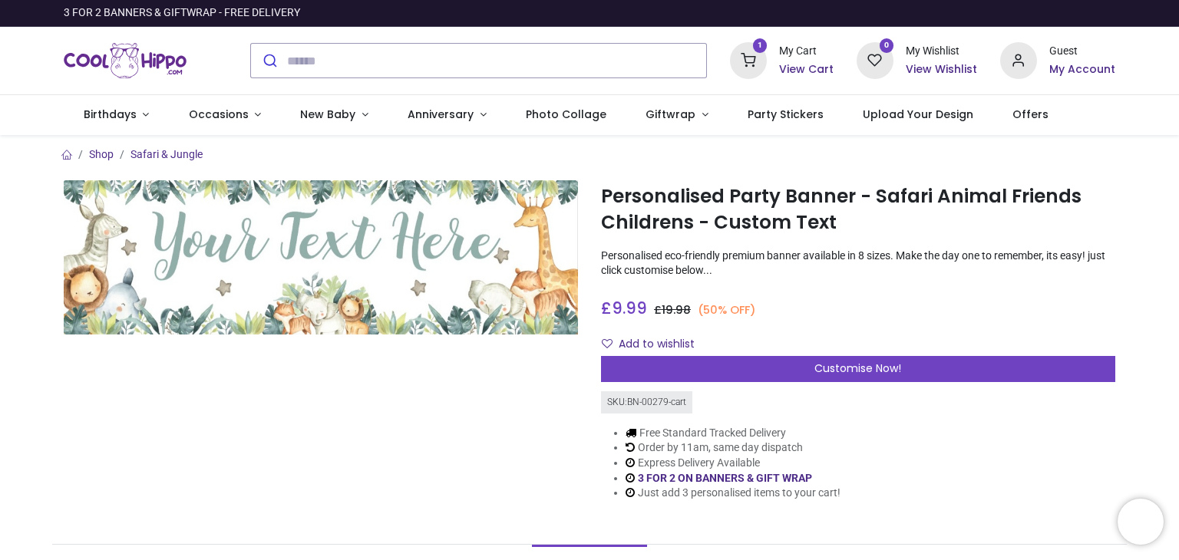
click at [795, 59] on div "My Cart View Cart" at bounding box center [806, 60] width 54 height 33
click at [798, 69] on h6 "View Cart" at bounding box center [806, 69] width 54 height 15
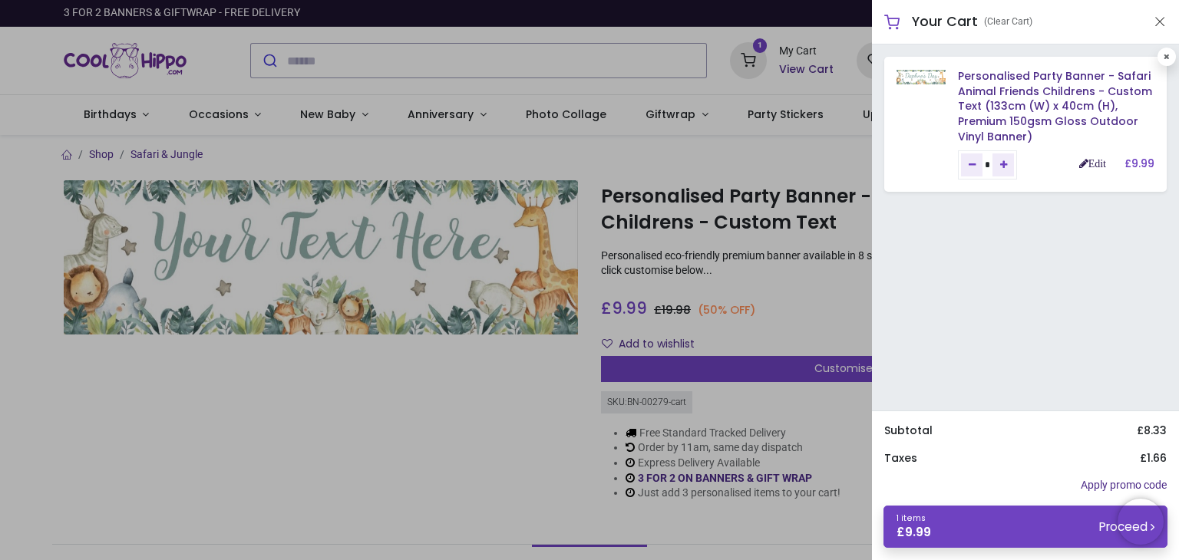
click at [1093, 163] on link "Edit" at bounding box center [1092, 163] width 27 height 11
click at [1093, 157] on div "Edit" at bounding box center [1101, 164] width 45 height 15
click at [1093, 160] on link "Edit" at bounding box center [1092, 163] width 27 height 11
click at [1167, 64] on link at bounding box center [1166, 57] width 18 height 18
type input "*"
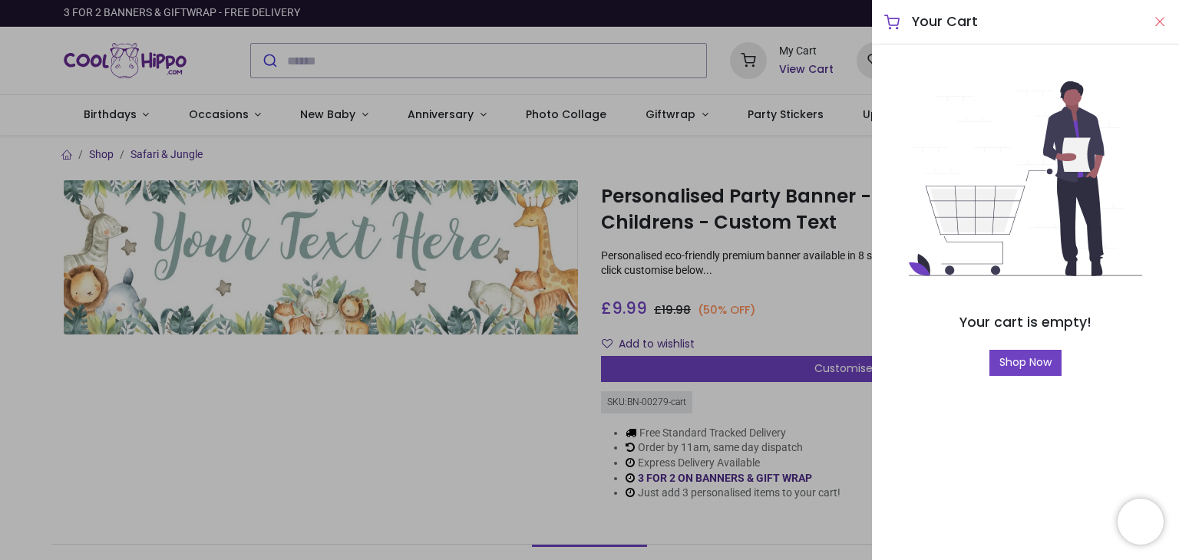
click at [1163, 20] on button "Close" at bounding box center [1159, 21] width 14 height 19
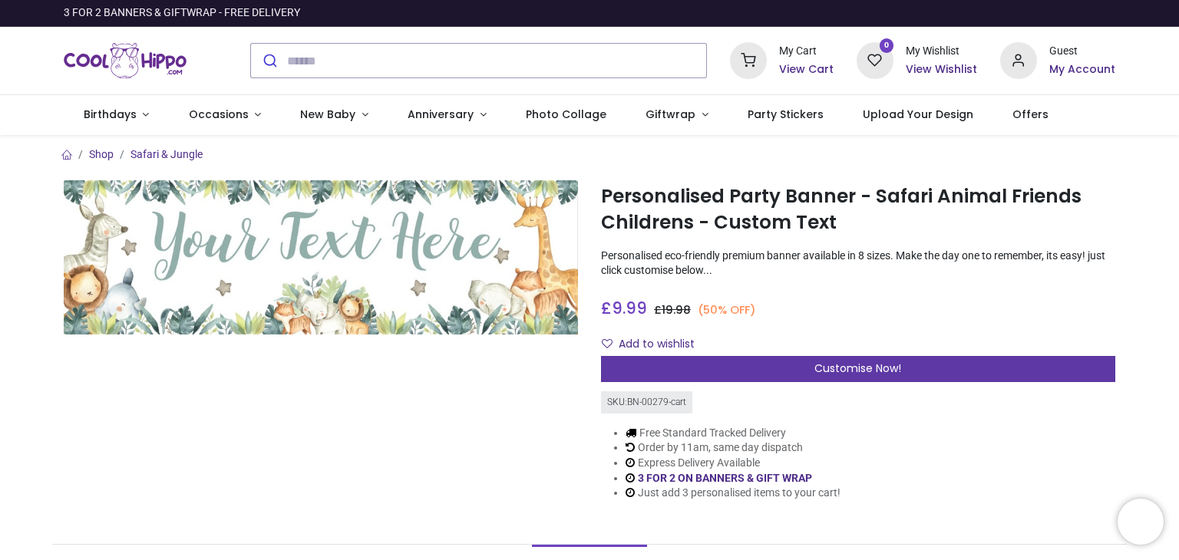
click at [852, 369] on span "Customise Now!" at bounding box center [857, 368] width 87 height 15
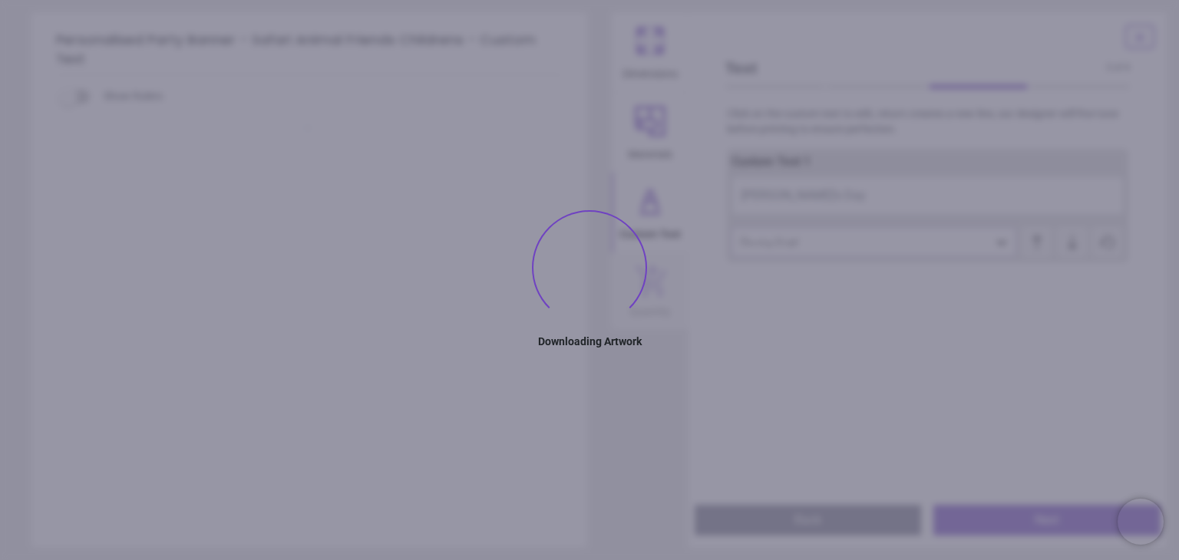
type textarea "**********"
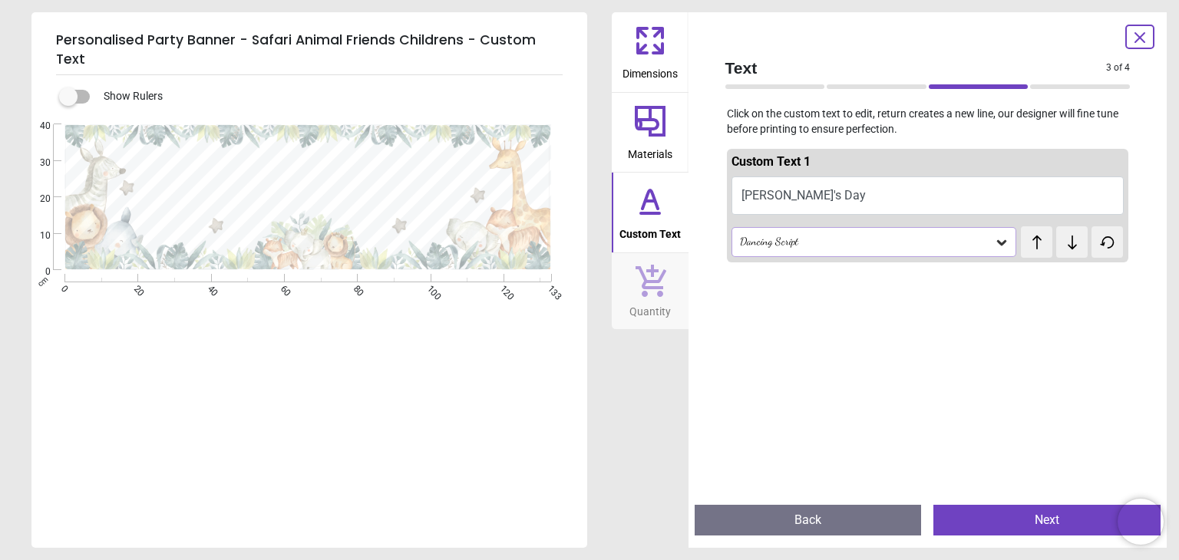
click at [654, 62] on span "Dimensions" at bounding box center [649, 70] width 55 height 23
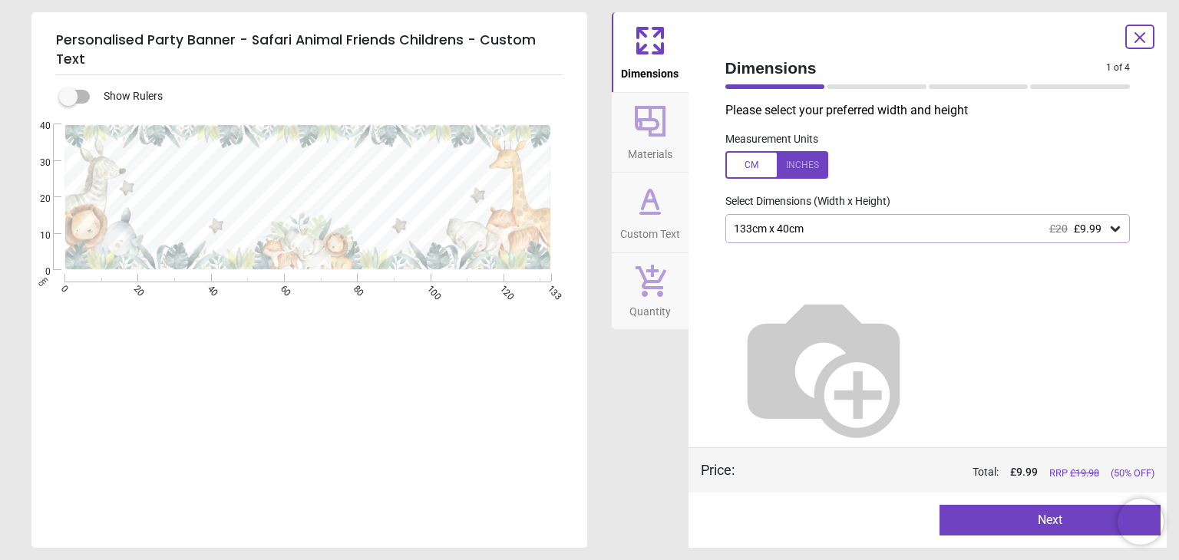
click at [655, 129] on icon at bounding box center [650, 121] width 31 height 31
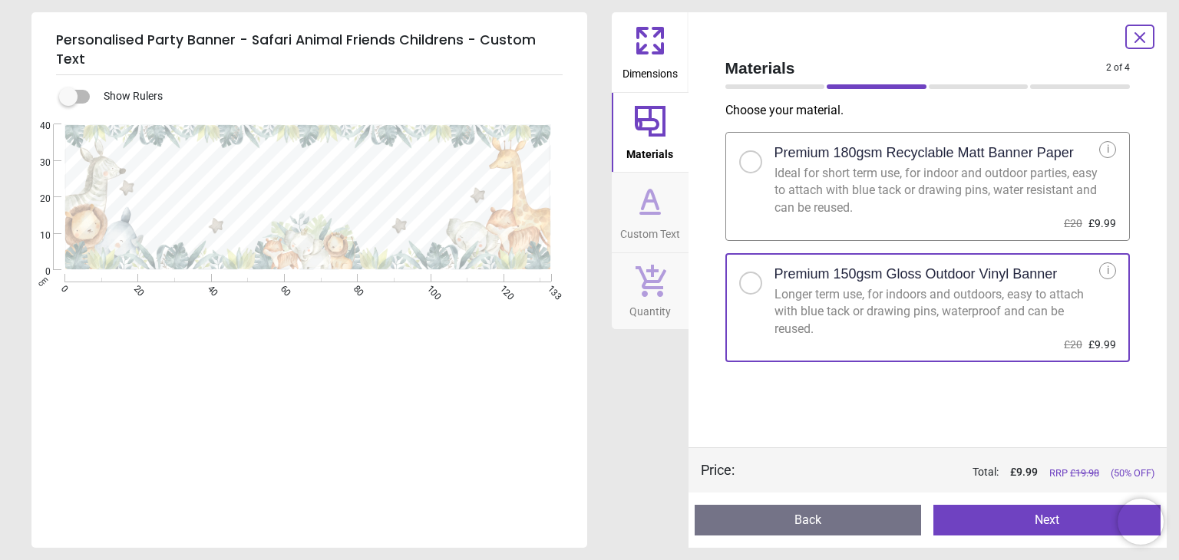
click at [657, 218] on icon at bounding box center [649, 201] width 37 height 37
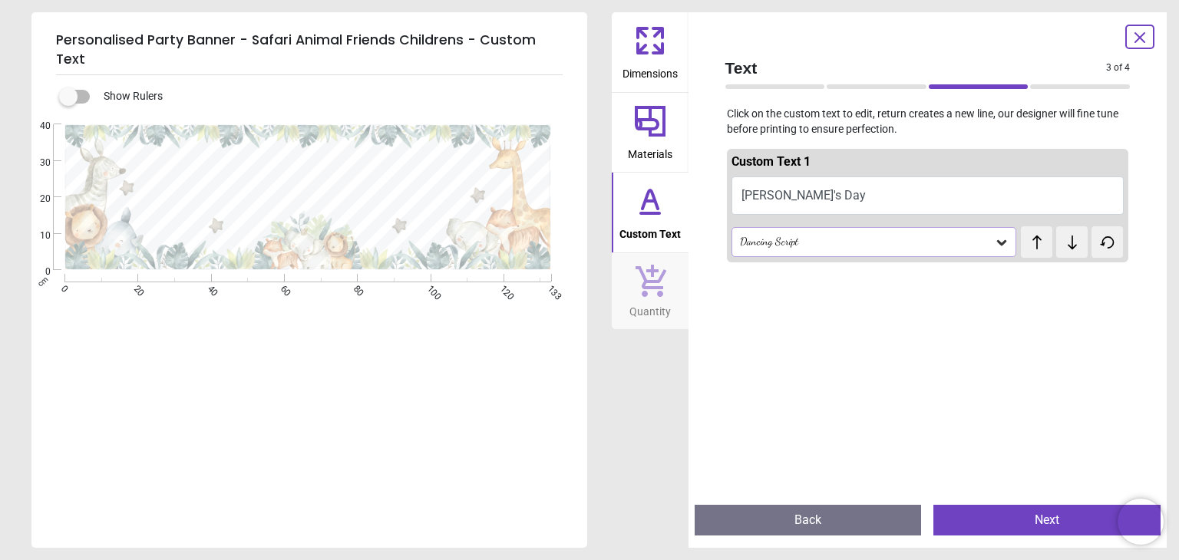
click at [814, 242] on div "Dancing Script" at bounding box center [866, 242] width 256 height 13
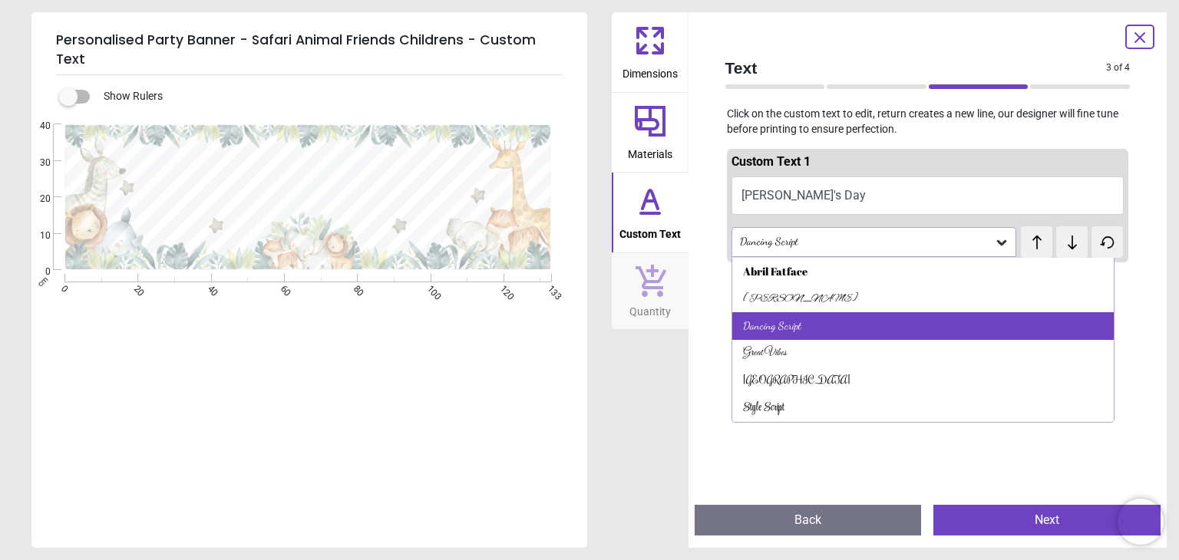
click at [812, 323] on div "Dancing Script" at bounding box center [922, 326] width 381 height 28
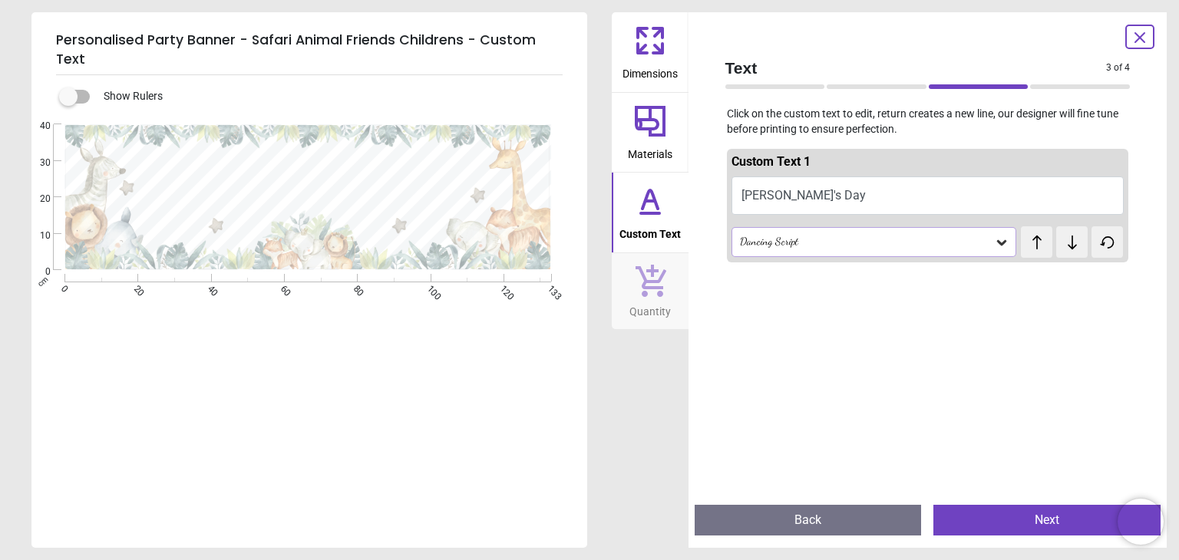
click at [828, 241] on div "Dancing Script" at bounding box center [866, 242] width 256 height 13
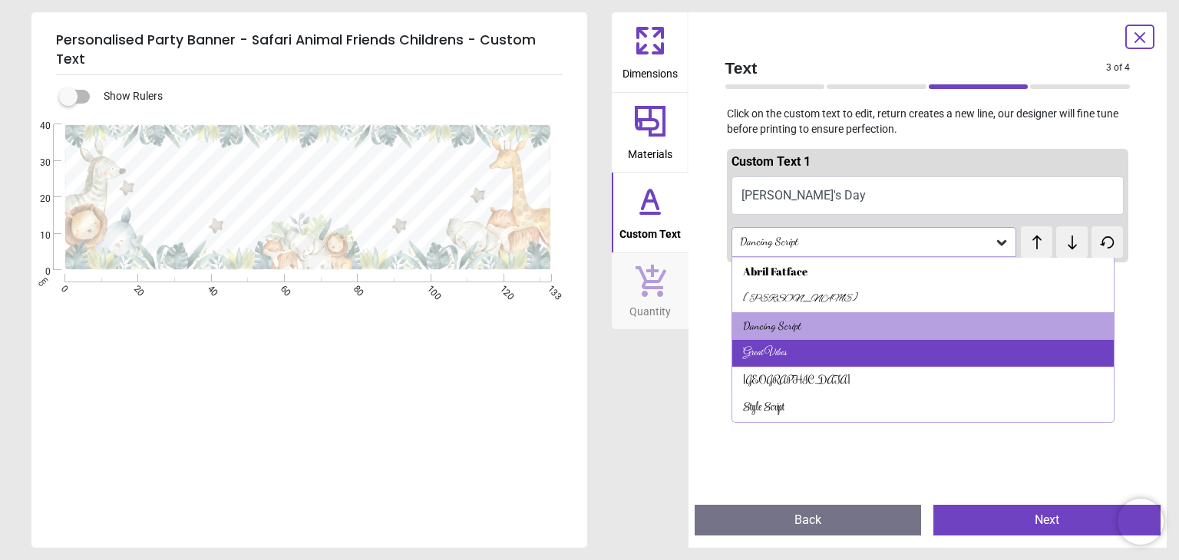
click at [789, 354] on div "Great Vibes" at bounding box center [922, 354] width 381 height 28
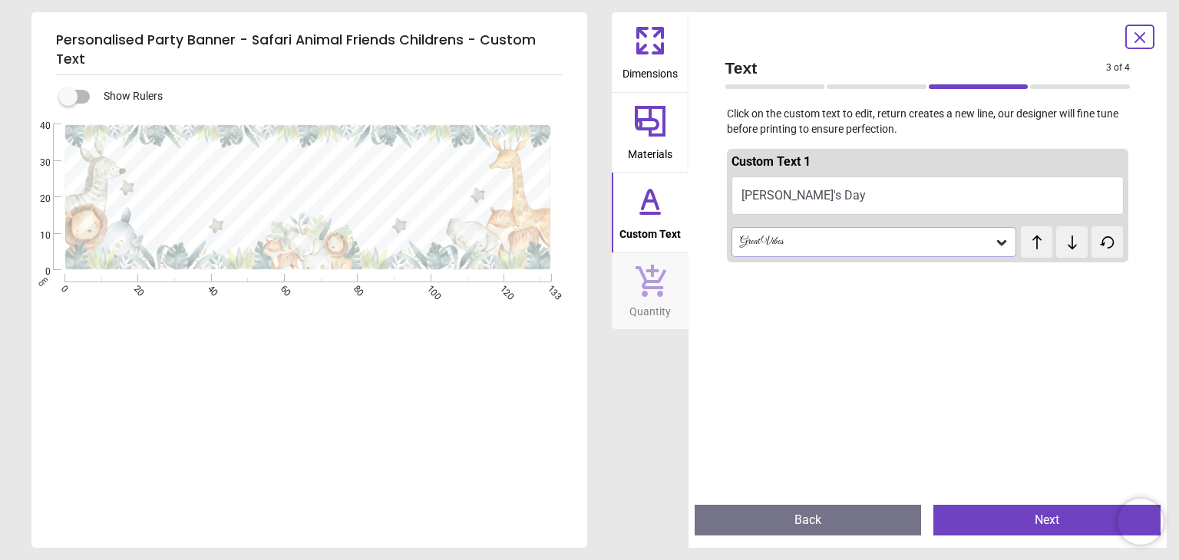
click at [825, 221] on div "Custom Text 1 [PERSON_NAME]'s Day Great Vibes test test" at bounding box center [928, 206] width 402 height 114
click at [812, 242] on div "Great Vibes" at bounding box center [866, 242] width 256 height 13
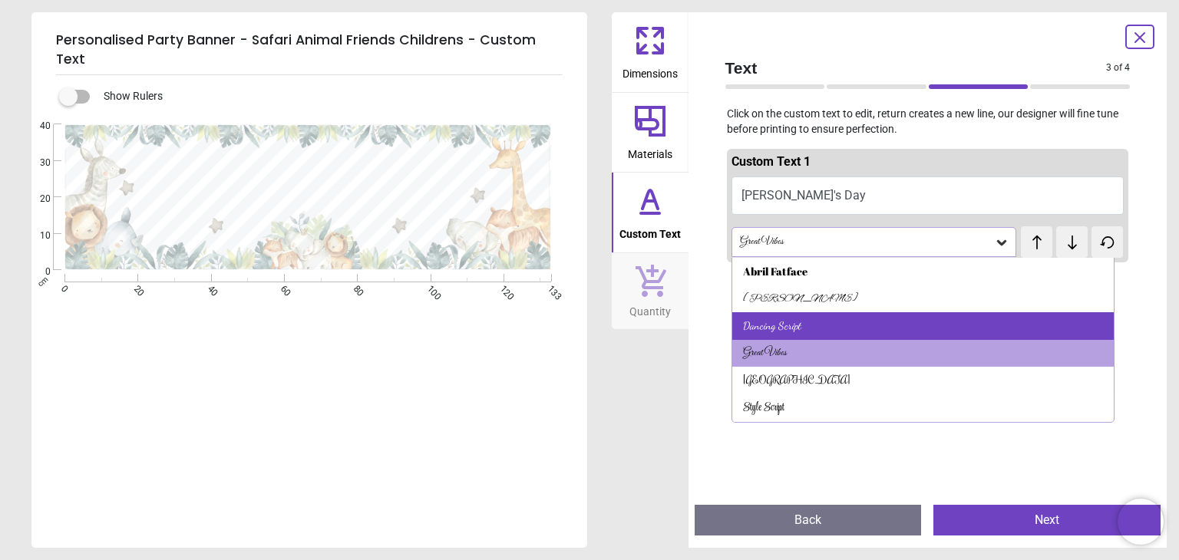
click at [776, 314] on div "Dancing Script" at bounding box center [922, 326] width 381 height 28
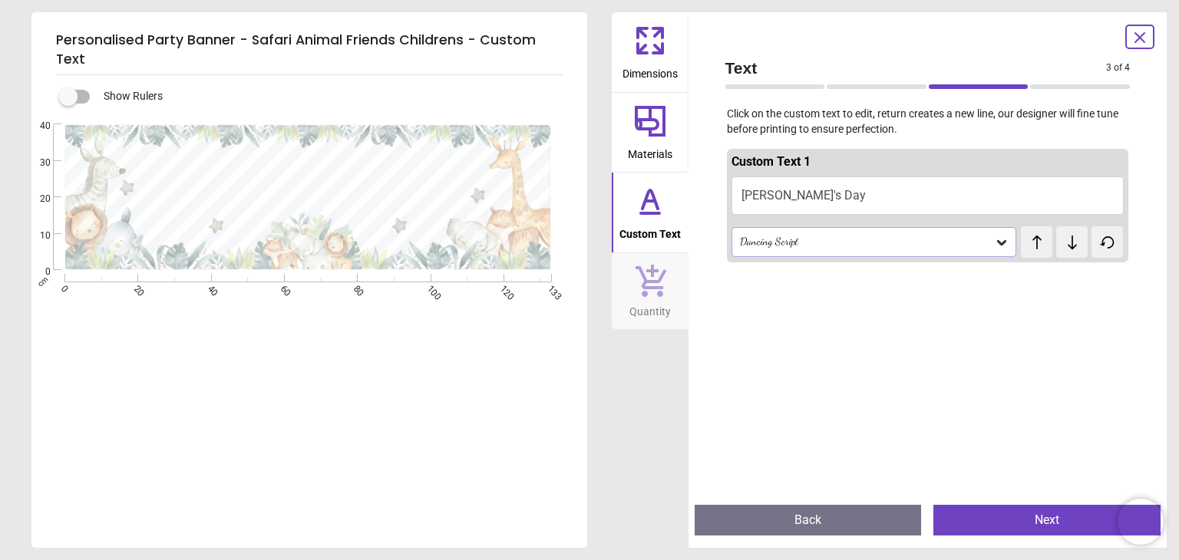
click at [776, 314] on div at bounding box center [928, 549] width 402 height 560
click at [677, 298] on button "Quantity" at bounding box center [650, 291] width 77 height 77
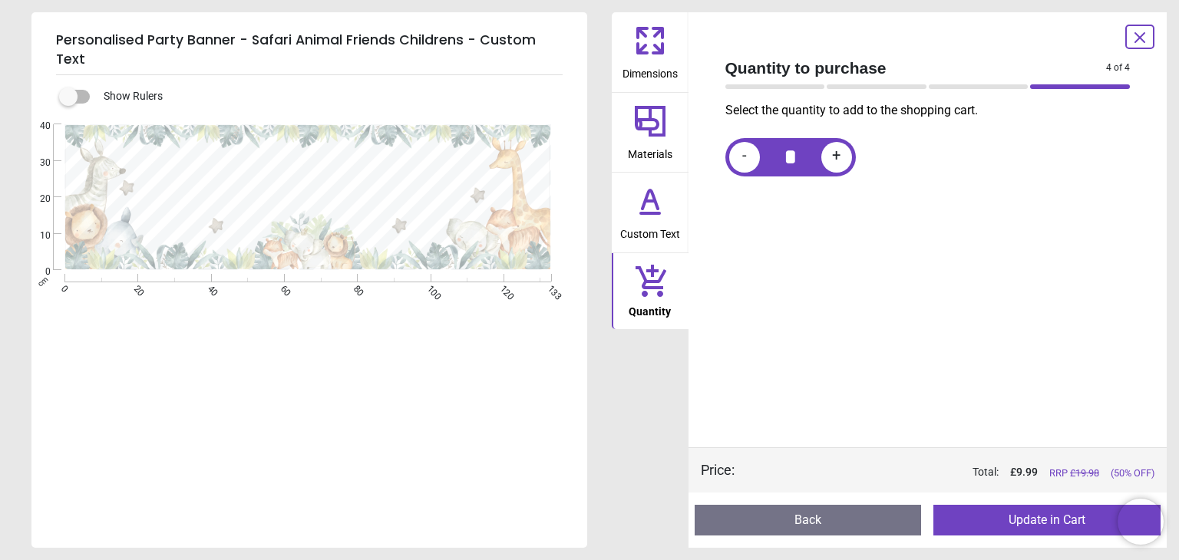
click at [994, 516] on button "Update in Cart" at bounding box center [1046, 520] width 227 height 31
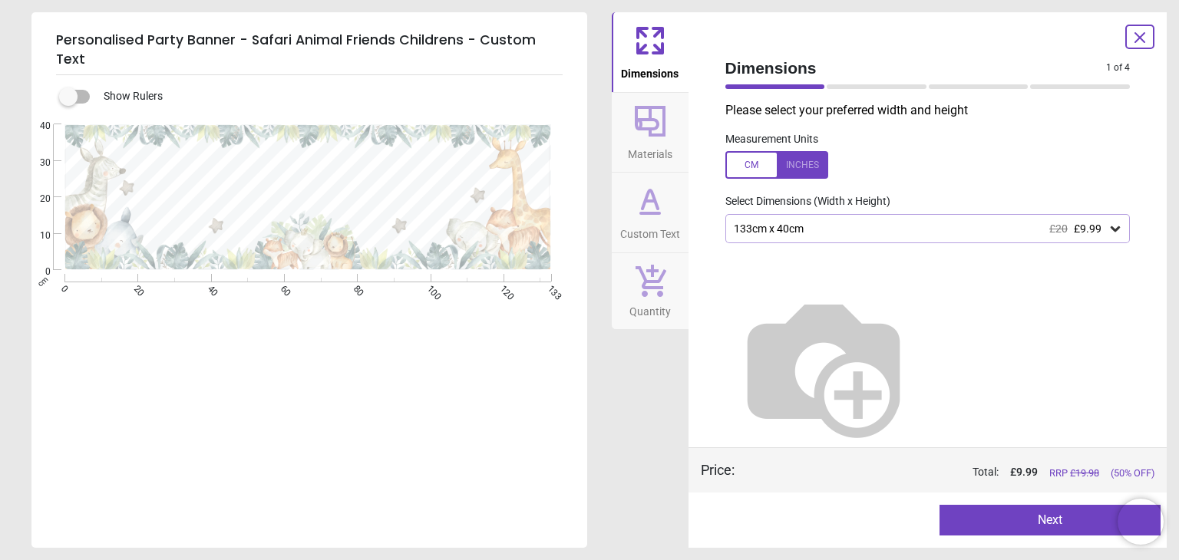
click at [671, 117] on button "Materials" at bounding box center [650, 133] width 77 height 80
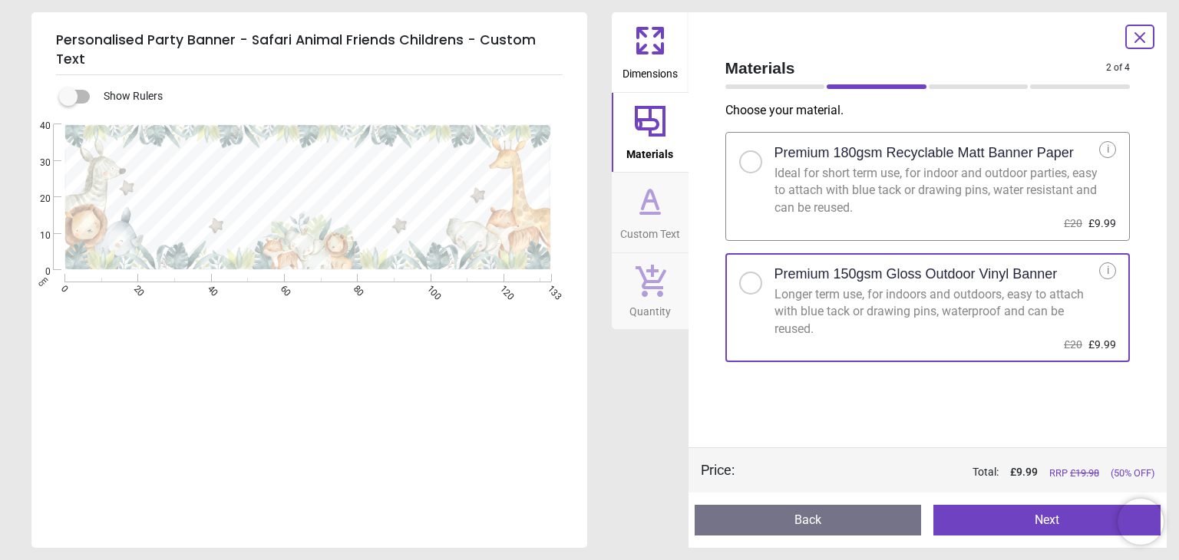
click at [660, 84] on button "Dimensions" at bounding box center [650, 52] width 77 height 80
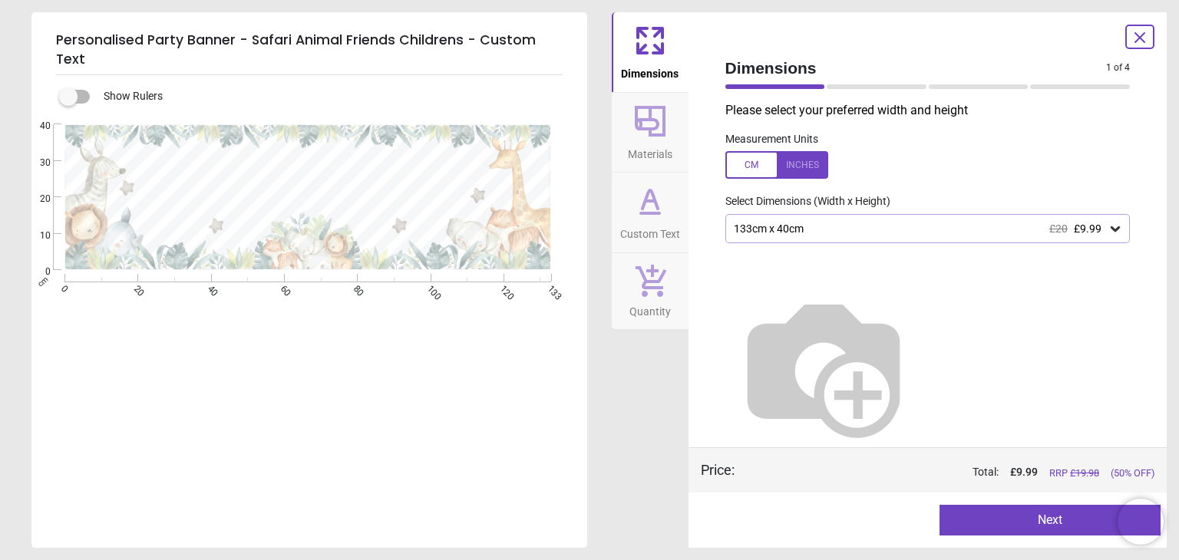
click at [660, 152] on span "Materials" at bounding box center [650, 151] width 45 height 23
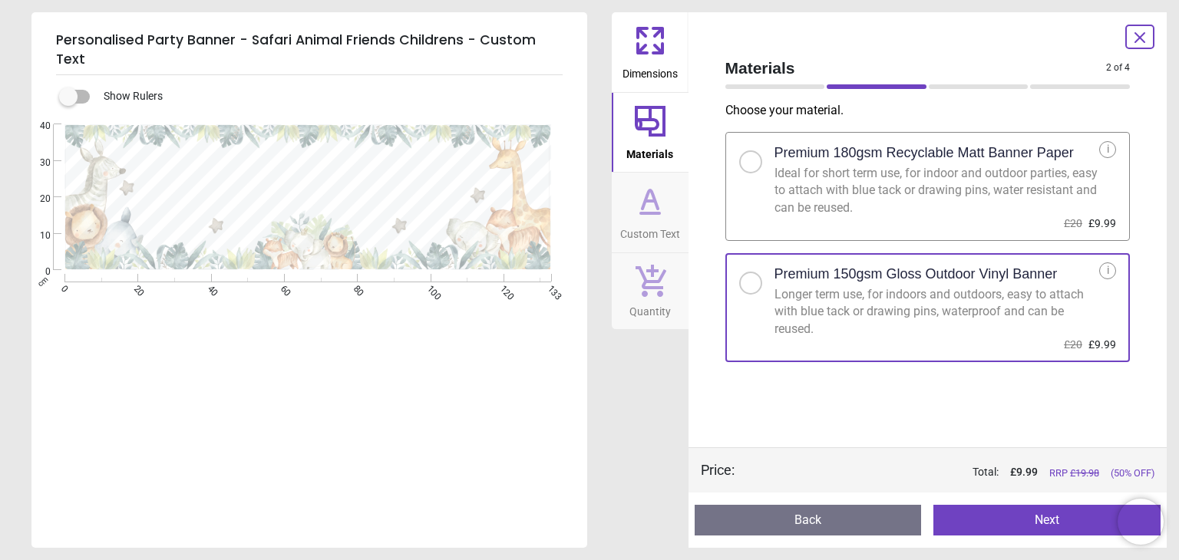
click at [664, 237] on span "Custom Text" at bounding box center [650, 230] width 60 height 23
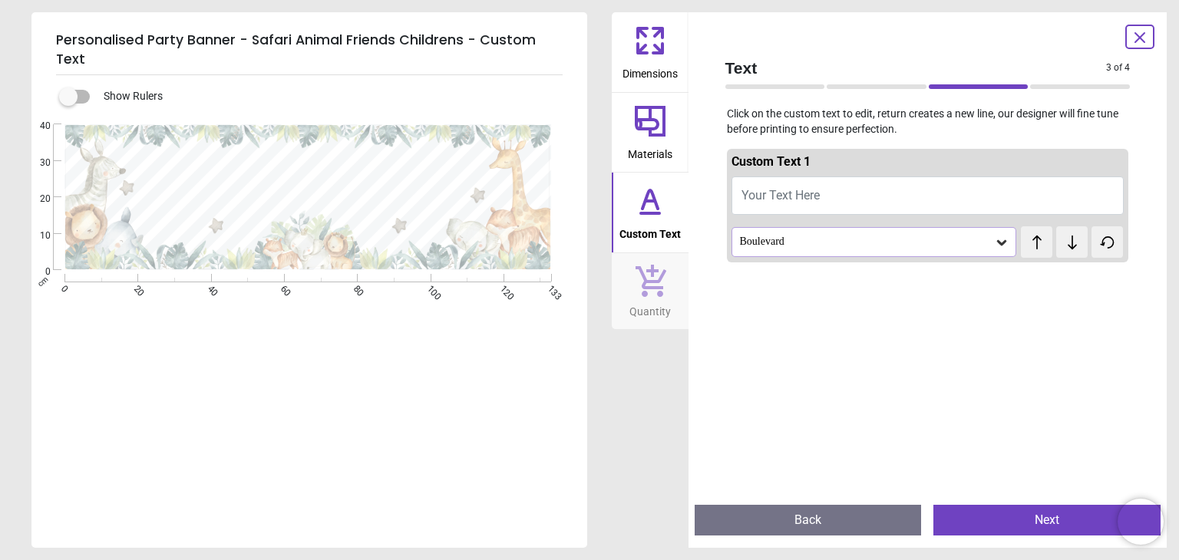
click at [791, 179] on button "Your Text Here" at bounding box center [927, 195] width 393 height 38
click at [786, 190] on span "Your Text Here" at bounding box center [780, 195] width 78 height 15
type textarea "**********"
click at [795, 234] on div "Boulevard" at bounding box center [873, 241] width 285 height 29
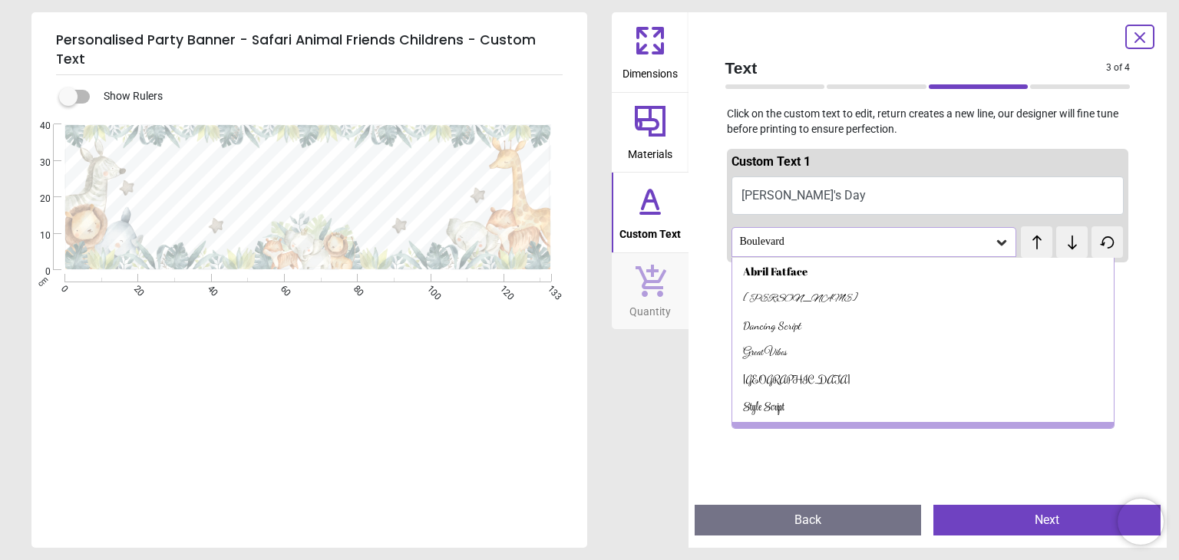
scroll to position [21, 0]
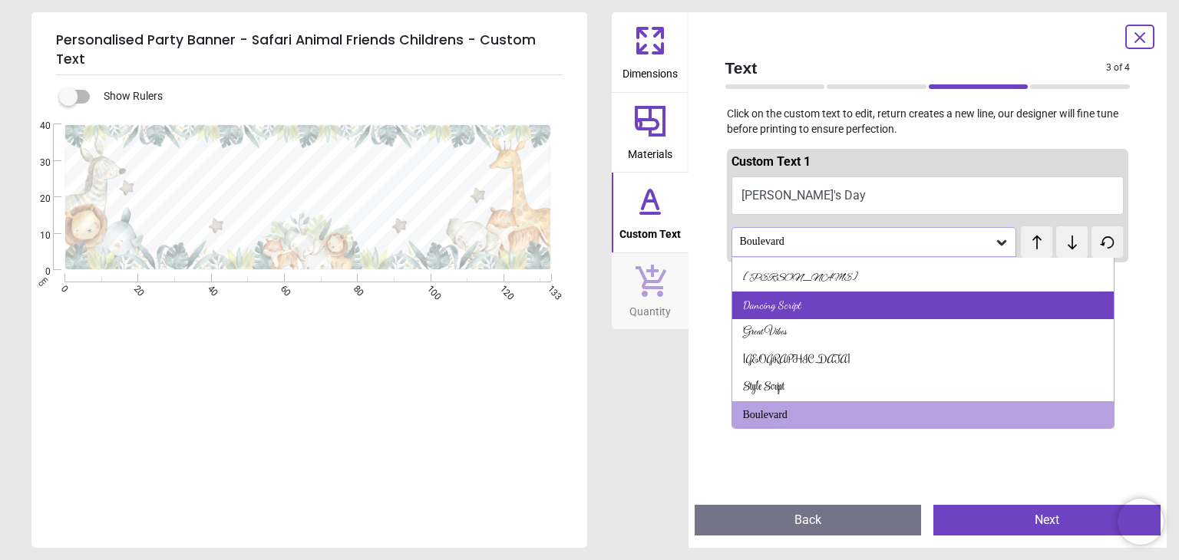
click at [790, 298] on div "Dancing Script" at bounding box center [772, 305] width 58 height 15
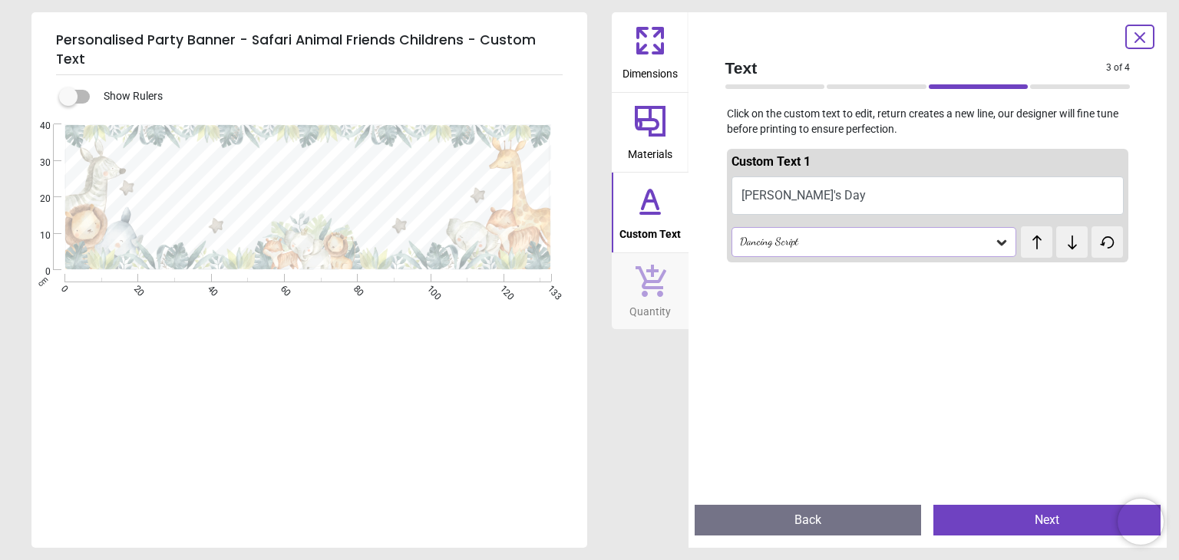
click at [658, 318] on span "Quantity" at bounding box center [649, 308] width 41 height 23
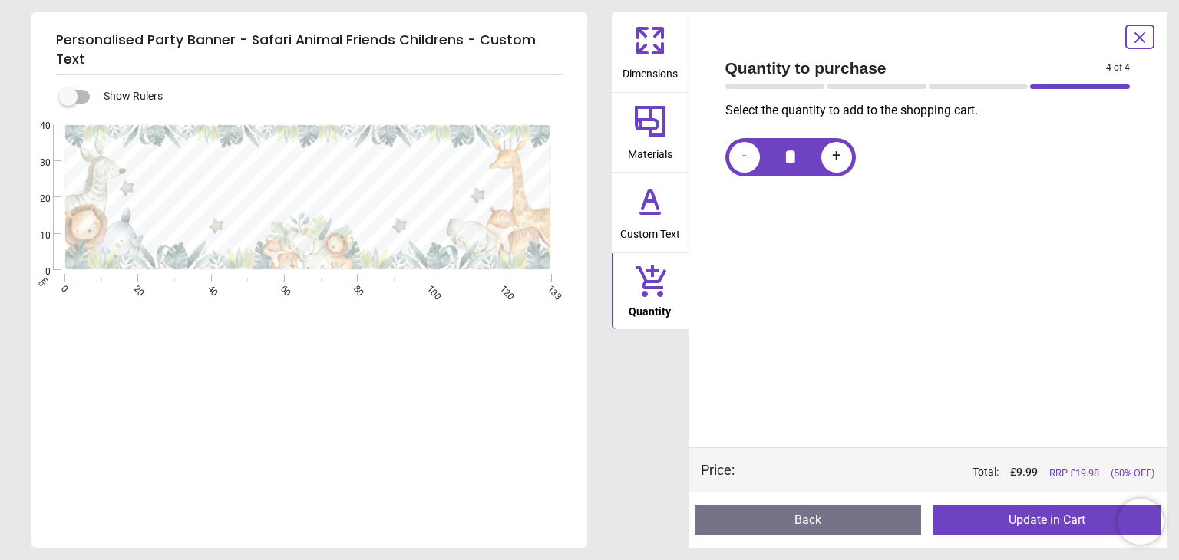
click at [1067, 519] on button "Update in Cart" at bounding box center [1046, 520] width 227 height 31
